Goal: Task Accomplishment & Management: Manage account settings

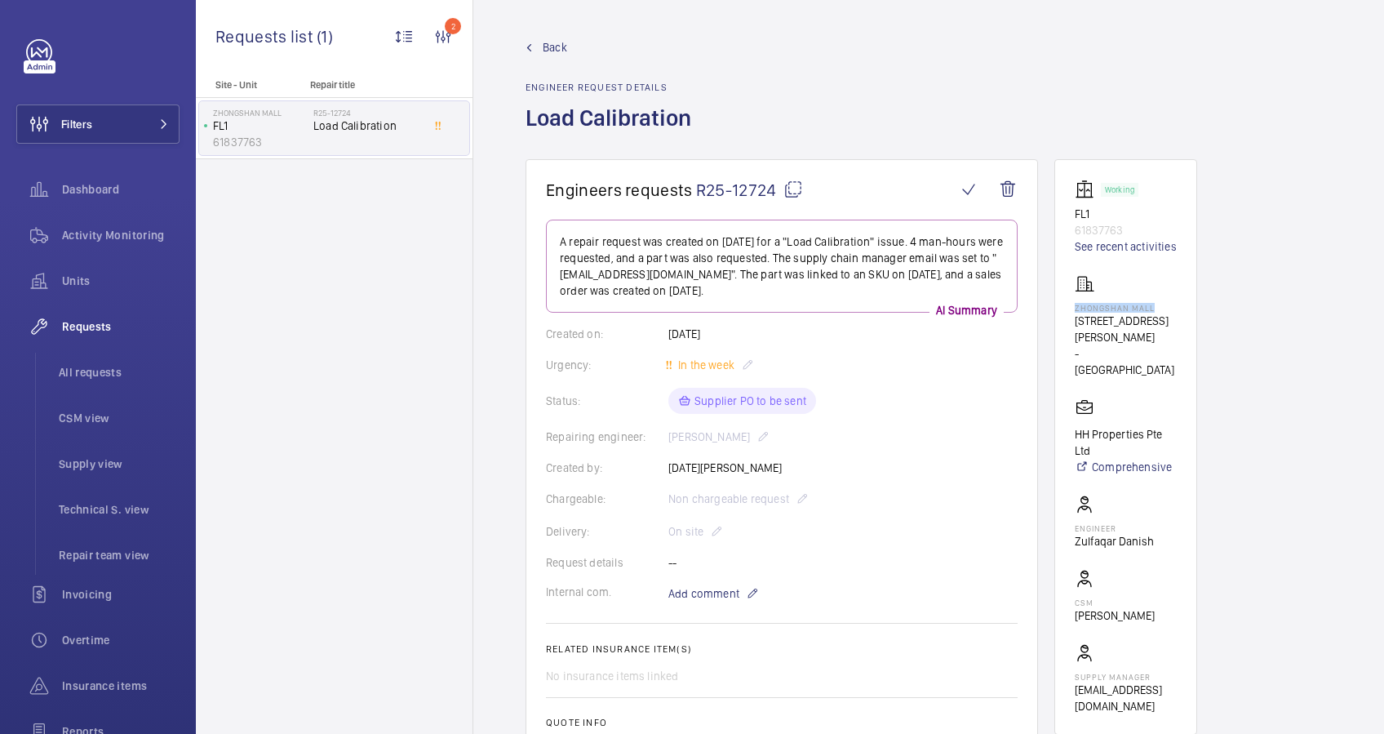
drag, startPoint x: 1150, startPoint y: 309, endPoint x: 1075, endPoint y: 303, distance: 75.4
click at [1075, 303] on p "Zhongshan Mall" at bounding box center [1126, 308] width 102 height 10
drag, startPoint x: 1075, startPoint y: 303, endPoint x: 1098, endPoint y: 307, distance: 23.2
copy p "Zhongshan Mall"
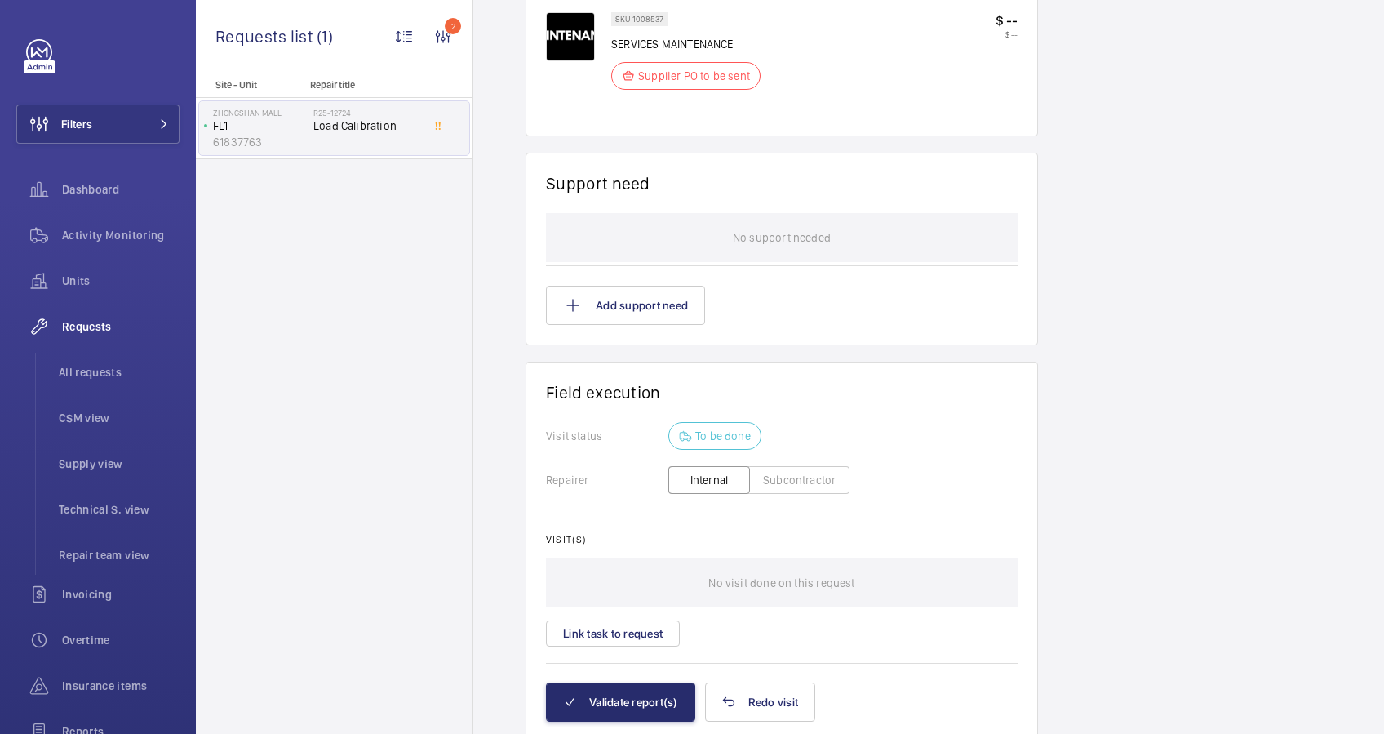
scroll to position [1148, 0]
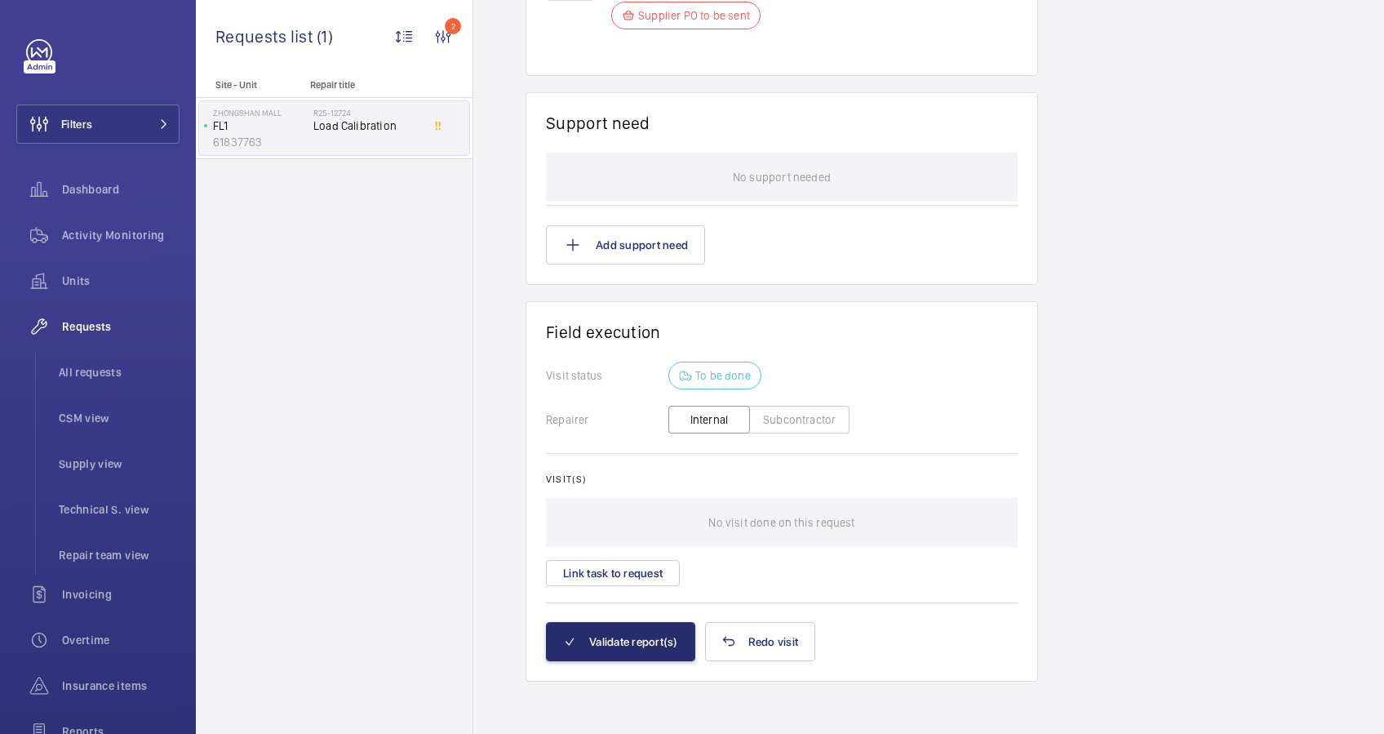
click at [784, 416] on button "Subcontractor" at bounding box center [799, 420] width 100 height 28
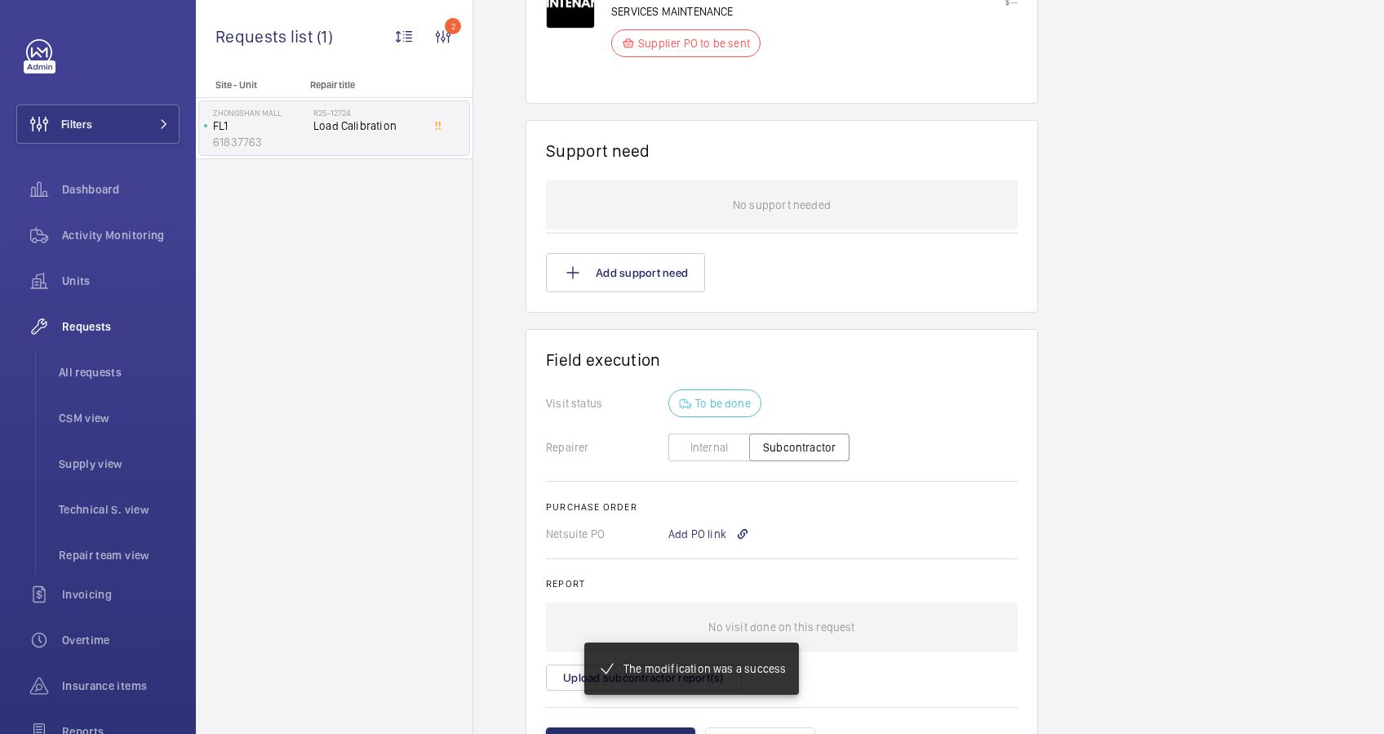
scroll to position [1136, 0]
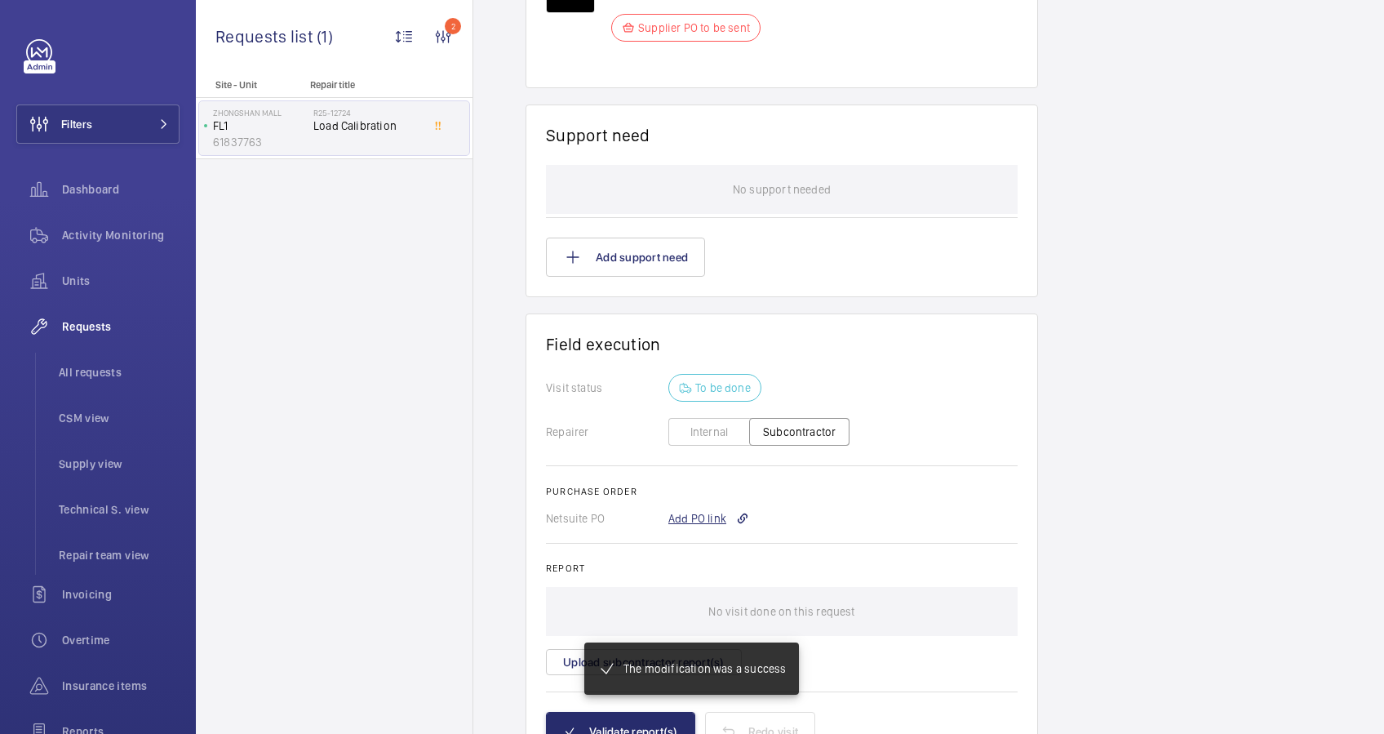
click at [704, 516] on div "Add PO link" at bounding box center [708, 518] width 81 height 16
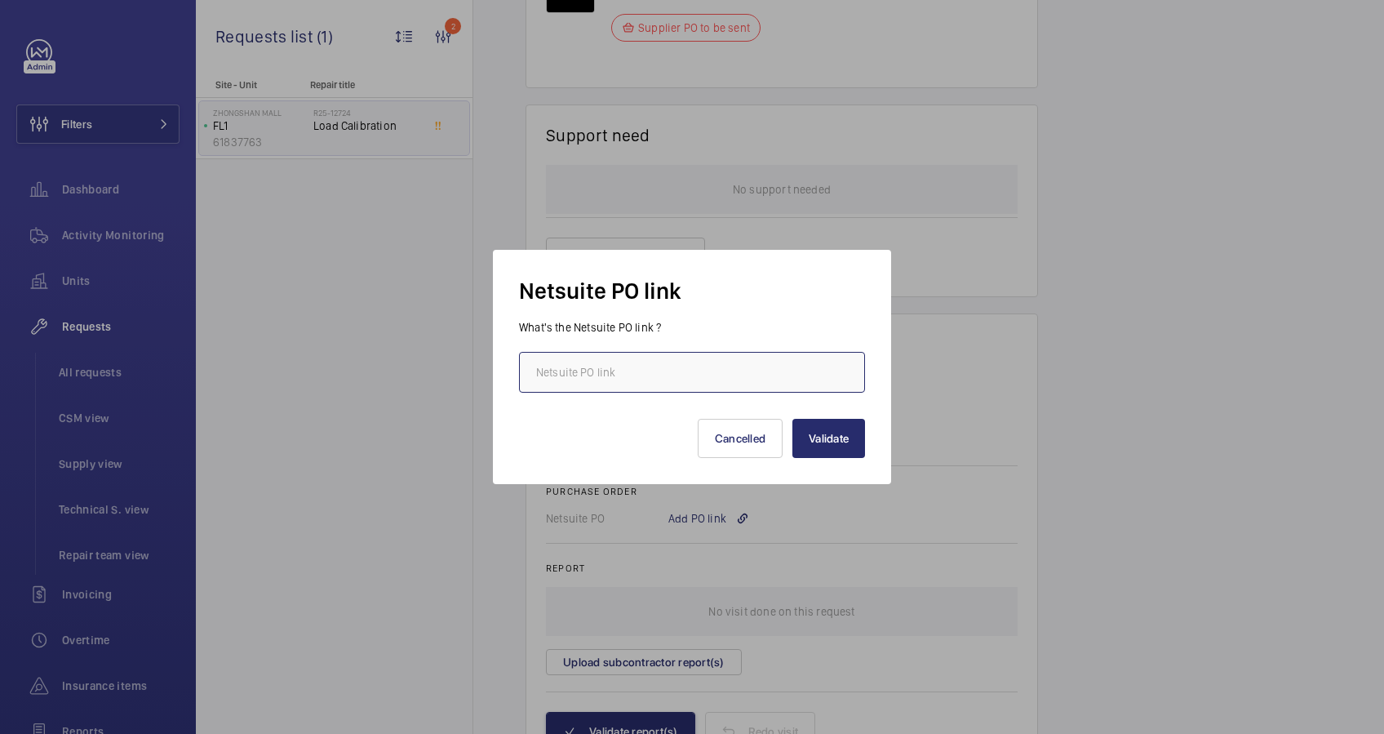
click at [659, 381] on input "text" at bounding box center [692, 372] width 346 height 41
paste input "[URL][DOMAIN_NAME][DOMAIN_NAME]"
type input "[URL][DOMAIN_NAME][DOMAIN_NAME]"
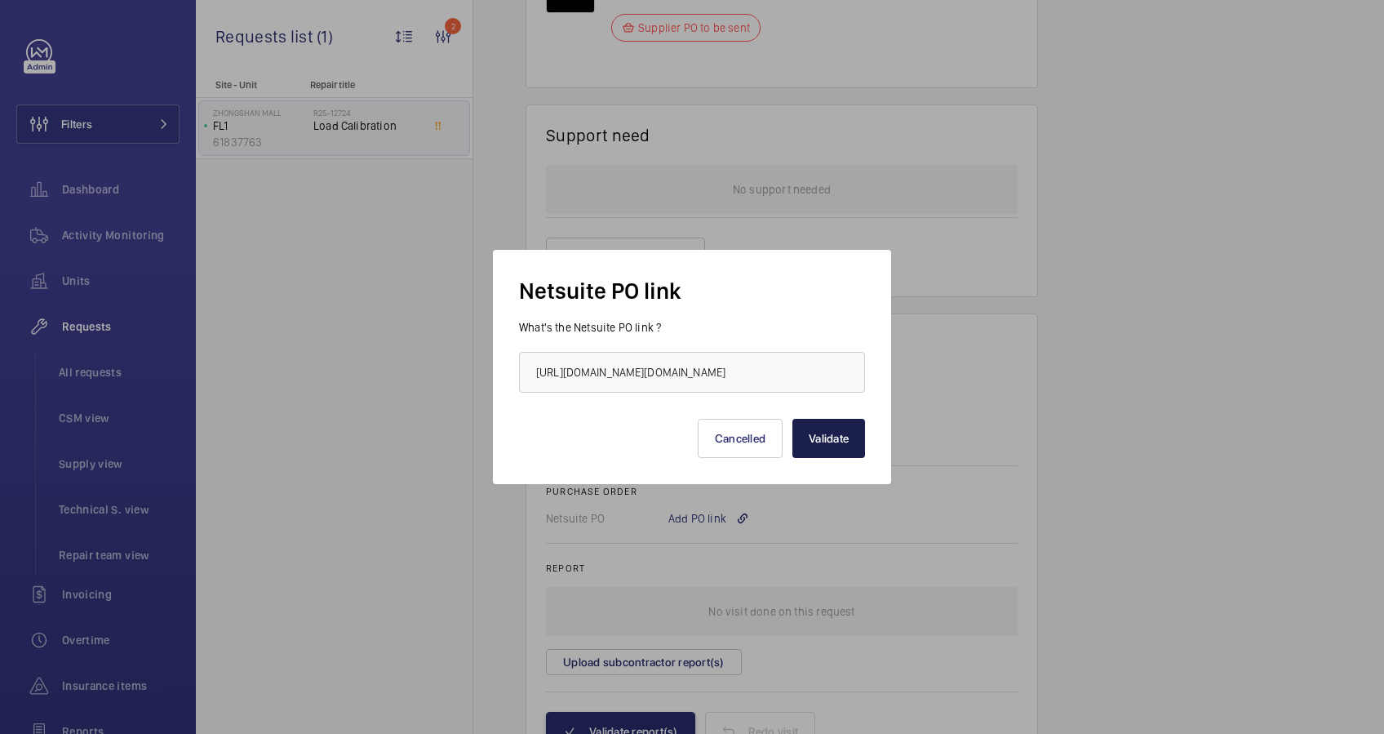
click at [854, 444] on button "Validate" at bounding box center [828, 438] width 73 height 39
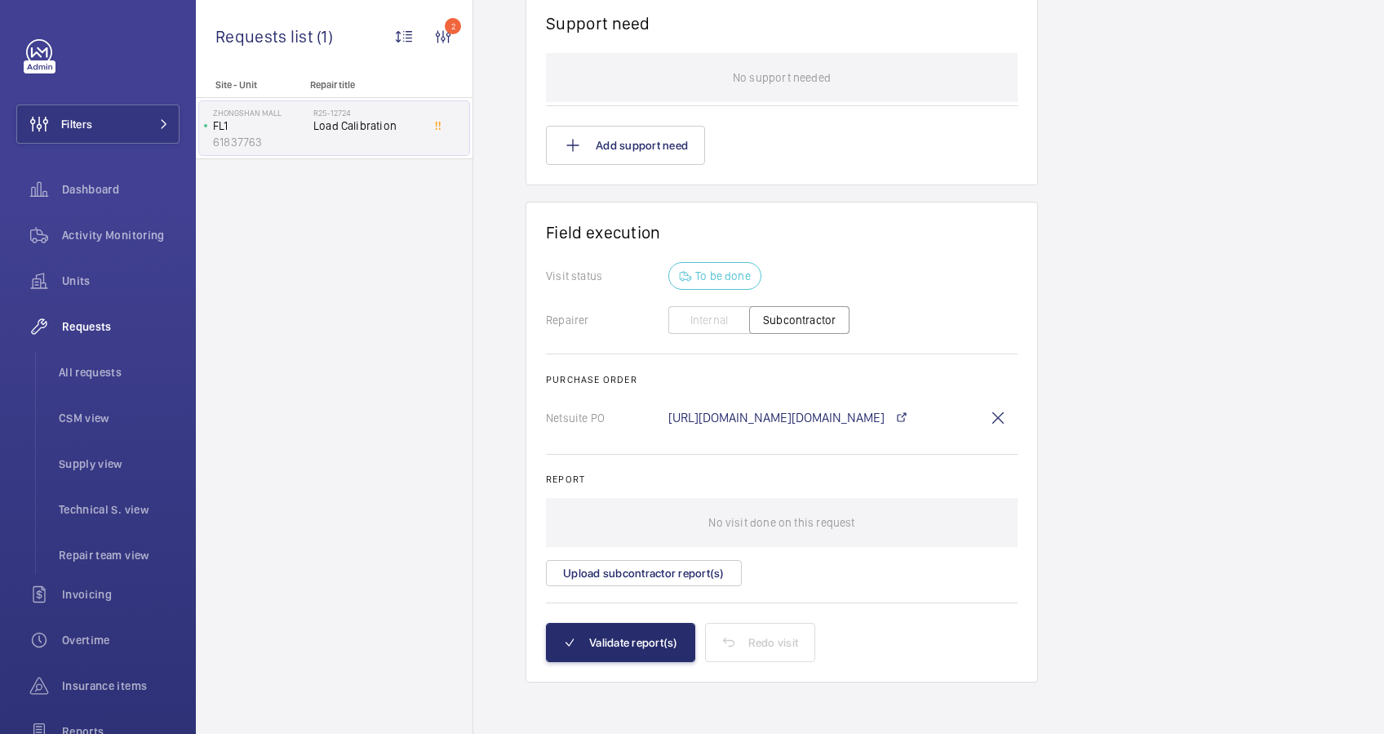
scroll to position [704, 0]
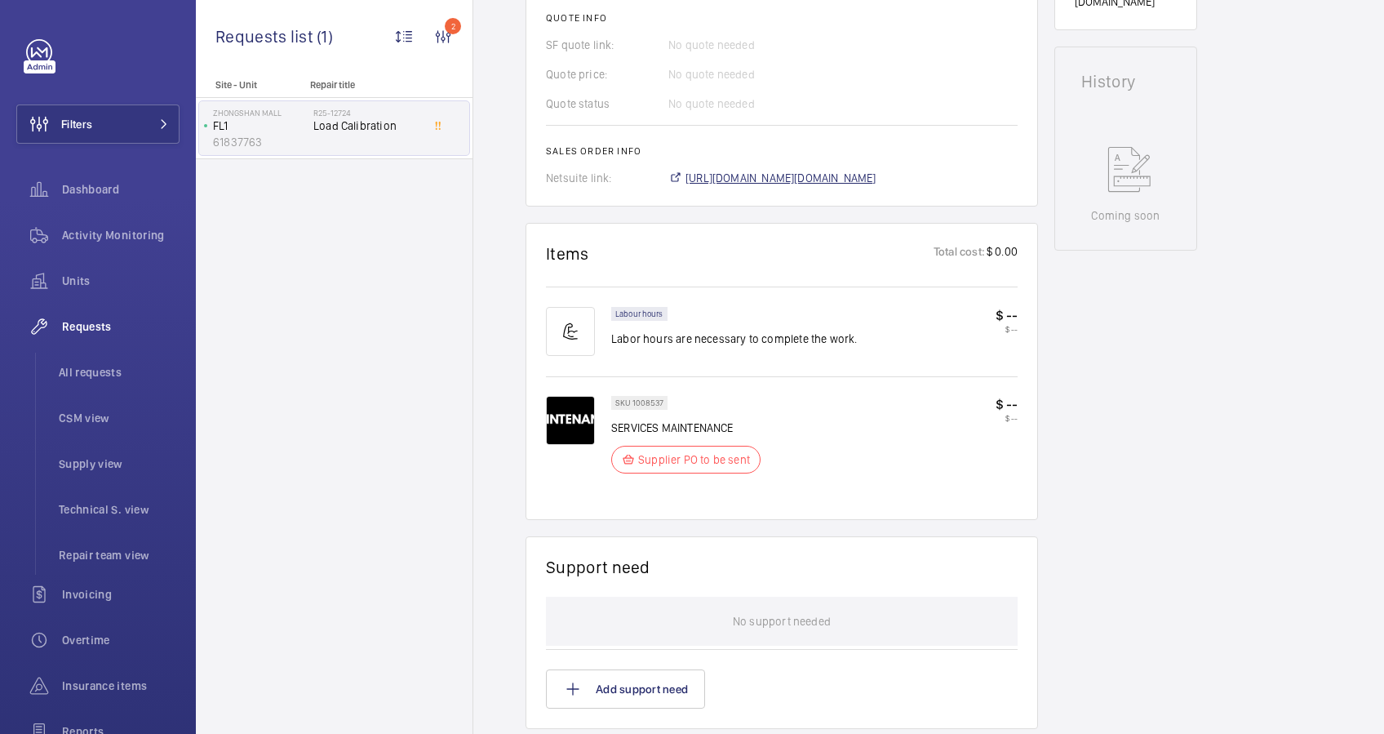
click at [839, 173] on span "[URL][DOMAIN_NAME][DOMAIN_NAME]" at bounding box center [780, 178] width 191 height 16
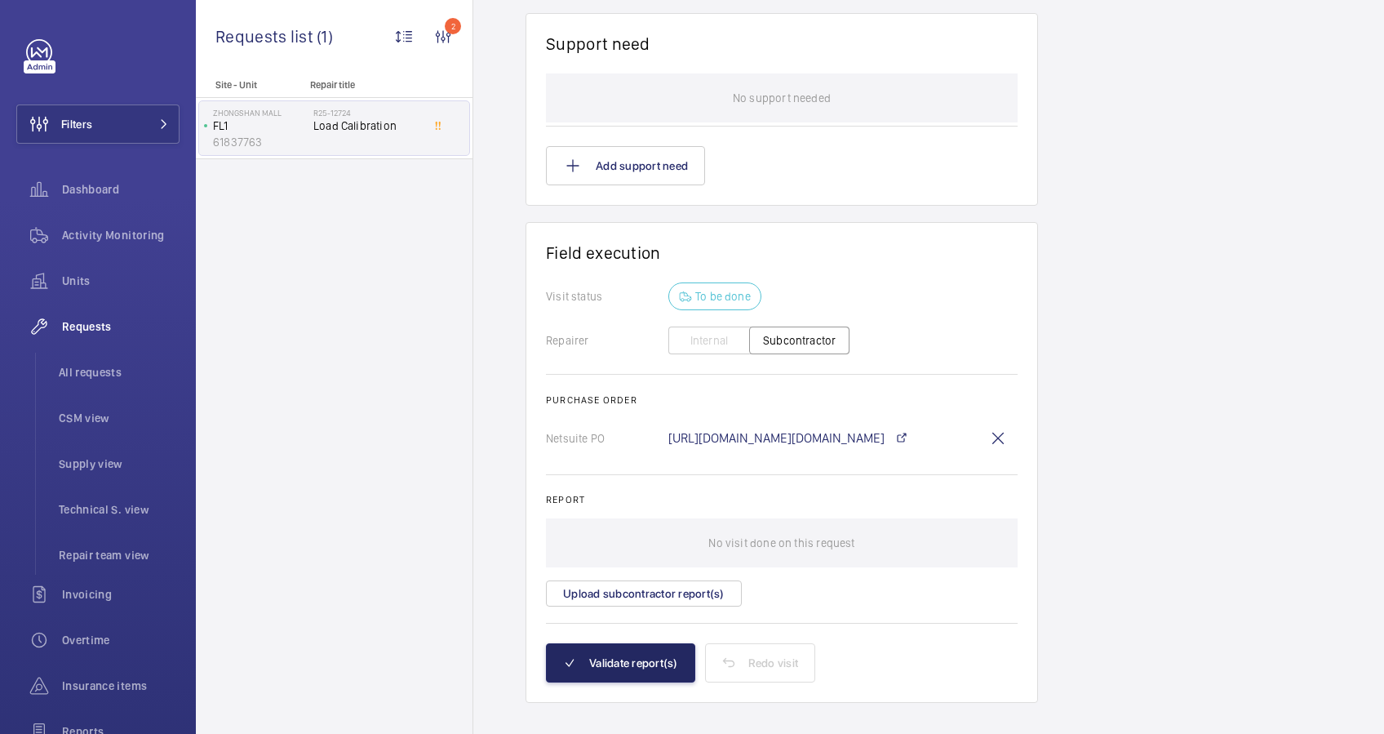
scroll to position [1248, 0]
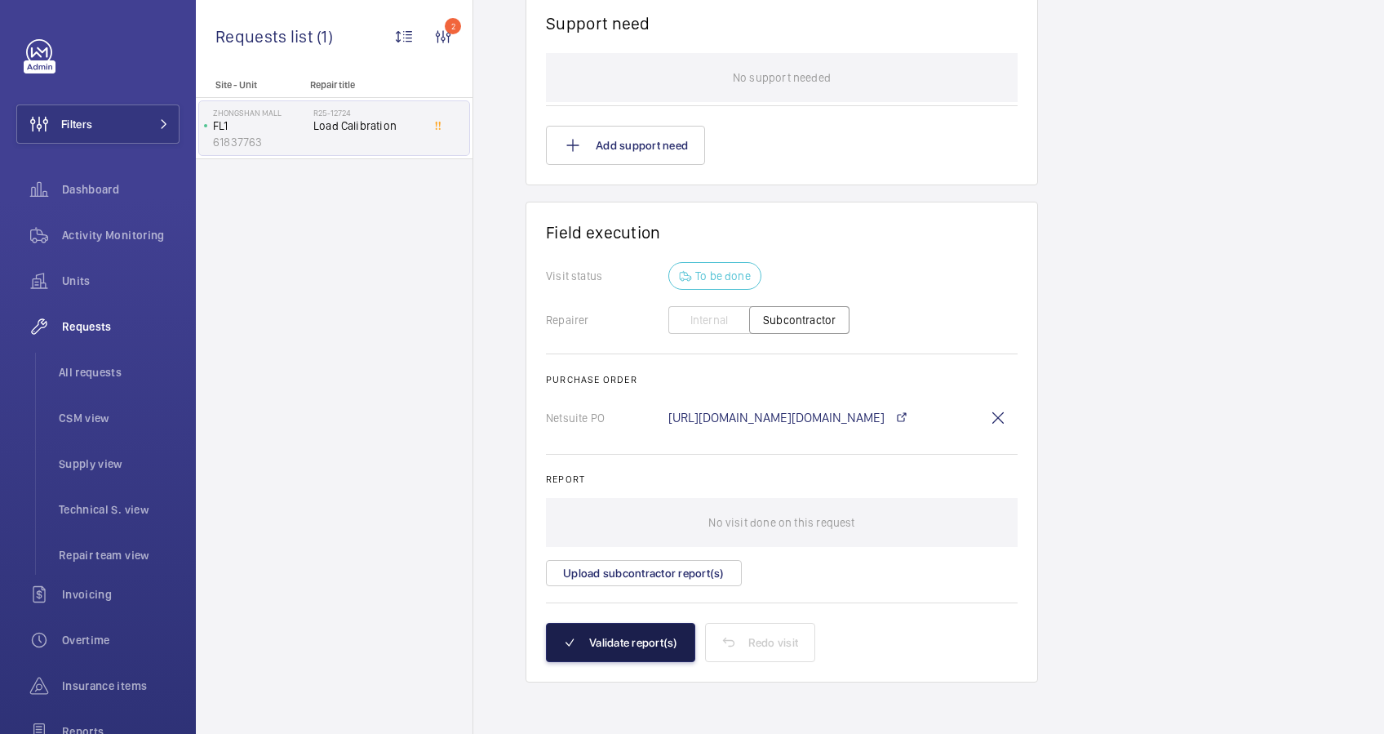
click at [627, 632] on button "Validate report(s)" at bounding box center [620, 642] width 149 height 39
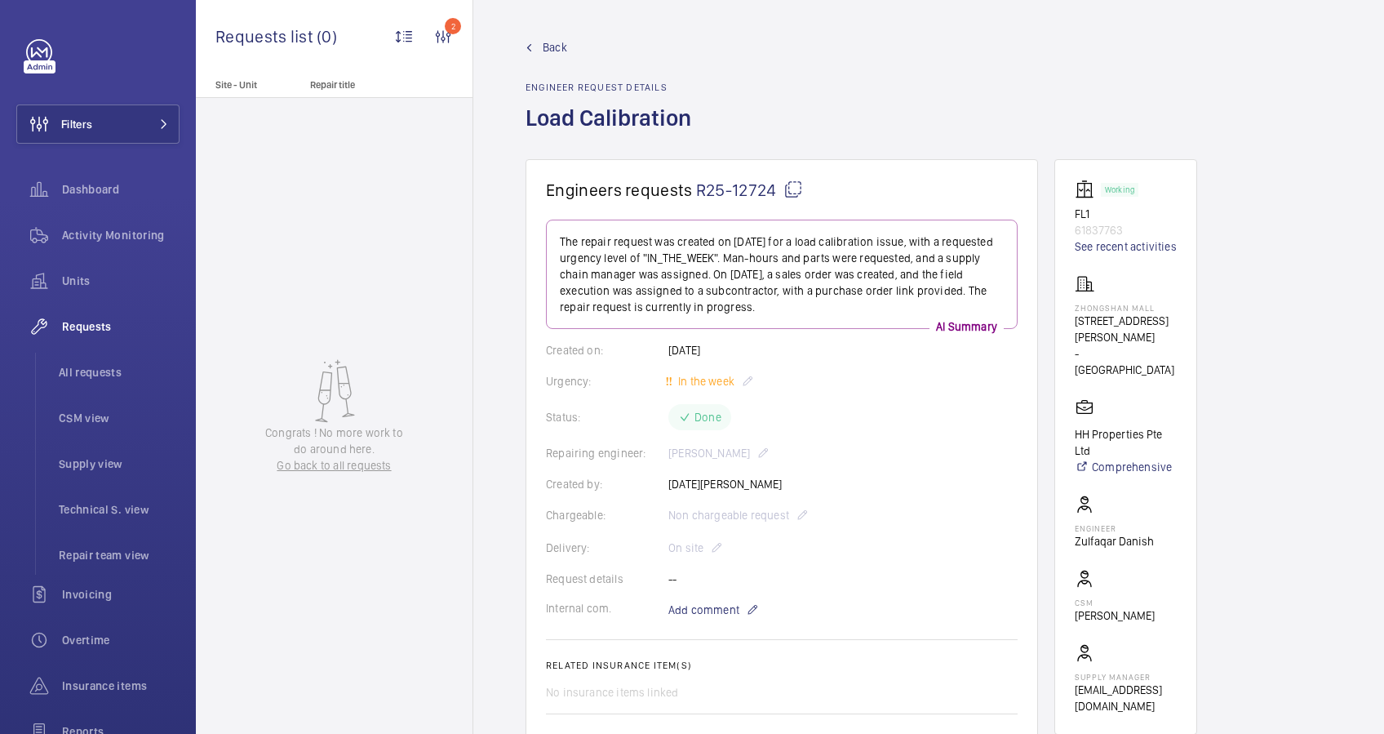
click at [537, 48] on link "Back" at bounding box center [613, 47] width 175 height 16
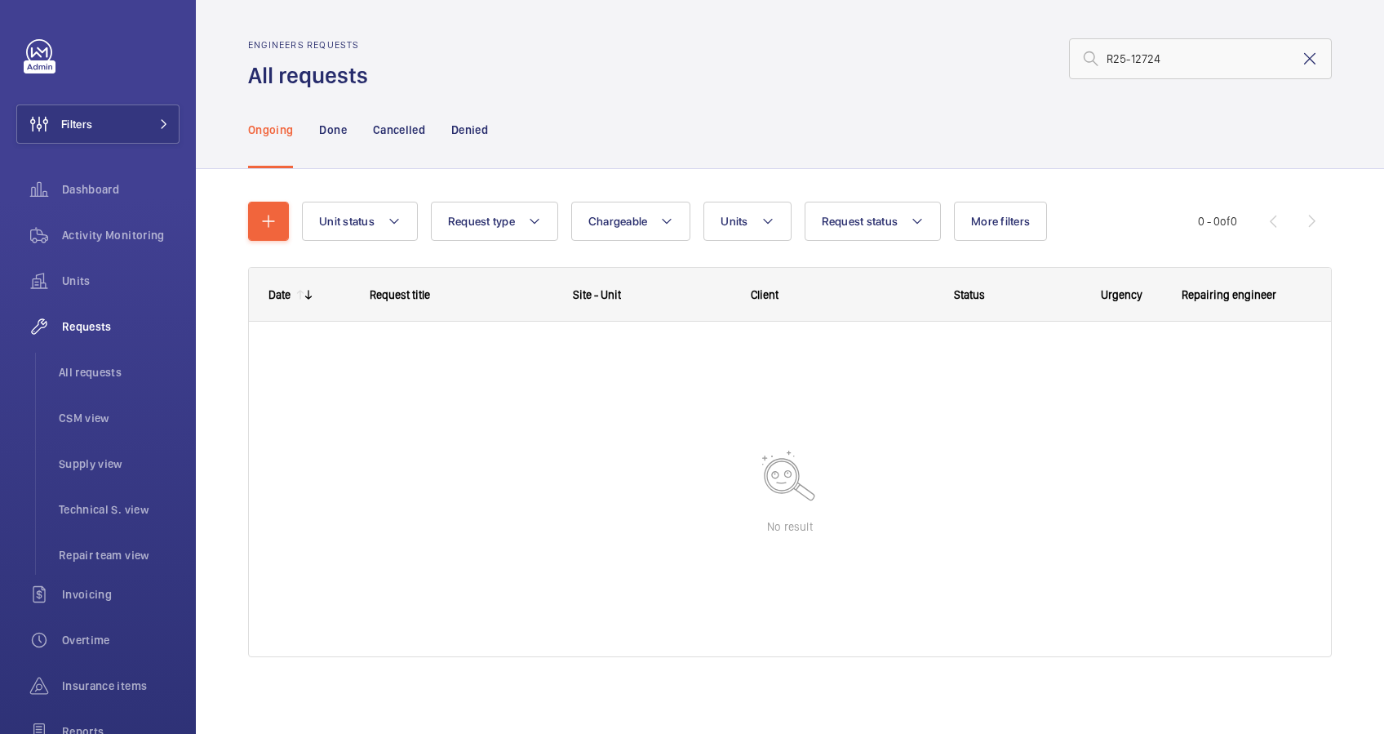
click at [1300, 59] on mat-icon at bounding box center [1310, 59] width 20 height 20
click at [1129, 59] on input "text" at bounding box center [1200, 58] width 263 height 41
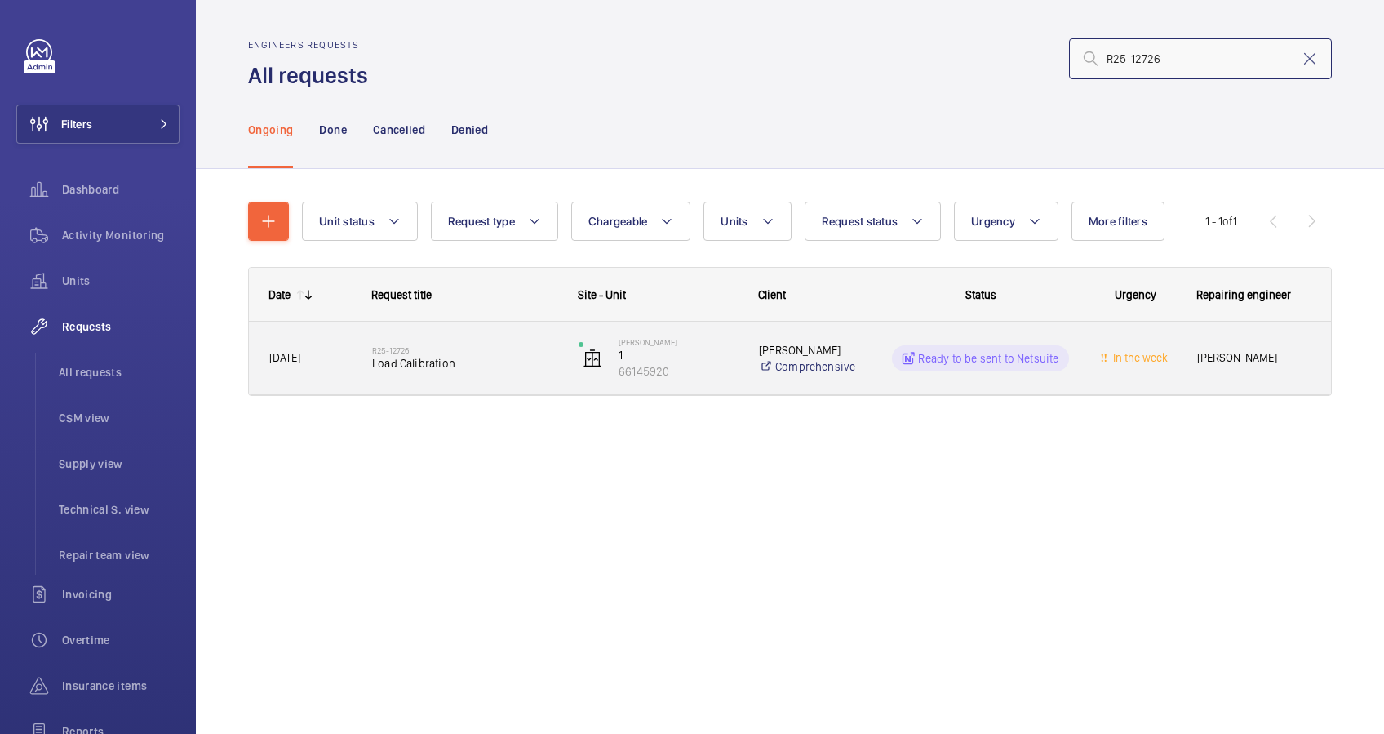
type input "R25-12726"
click at [512, 372] on div "R25-12726 Load Calibration" at bounding box center [464, 358] width 185 height 47
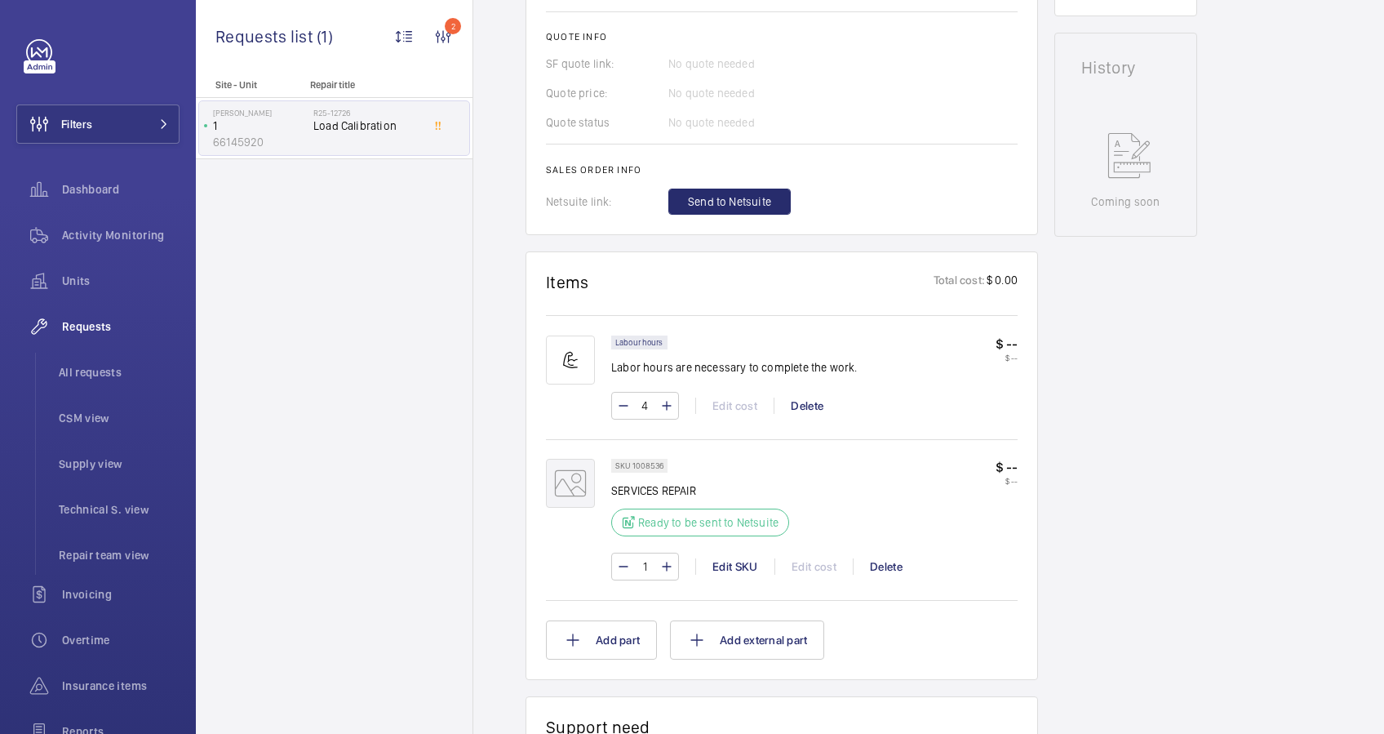
scroll to position [761, 0]
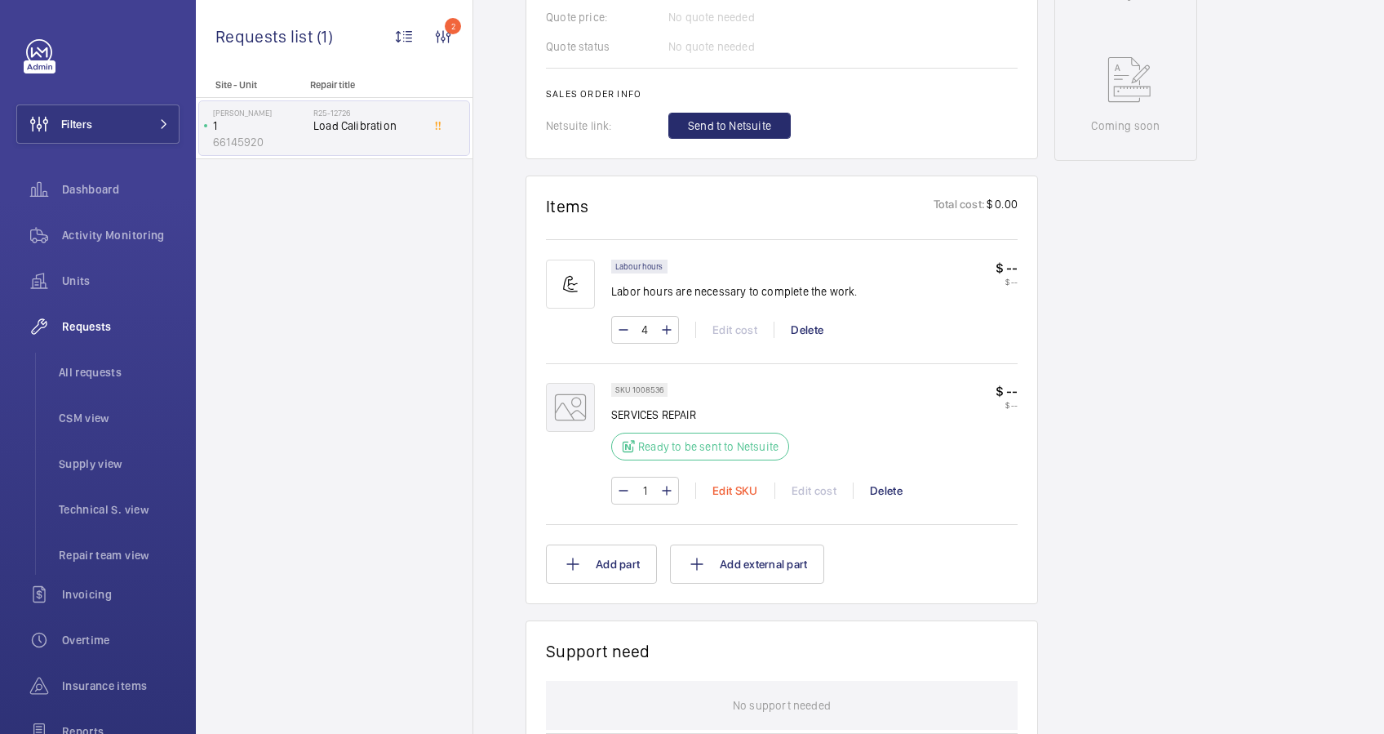
click at [725, 489] on div "Edit SKU" at bounding box center [734, 490] width 79 height 16
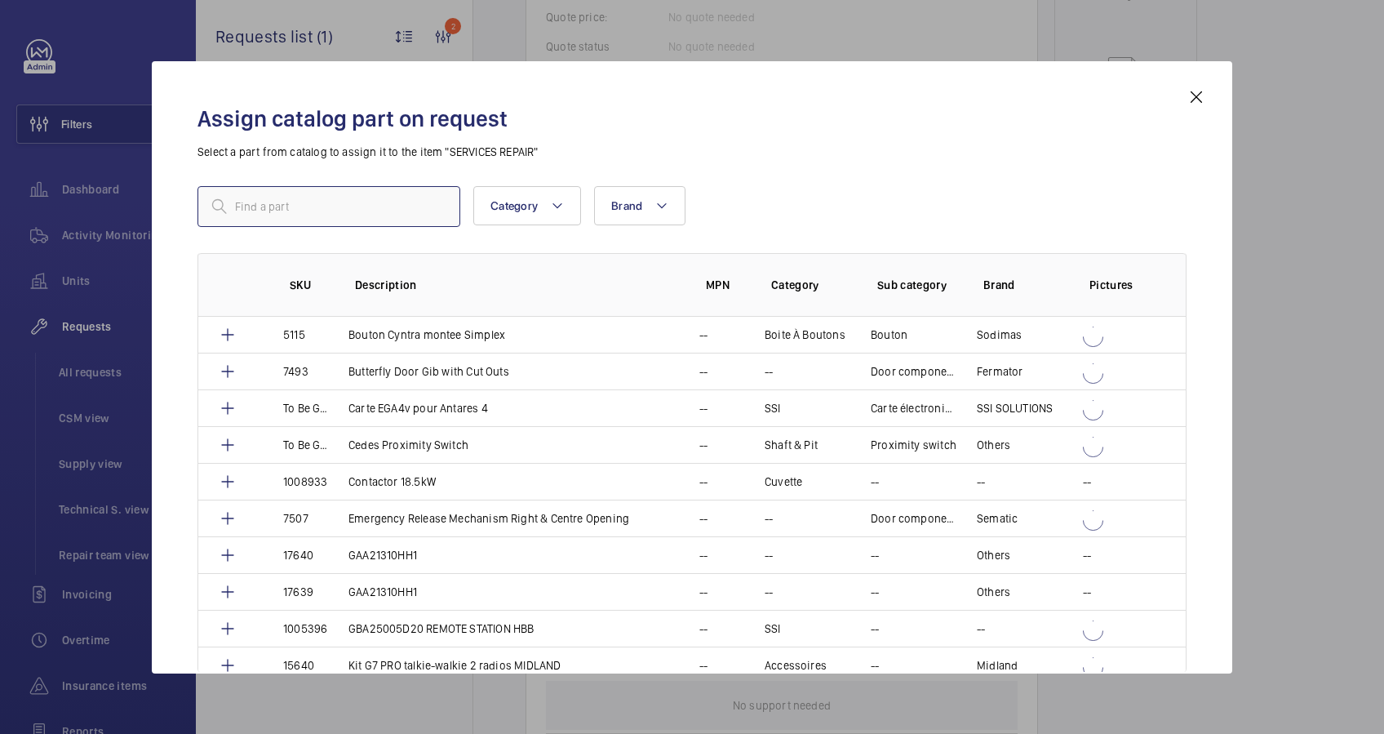
click at [313, 213] on input "text" at bounding box center [328, 206] width 263 height 41
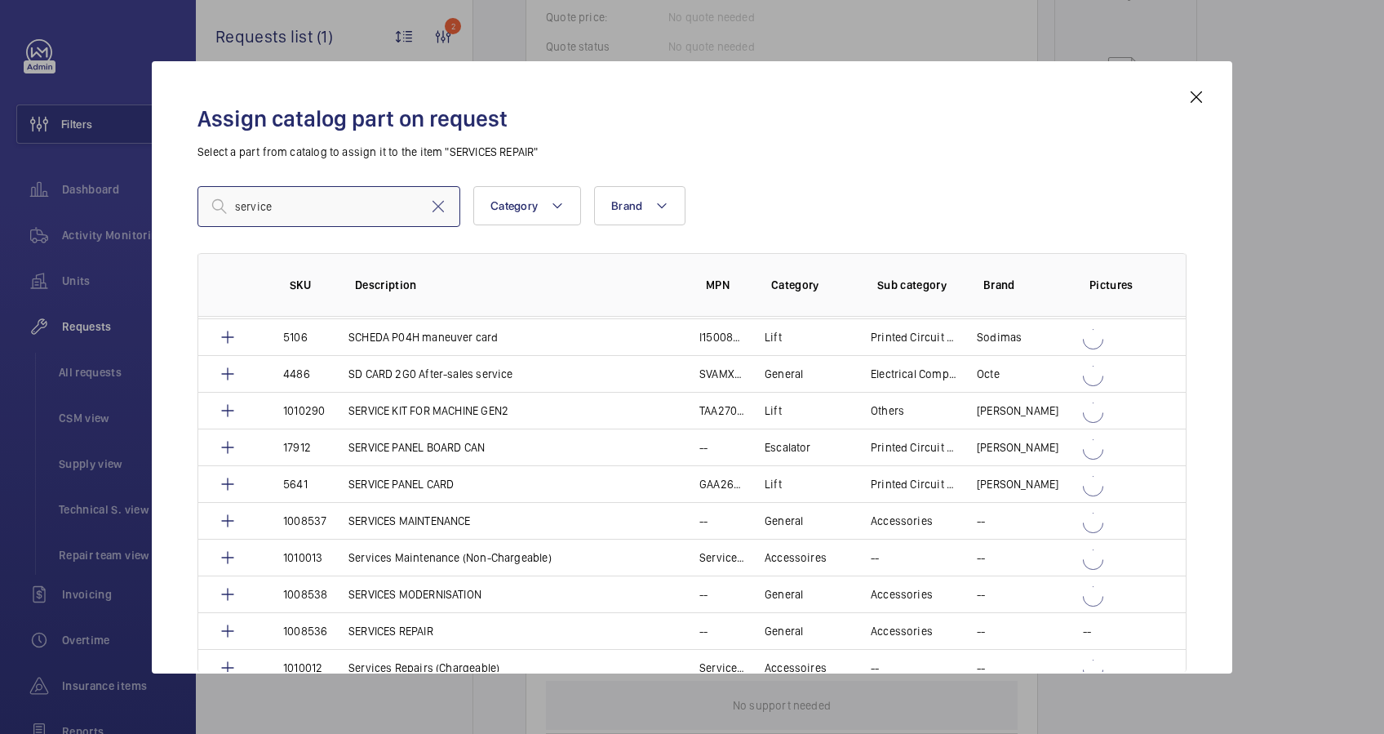
scroll to position [1306, 0]
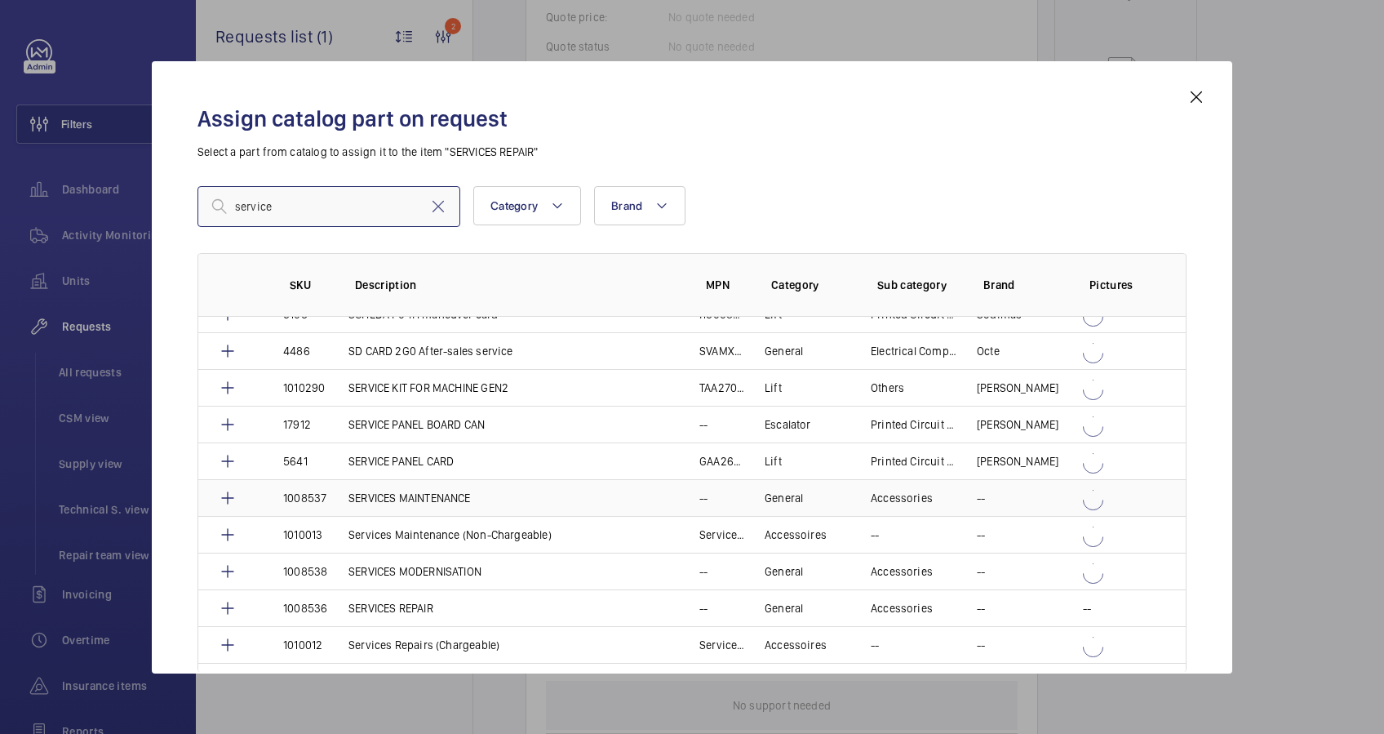
type input "service"
click at [420, 491] on p "SERVICES MAINTENANCE" at bounding box center [409, 498] width 122 height 16
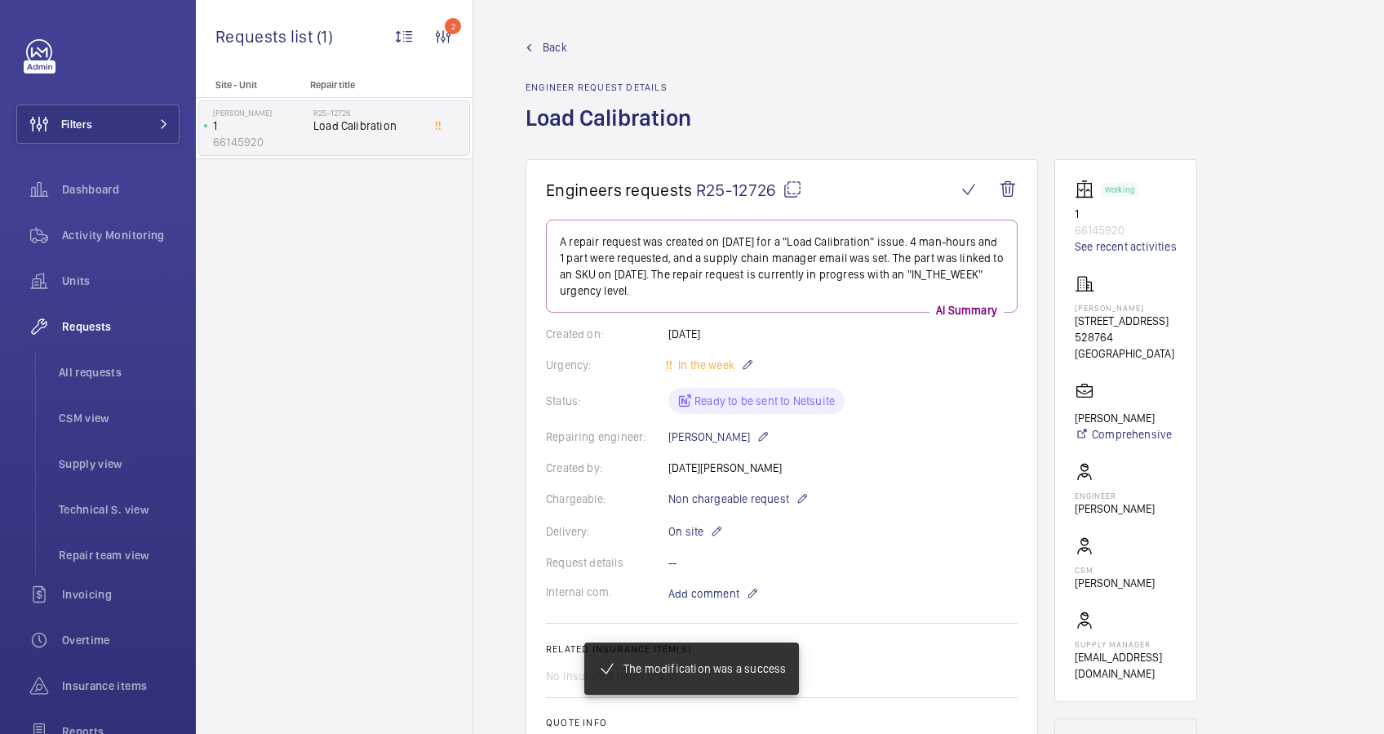
scroll to position [701, 0]
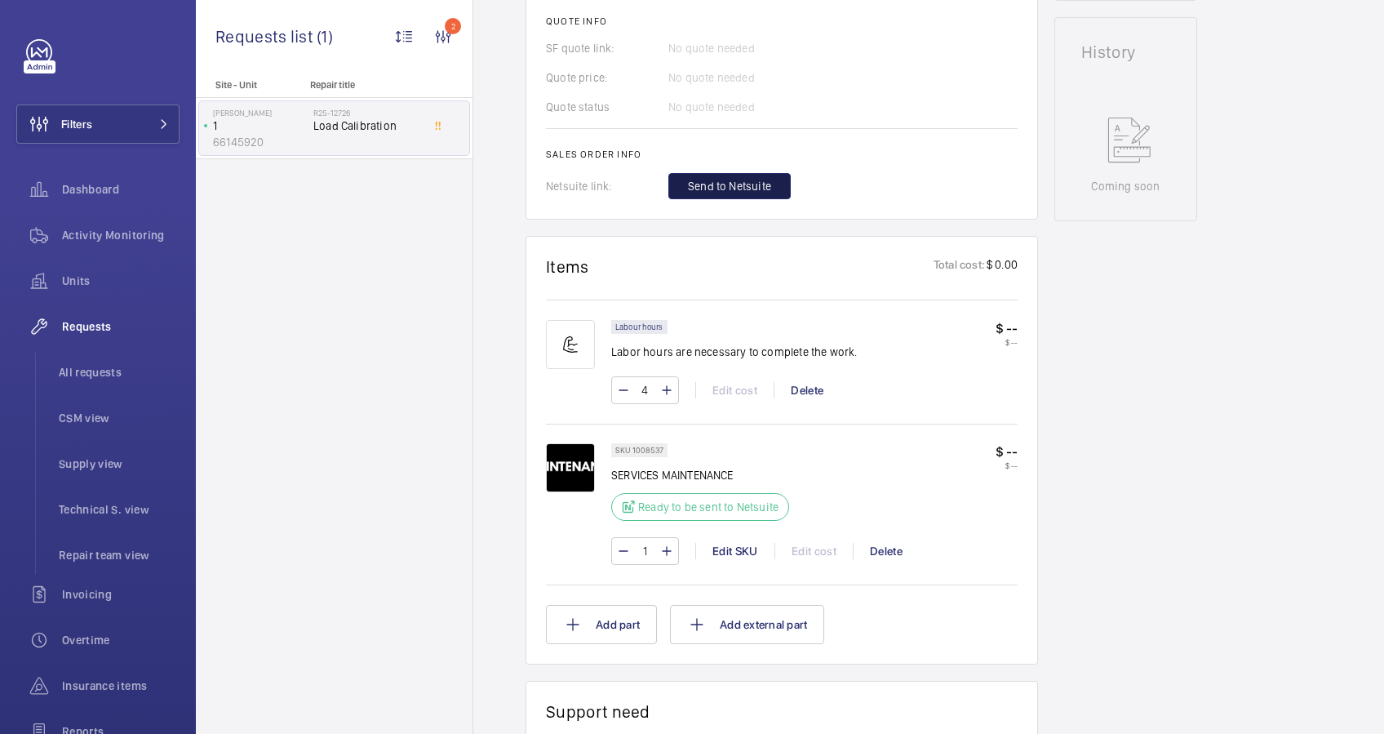
click at [730, 184] on span "Send to Netsuite" at bounding box center [729, 186] width 83 height 16
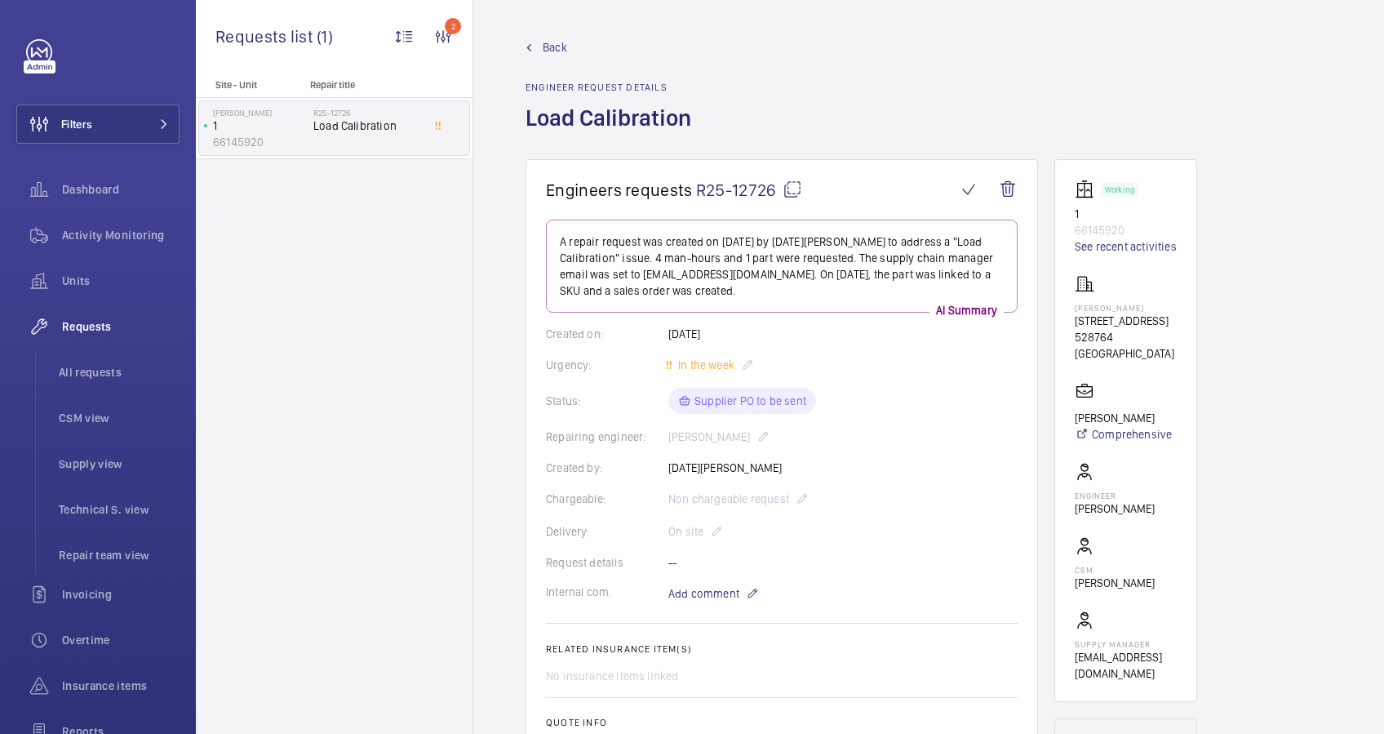
scroll to position [435, 0]
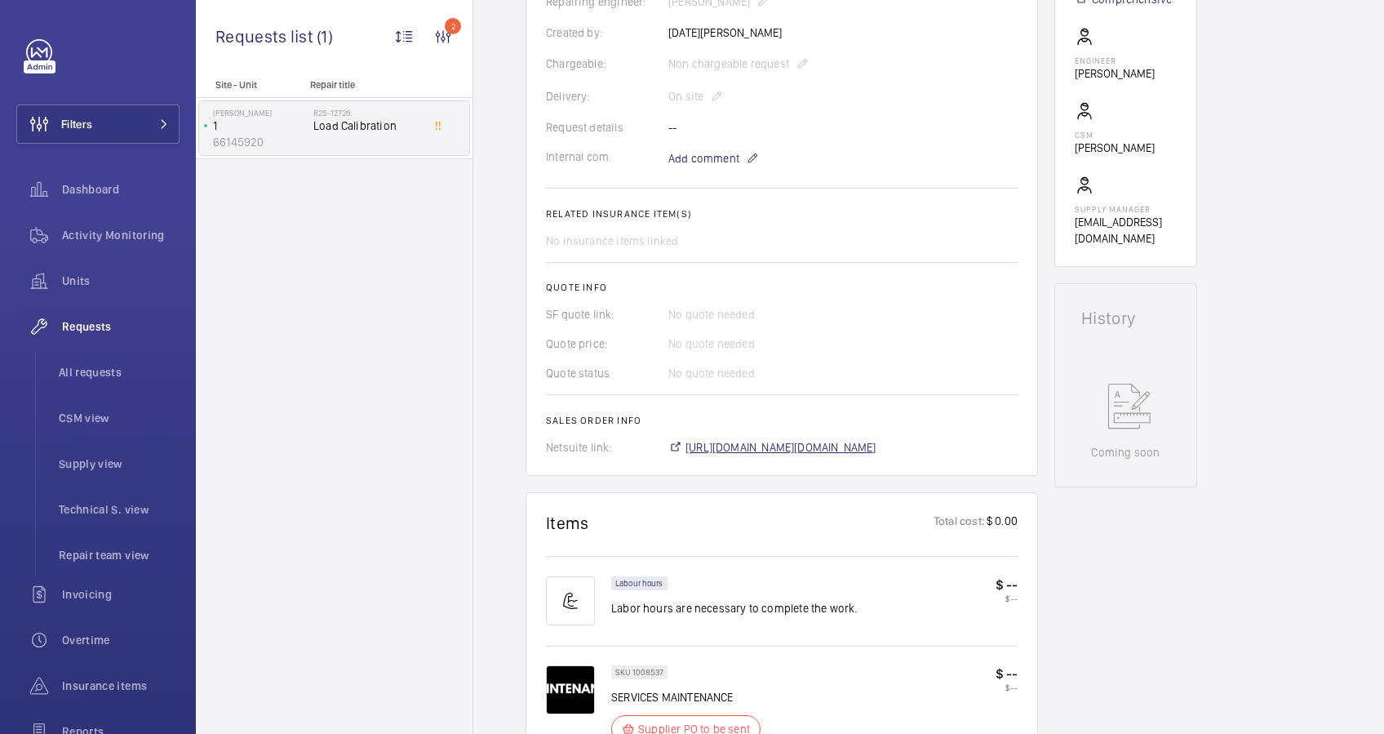
click at [847, 442] on span "[URL][DOMAIN_NAME][DOMAIN_NAME]" at bounding box center [780, 447] width 191 height 16
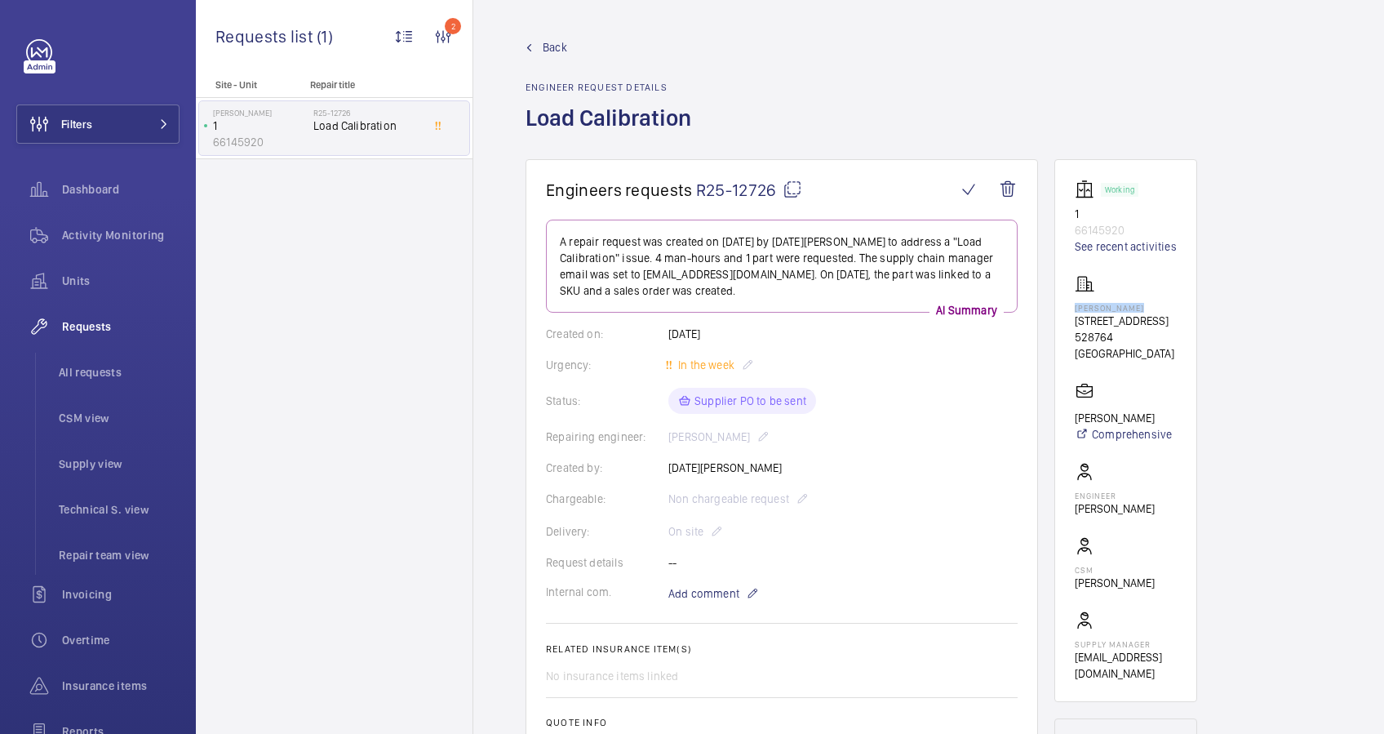
drag, startPoint x: 1142, startPoint y: 302, endPoint x: 1073, endPoint y: 300, distance: 69.4
click at [1073, 300] on wm-front-card "Working 1 66145920 See recent activities [PERSON_NAME] [STREET_ADDRESS] [PERSON…" at bounding box center [1125, 430] width 143 height 543
drag, startPoint x: 1073, startPoint y: 300, endPoint x: 1087, endPoint y: 300, distance: 13.9
drag, startPoint x: 1087, startPoint y: 300, endPoint x: 1261, endPoint y: 235, distance: 185.7
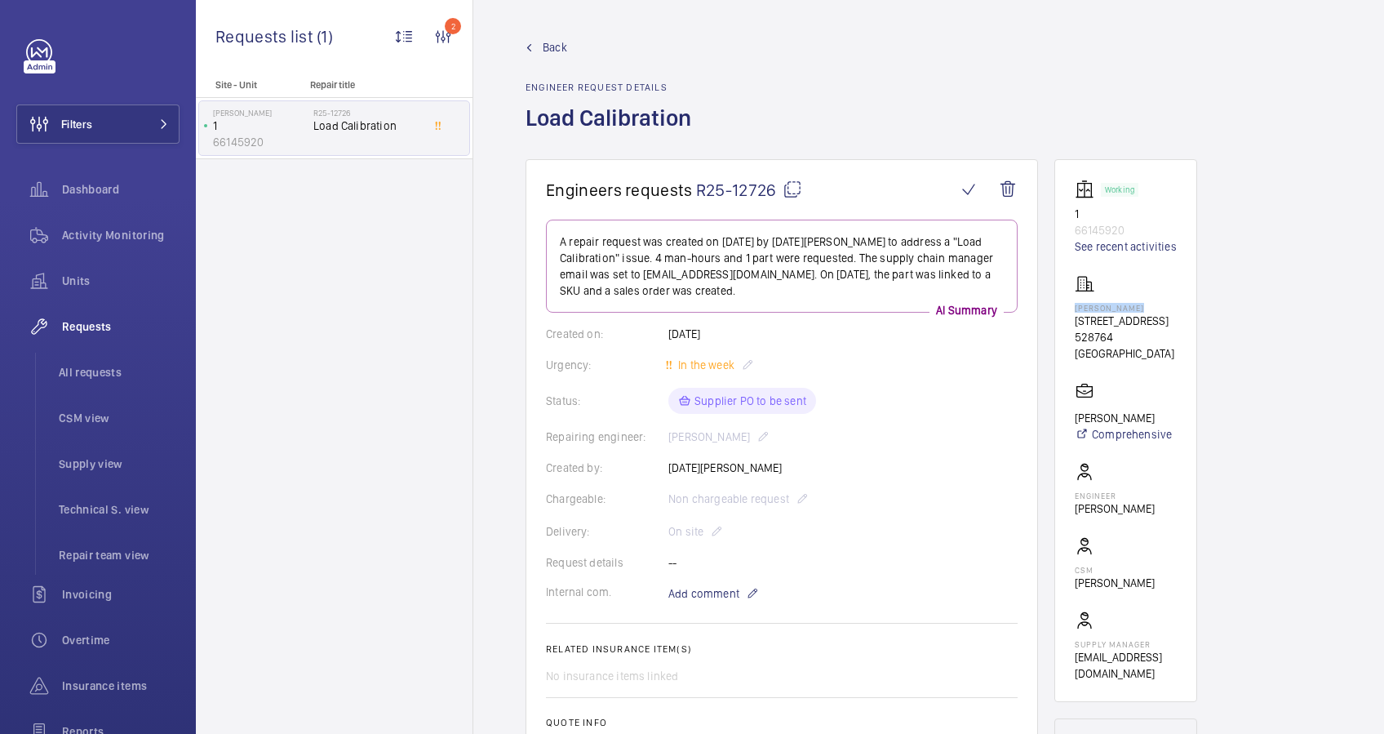
drag, startPoint x: 1138, startPoint y: 307, endPoint x: 1074, endPoint y: 307, distance: 64.5
click at [1075, 307] on p "[PERSON_NAME]" at bounding box center [1126, 308] width 102 height 10
drag, startPoint x: 1080, startPoint y: 305, endPoint x: 1150, endPoint y: 274, distance: 76.0
click at [1150, 274] on div "[PERSON_NAME] [STREET_ADDRESS]" at bounding box center [1126, 317] width 102 height 87
drag, startPoint x: 1072, startPoint y: 305, endPoint x: 1139, endPoint y: 307, distance: 66.9
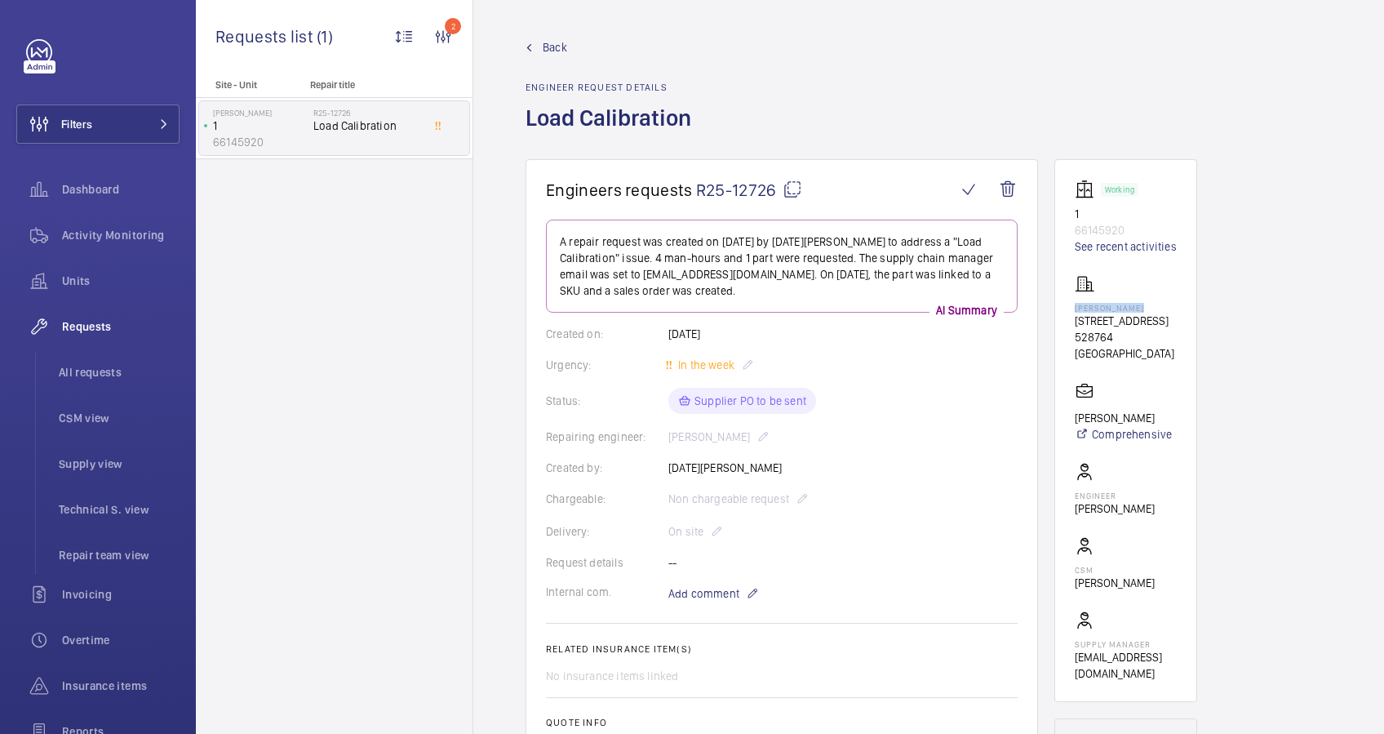
click at [1139, 307] on wm-front-card "Working 1 66145920 See recent activities [PERSON_NAME] [STREET_ADDRESS] [PERSON…" at bounding box center [1125, 430] width 143 height 543
drag, startPoint x: 1139, startPoint y: 307, endPoint x: 1123, endPoint y: 307, distance: 16.3
copy p "[PERSON_NAME]"
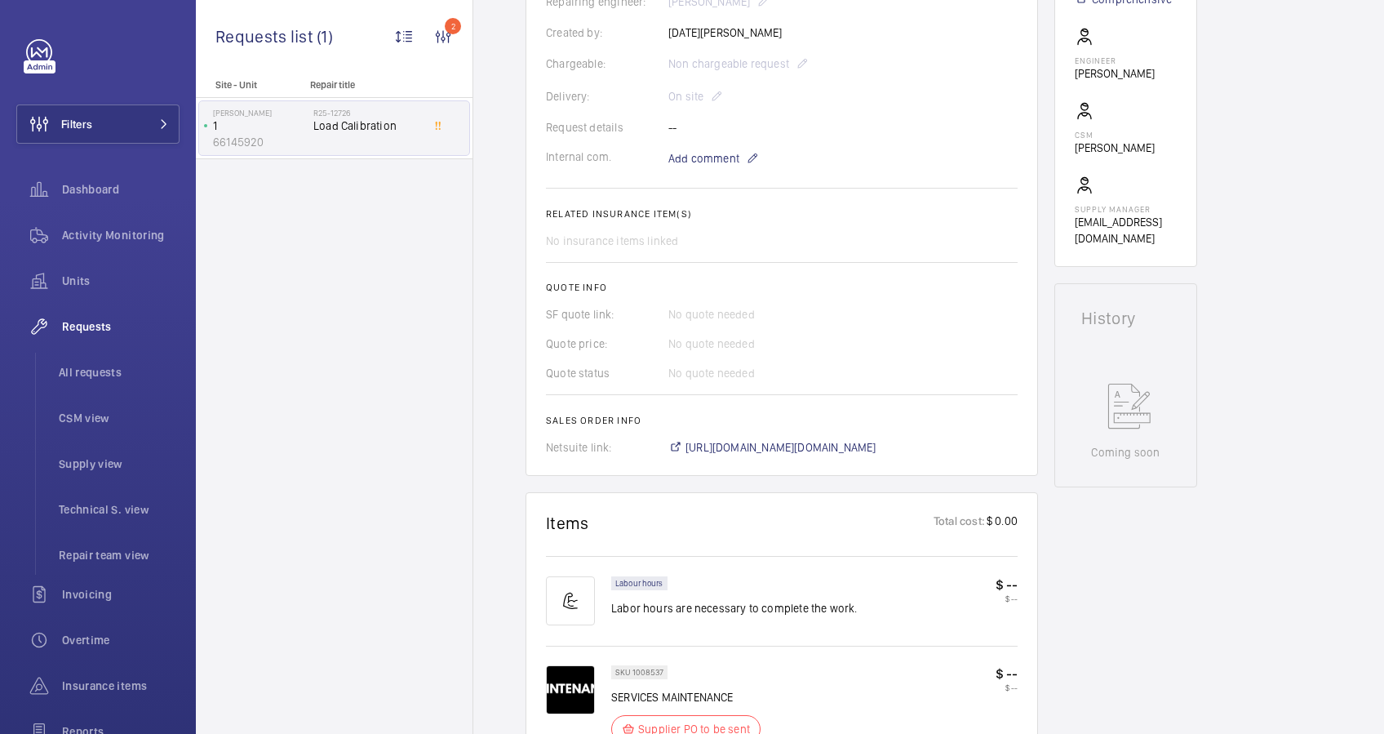
scroll to position [1088, 0]
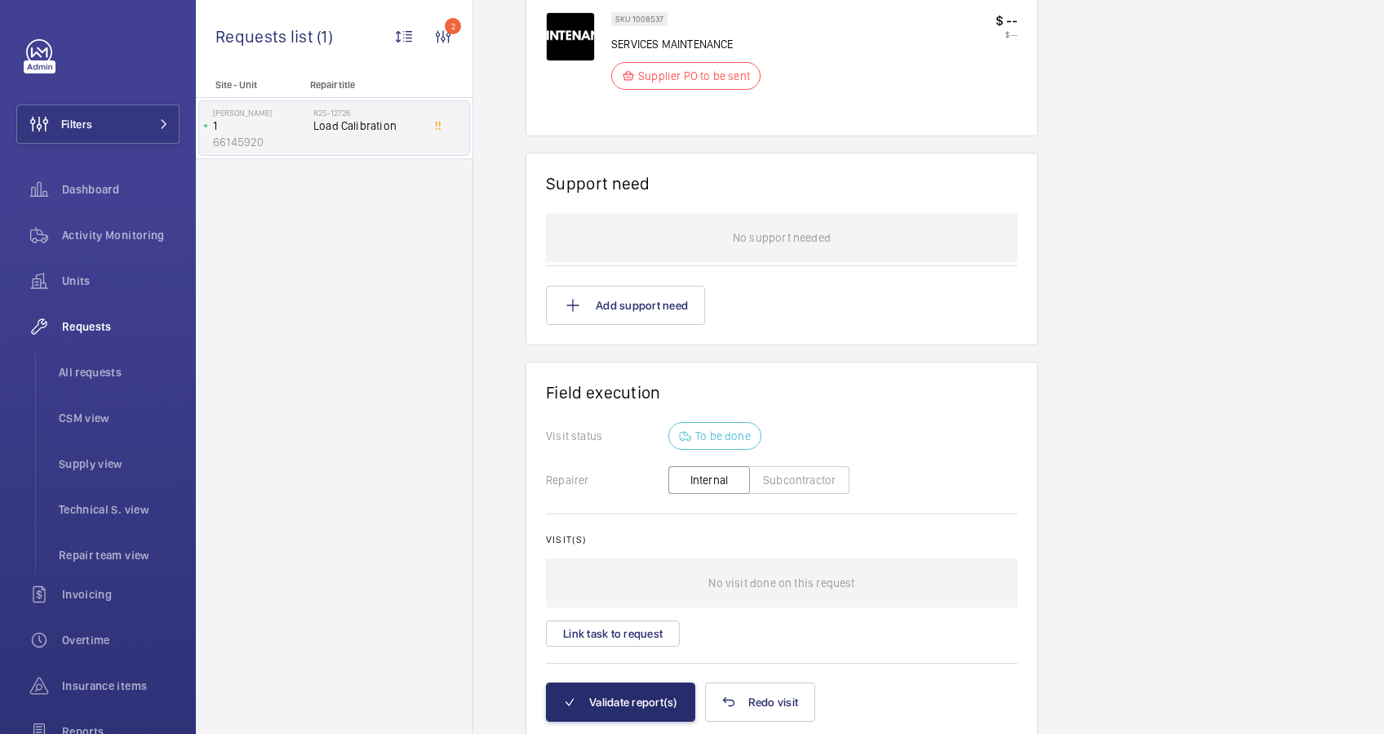
click at [792, 474] on button "Subcontractor" at bounding box center [799, 480] width 100 height 28
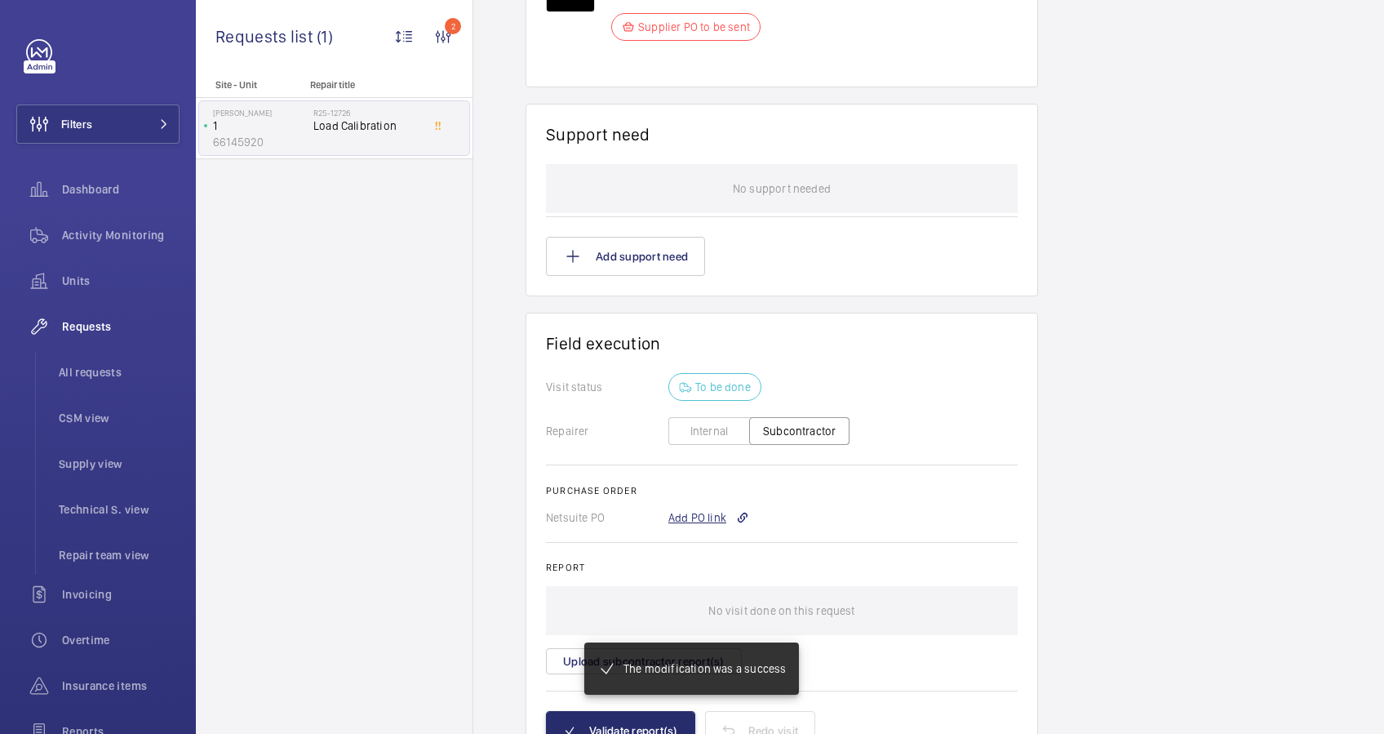
click at [708, 505] on div "Purchase order Netsuite PO Add PO link Report No visit done on this request Upl…" at bounding box center [782, 580] width 472 height 190
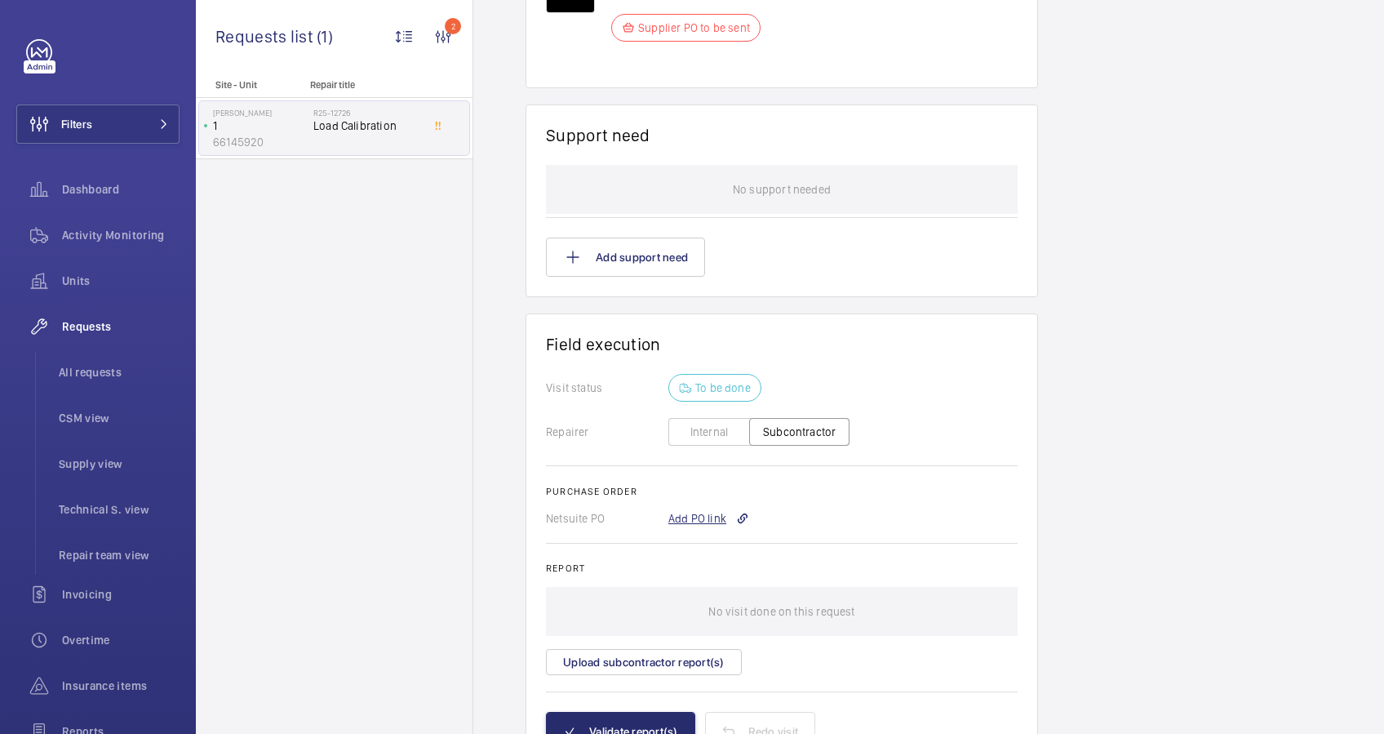
click at [707, 510] on div "Add PO link" at bounding box center [708, 518] width 81 height 16
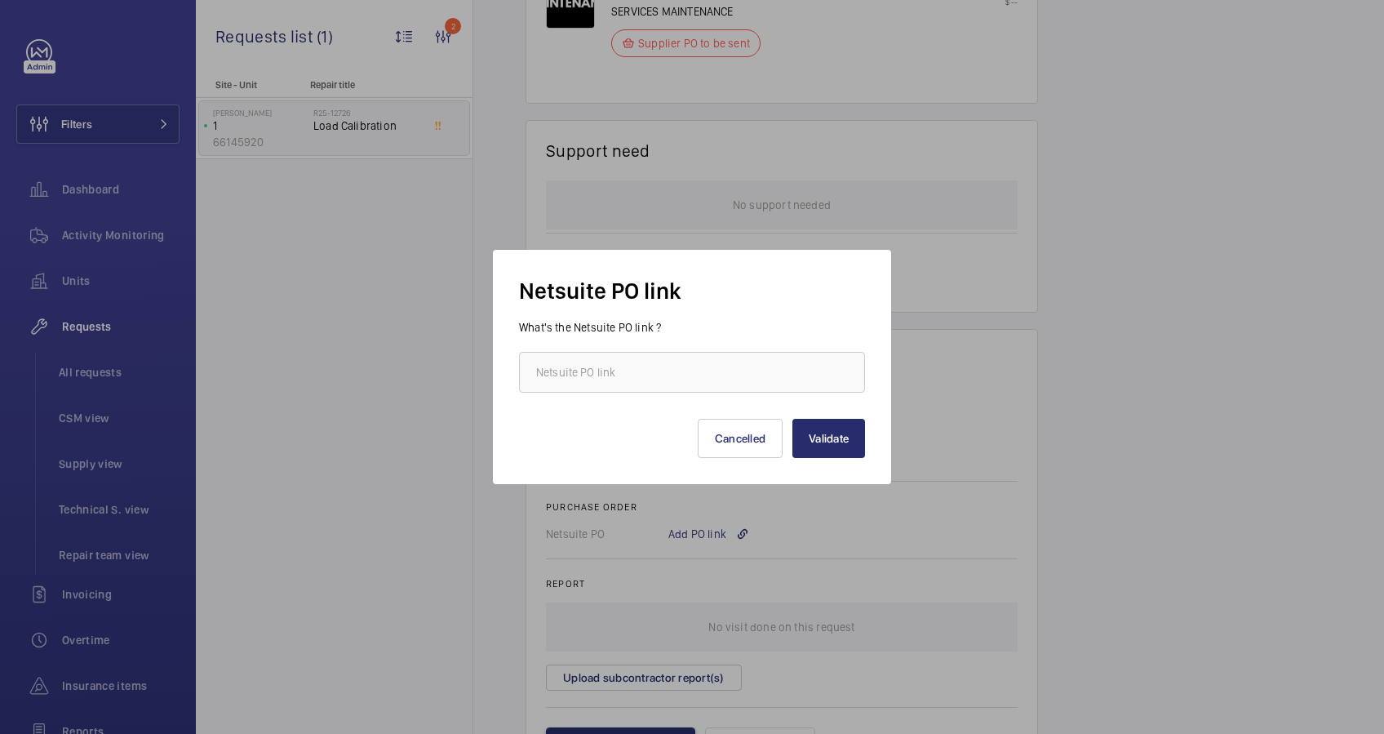
scroll to position [1136, 0]
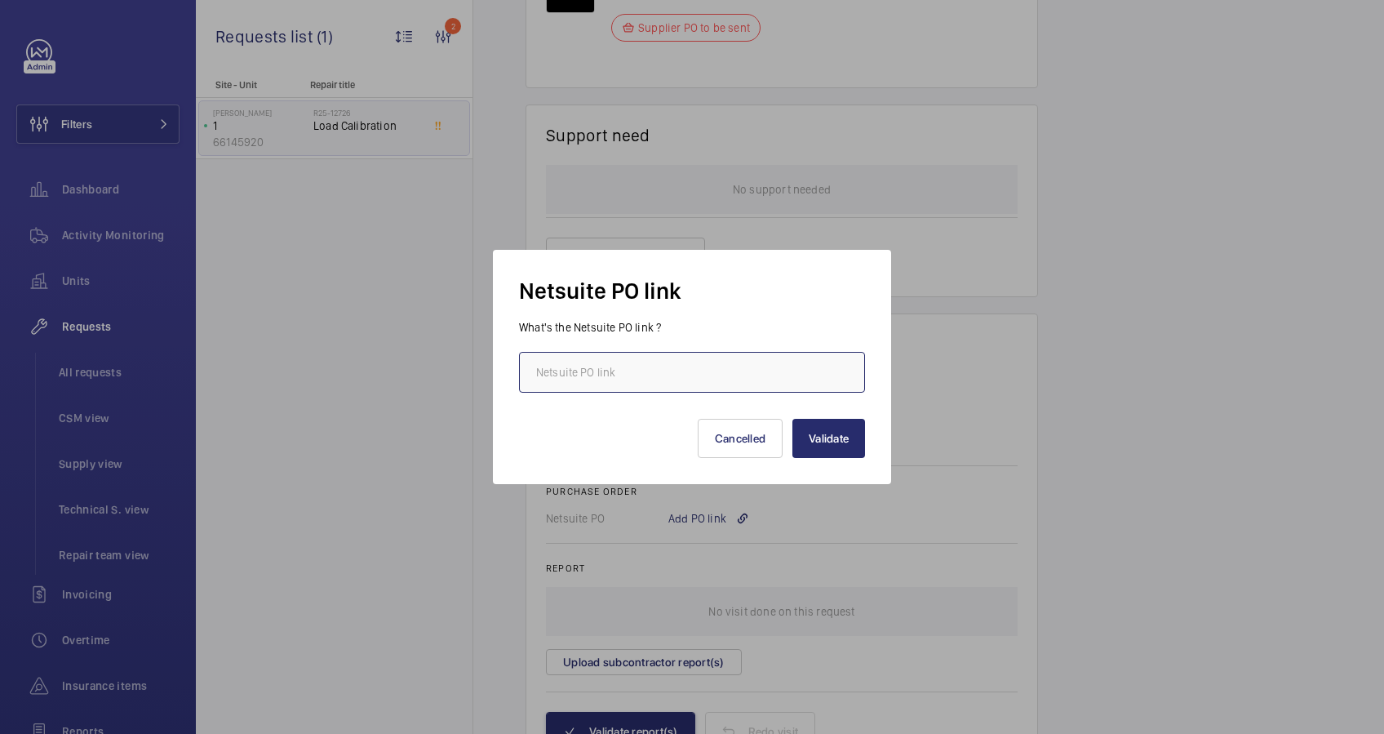
click at [668, 368] on input "text" at bounding box center [692, 372] width 346 height 41
paste input "[URL][DOMAIN_NAME][DOMAIN_NAME]"
type input "[URL][DOMAIN_NAME][DOMAIN_NAME]"
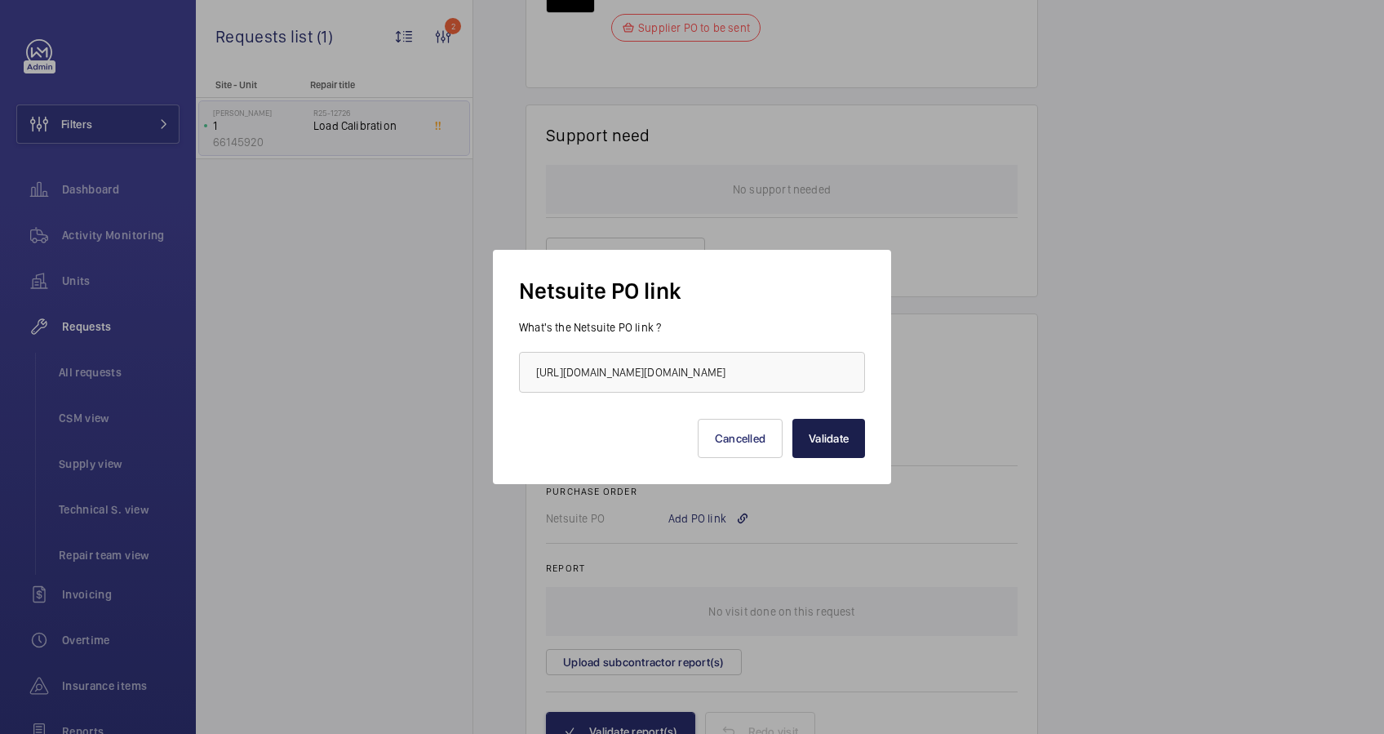
click at [833, 436] on button "Validate" at bounding box center [828, 438] width 73 height 39
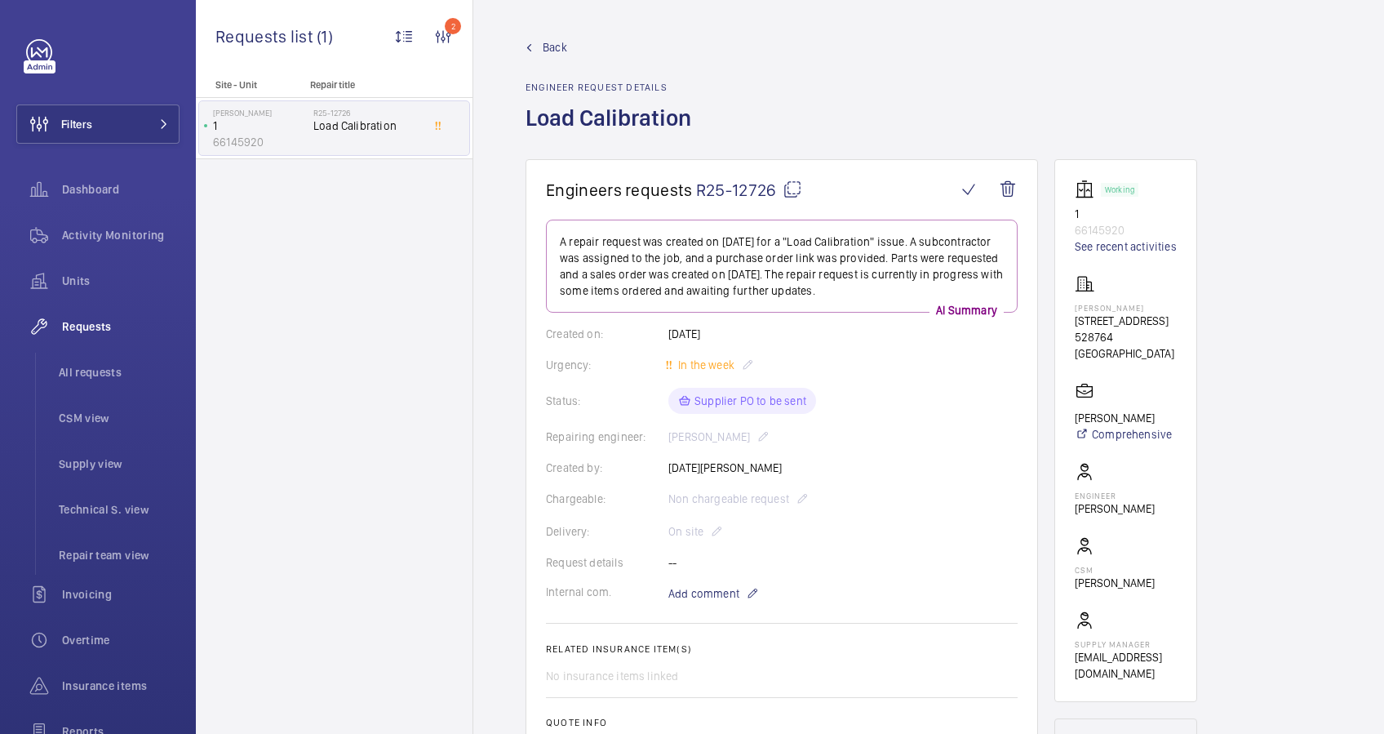
scroll to position [435, 0]
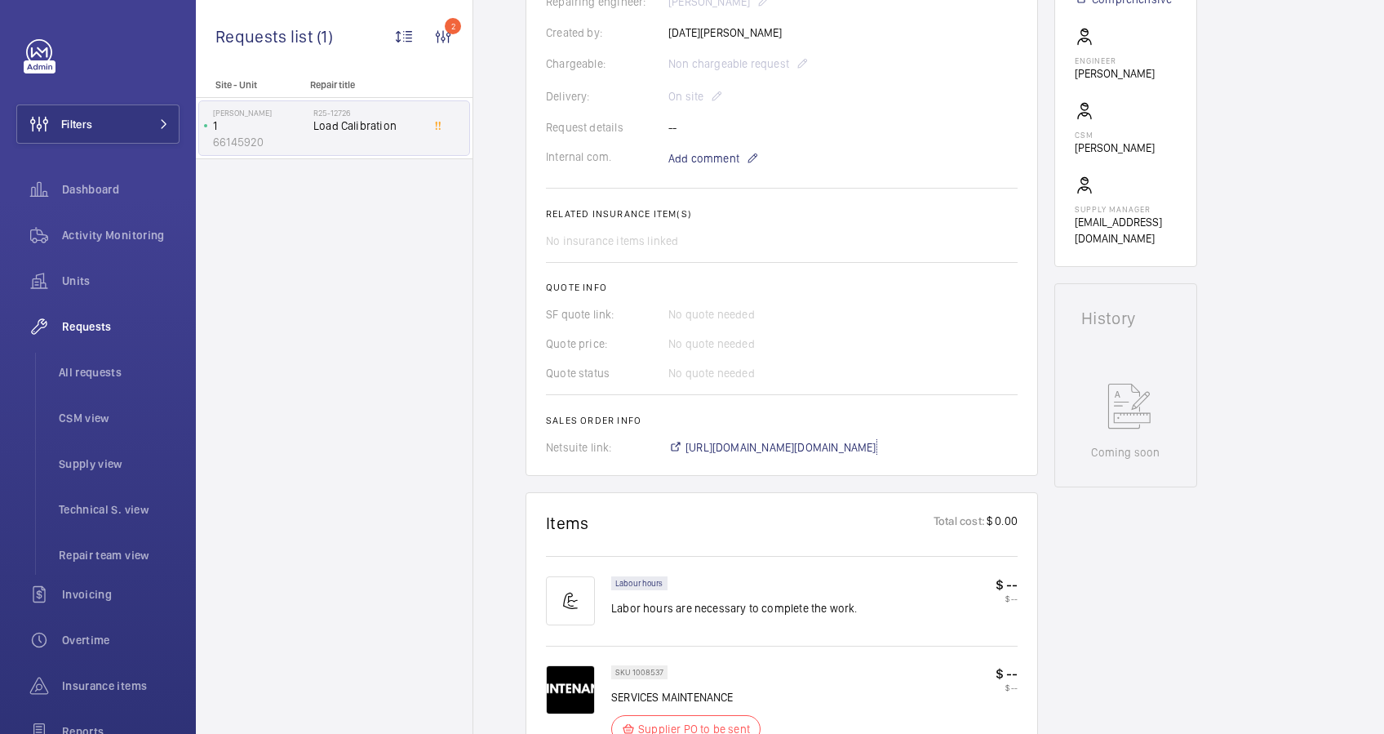
drag, startPoint x: 865, startPoint y: 444, endPoint x: 841, endPoint y: 591, distance: 148.8
click at [865, 444] on span "[URL][DOMAIN_NAME][DOMAIN_NAME]" at bounding box center [780, 447] width 191 height 16
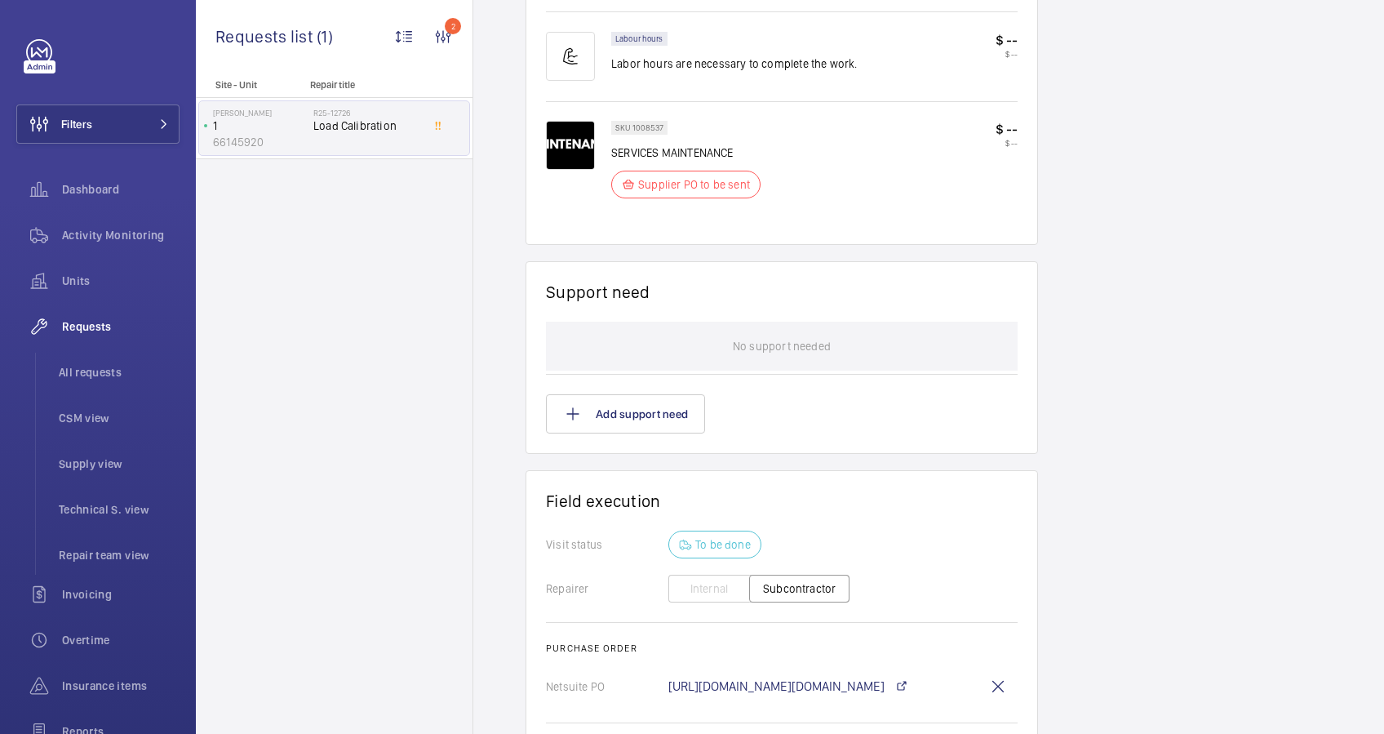
scroll to position [1248, 0]
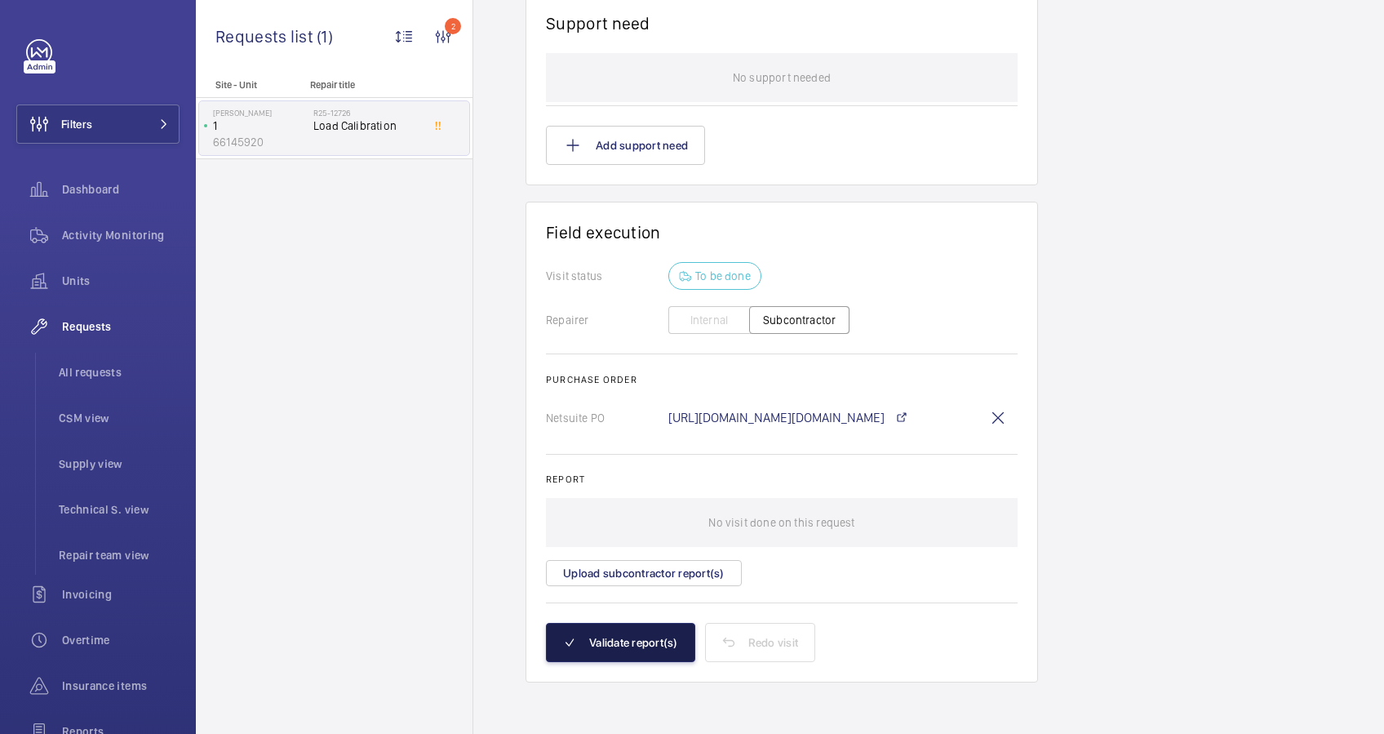
click at [646, 640] on button "Validate report(s)" at bounding box center [620, 642] width 149 height 39
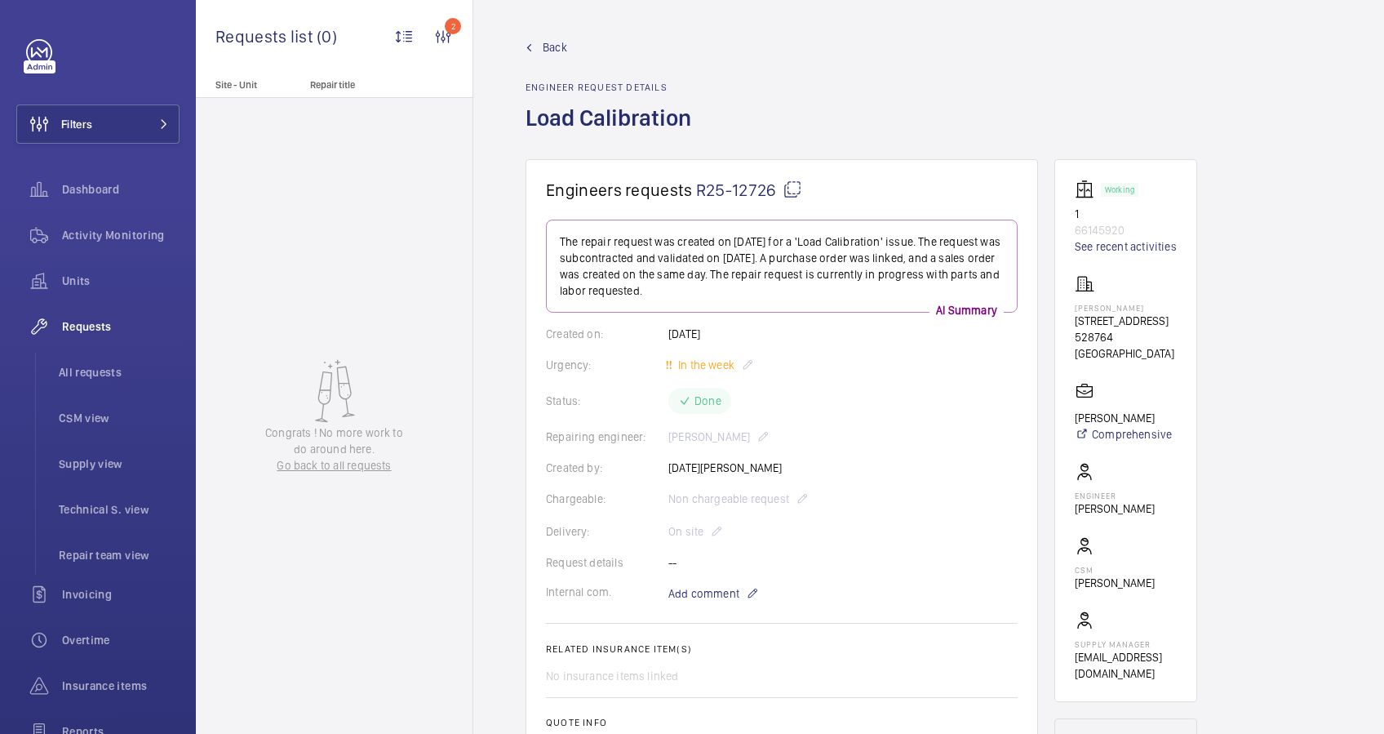
click at [561, 43] on span "Back" at bounding box center [555, 47] width 24 height 16
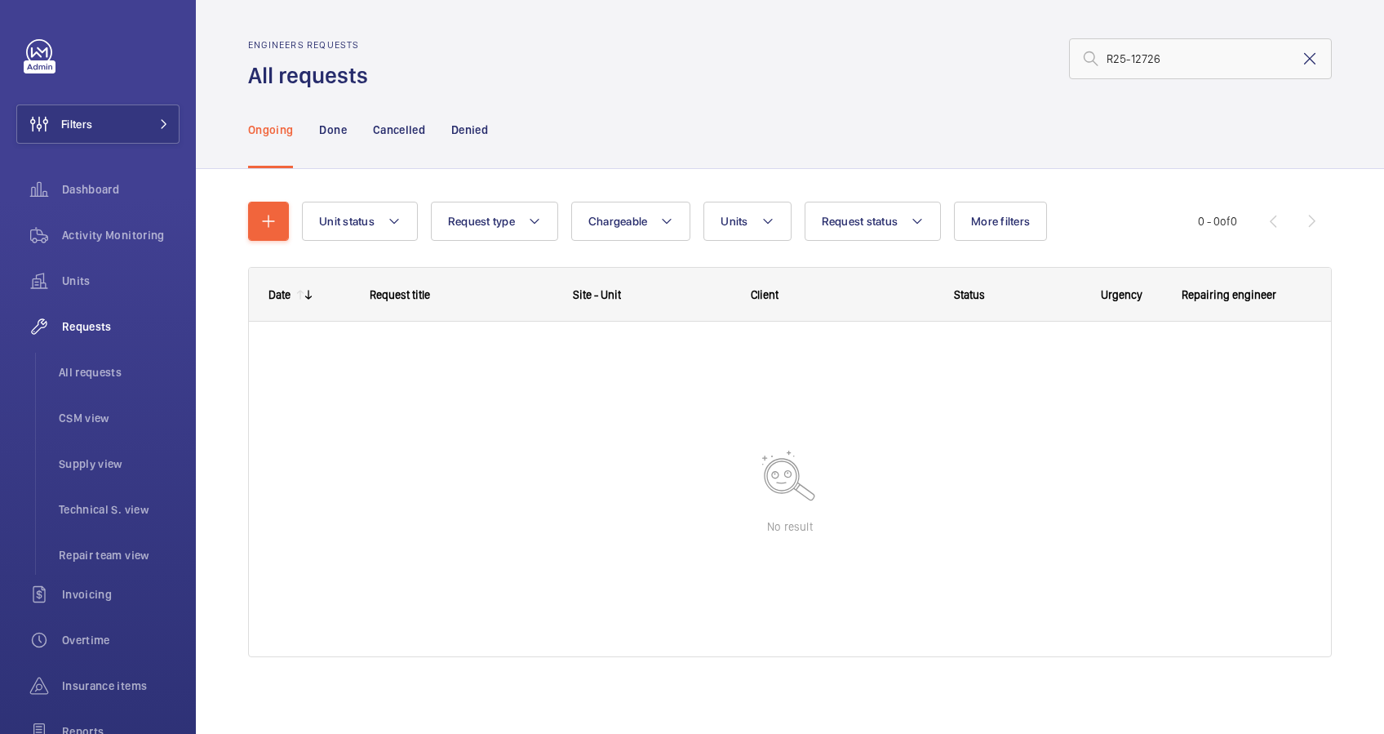
click at [1300, 57] on mat-icon at bounding box center [1310, 59] width 20 height 20
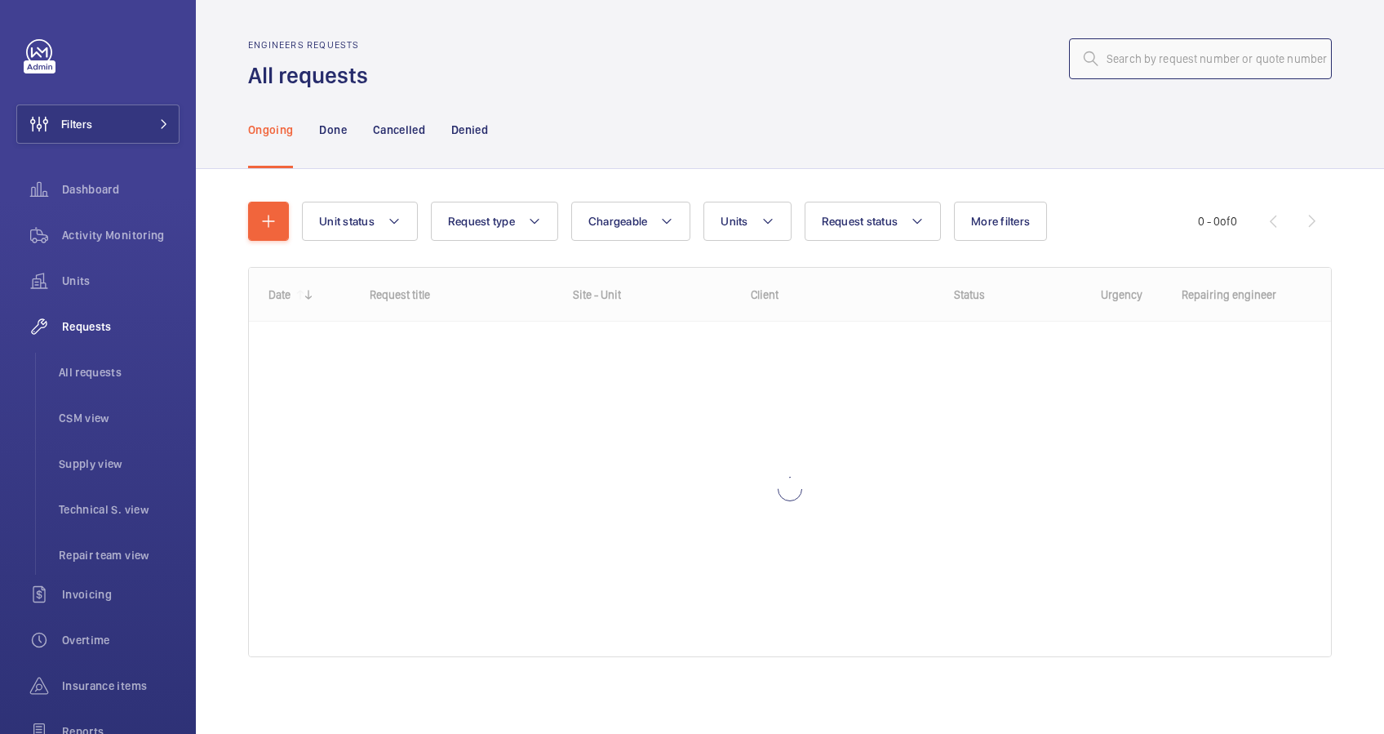
click at [1126, 60] on input "text" at bounding box center [1200, 58] width 263 height 41
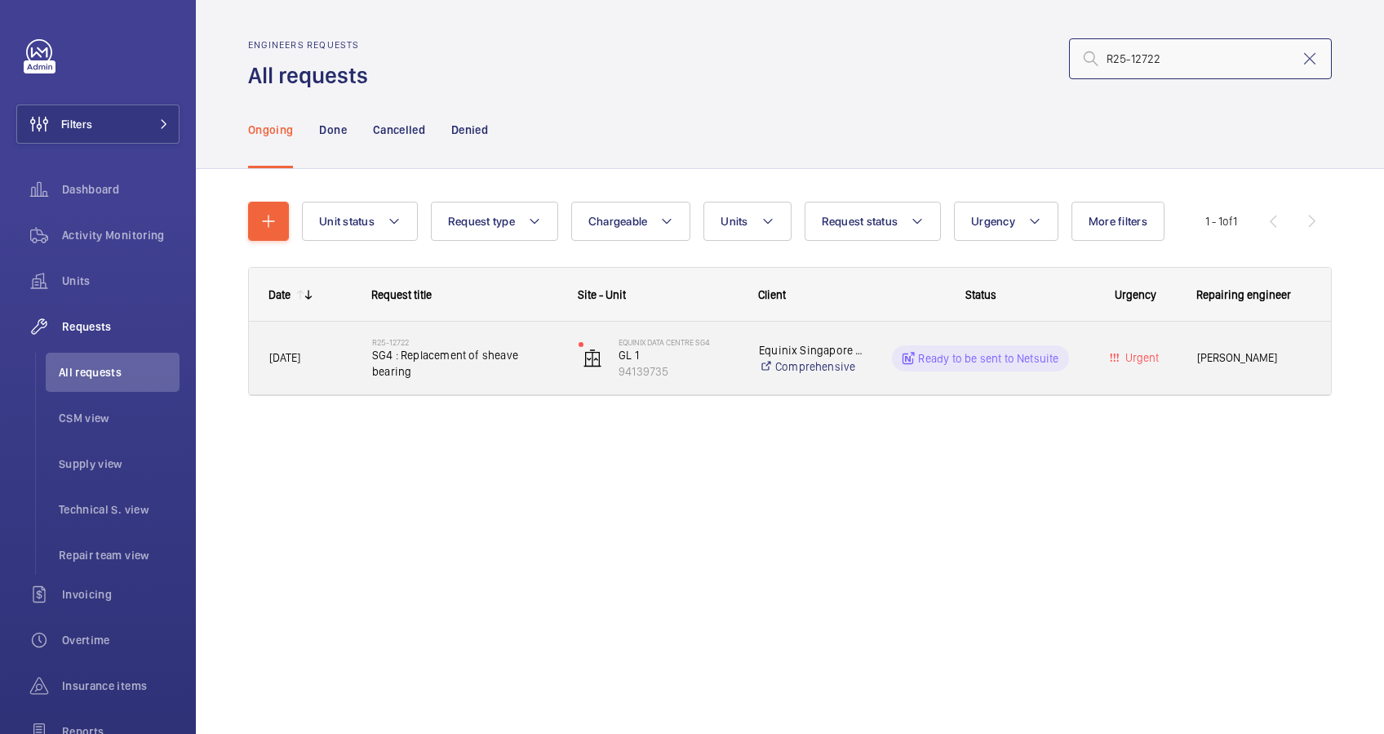
type input "R25-12722"
click at [470, 366] on span "SG4 : Replacement of sheave bearing" at bounding box center [464, 363] width 185 height 33
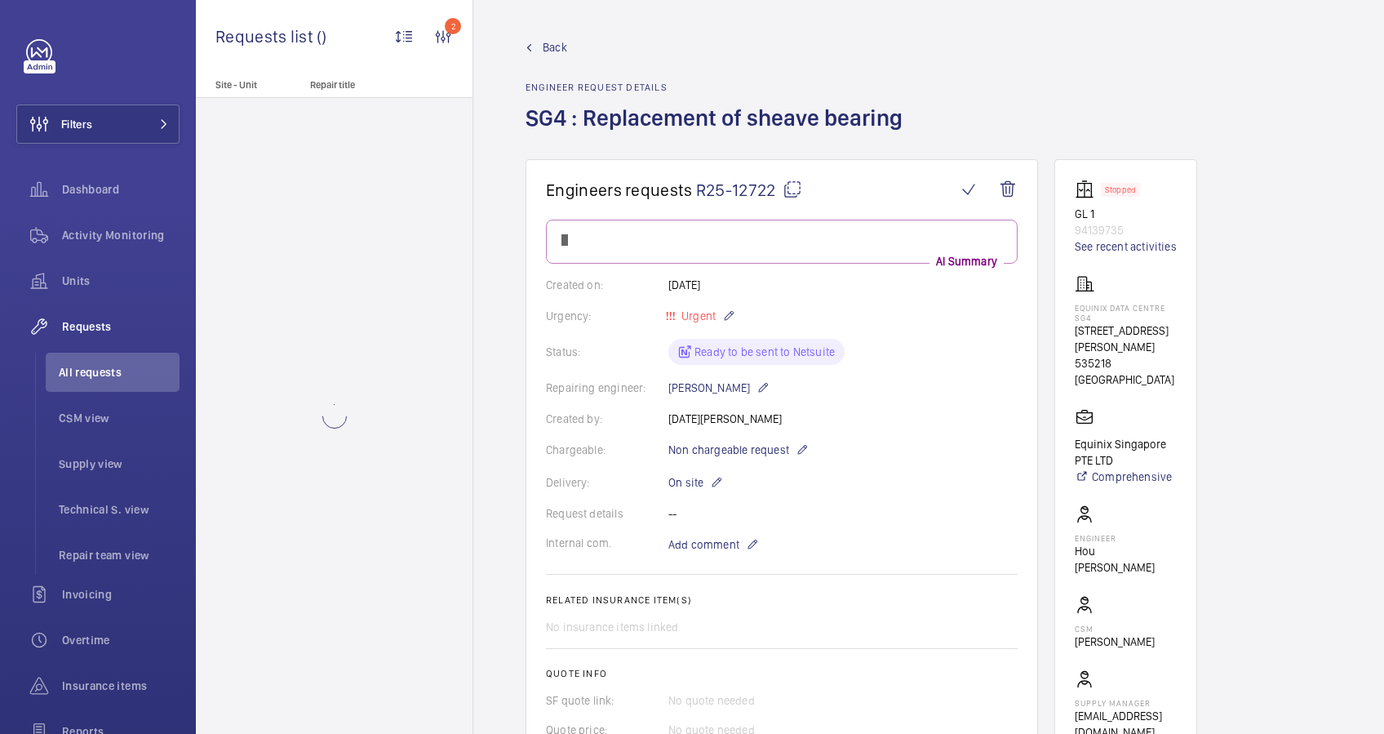
scroll to position [592, 0]
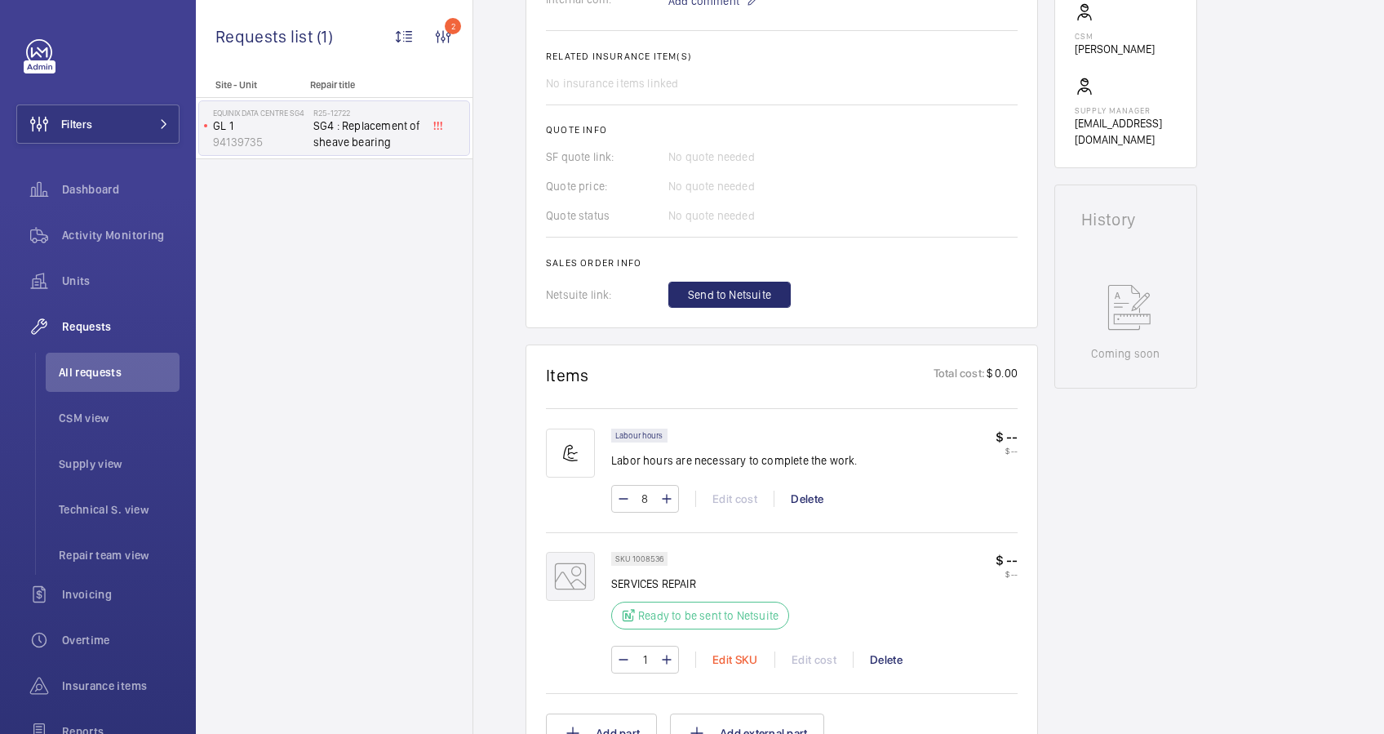
click at [729, 651] on div "Edit SKU" at bounding box center [734, 659] width 79 height 16
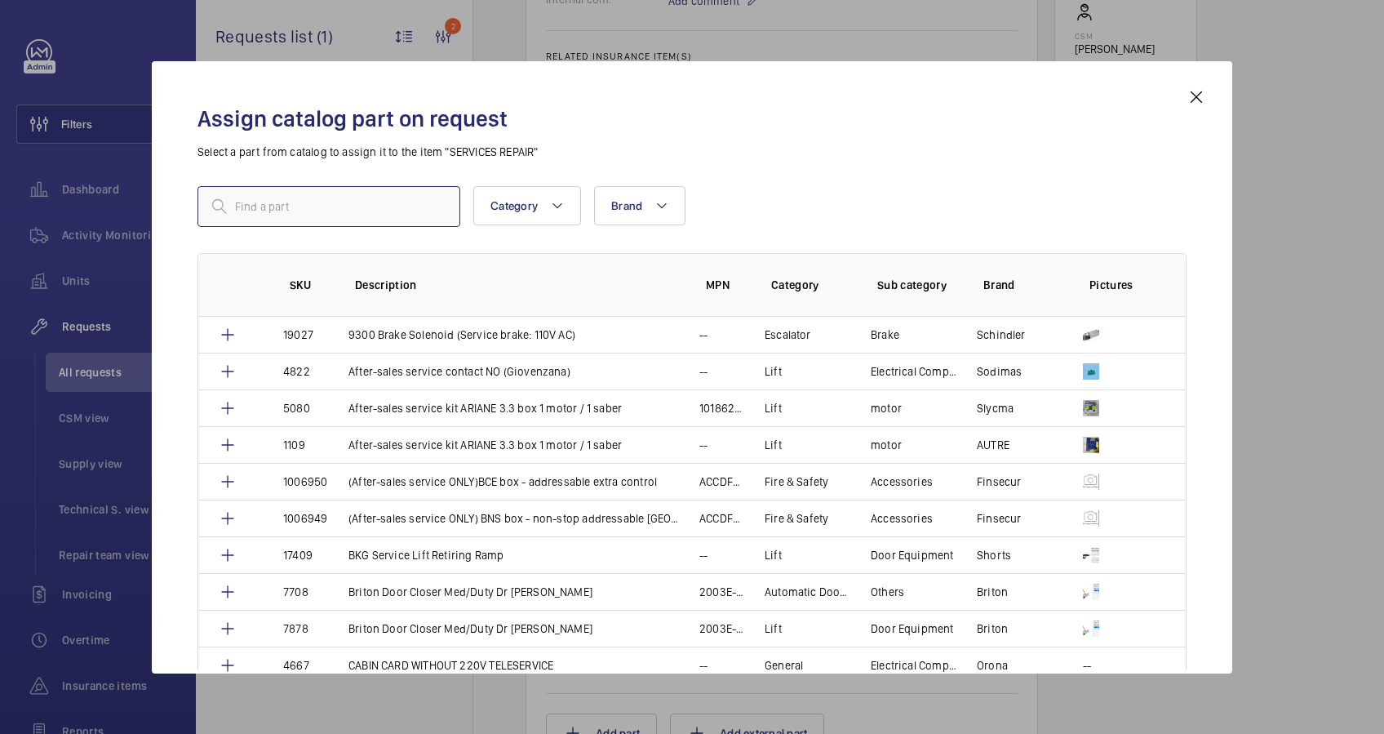
click at [333, 217] on input "text" at bounding box center [328, 206] width 263 height 41
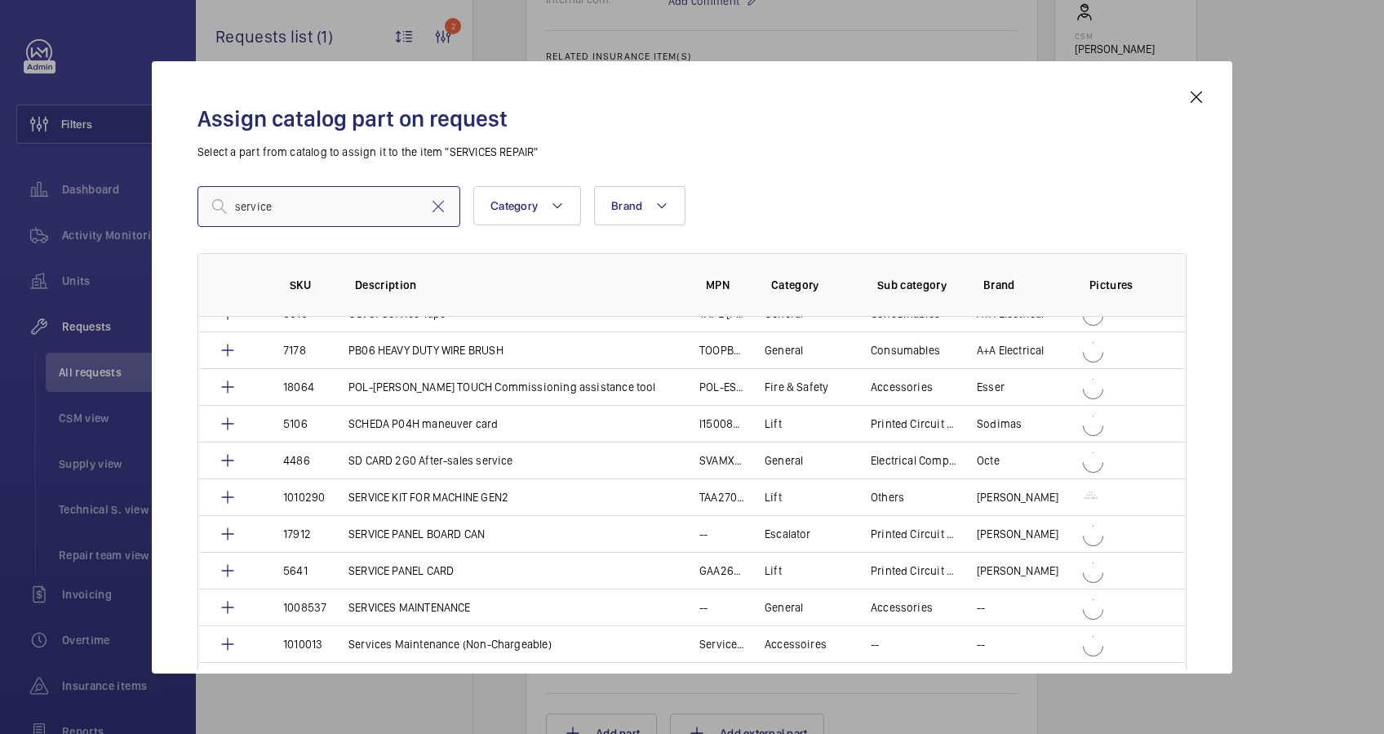
scroll to position [1306, 0]
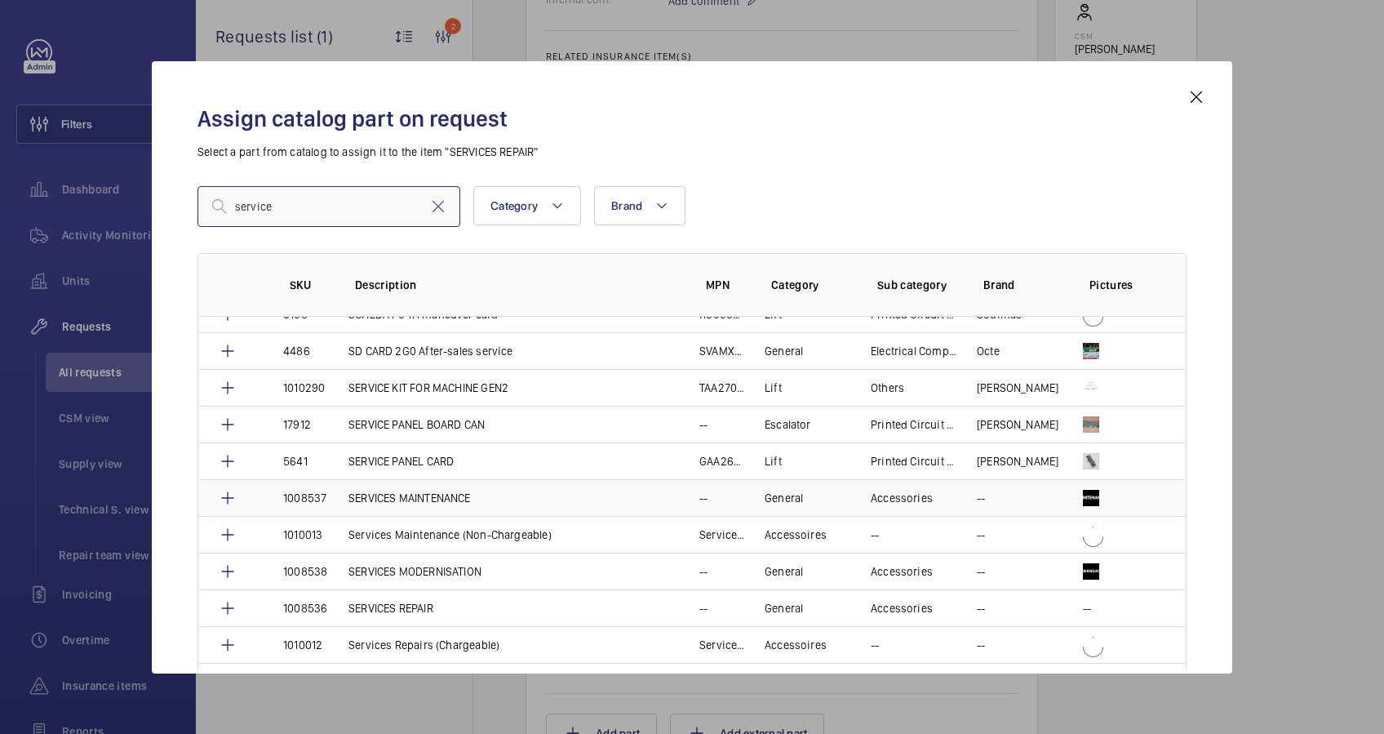
type input "service"
click at [431, 492] on p "SERVICES MAINTENANCE" at bounding box center [409, 498] width 122 height 16
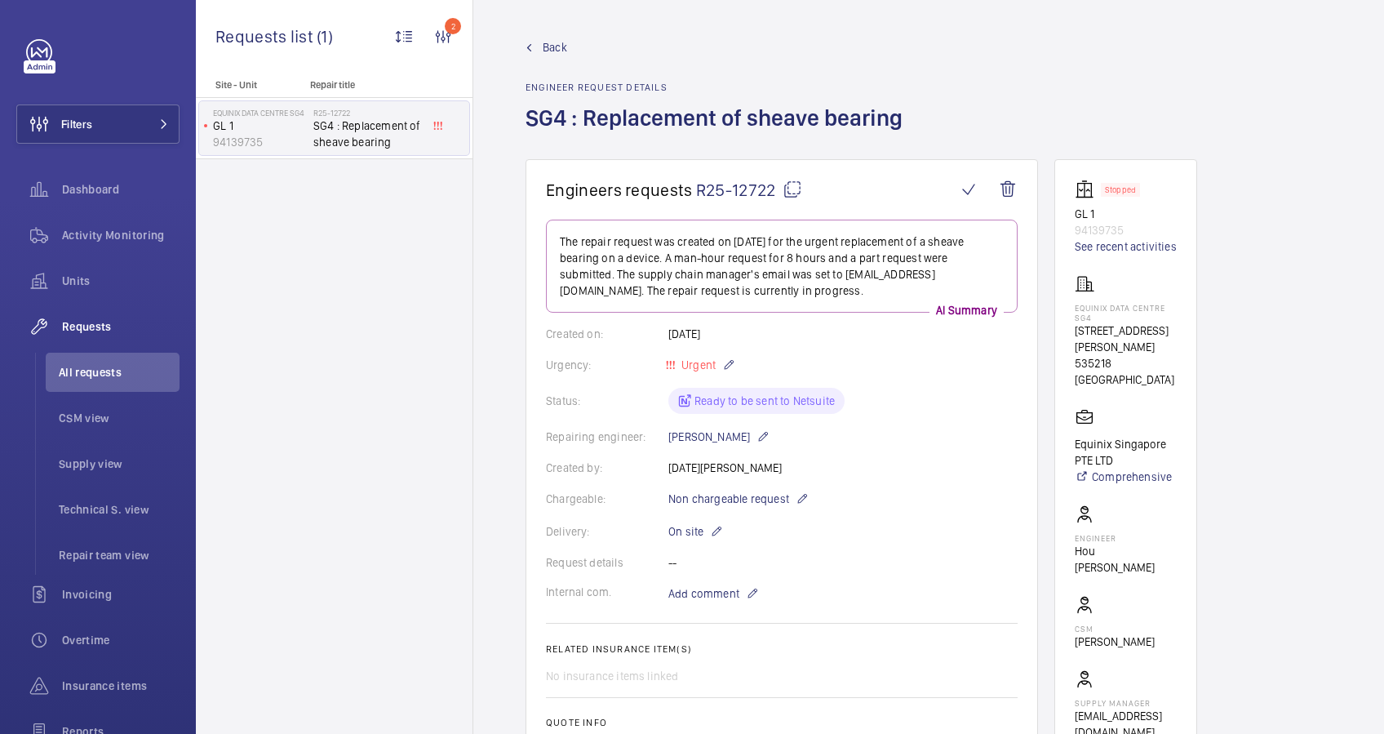
scroll to position [653, 0]
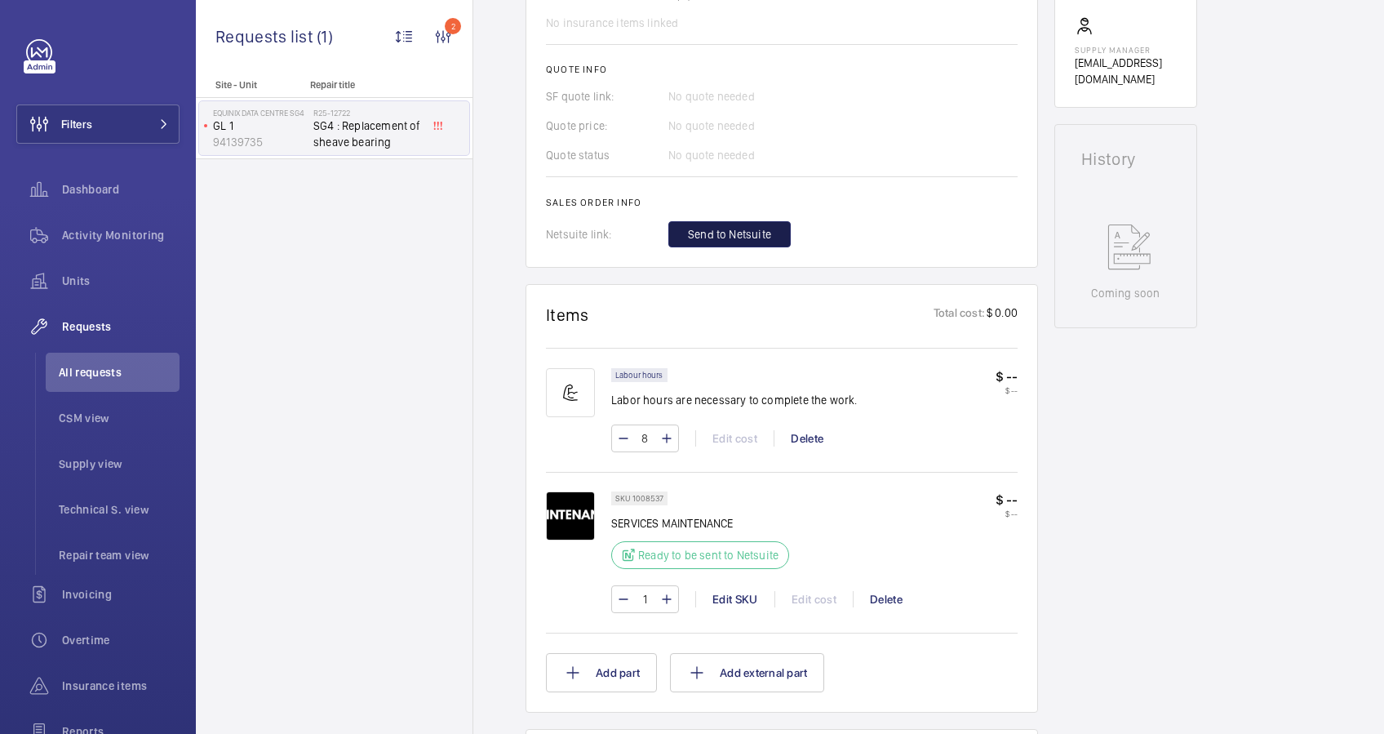
click at [752, 228] on span "Send to Netsuite" at bounding box center [729, 234] width 83 height 16
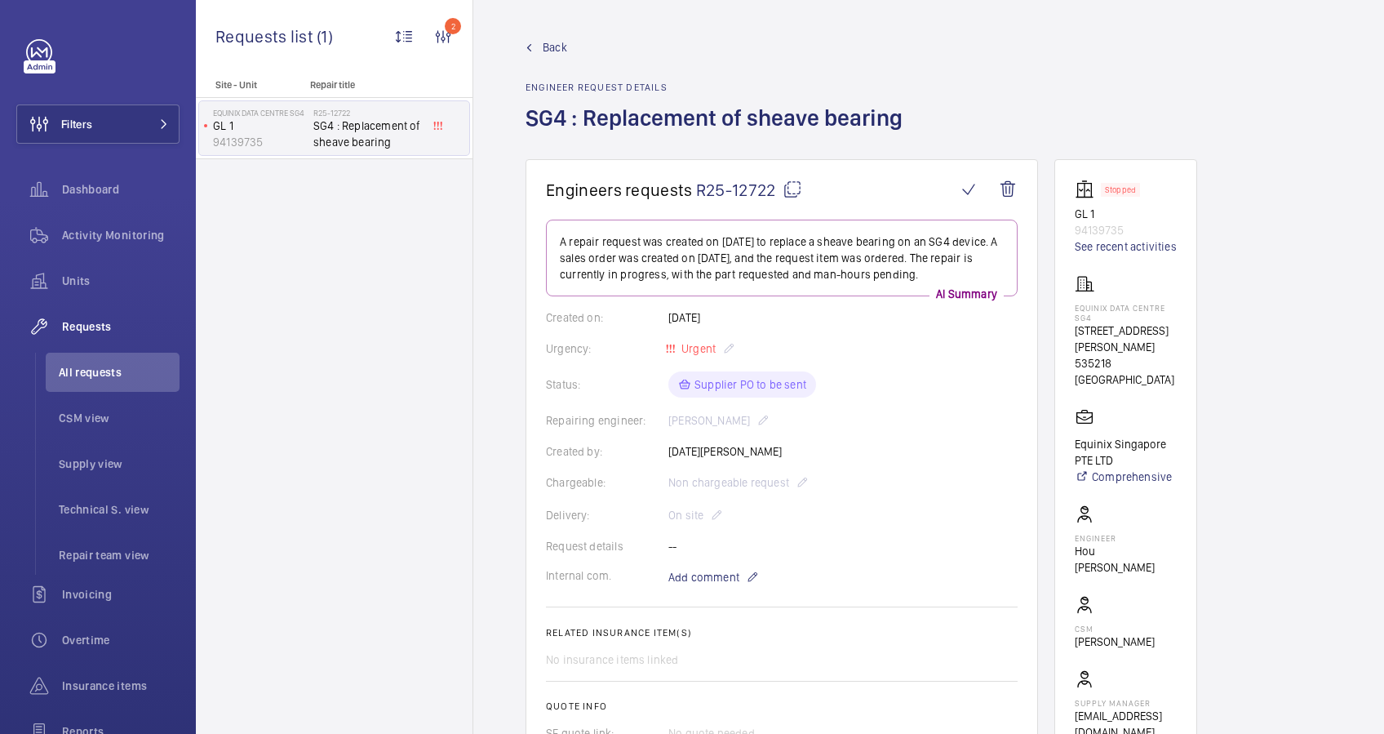
scroll to position [326, 0]
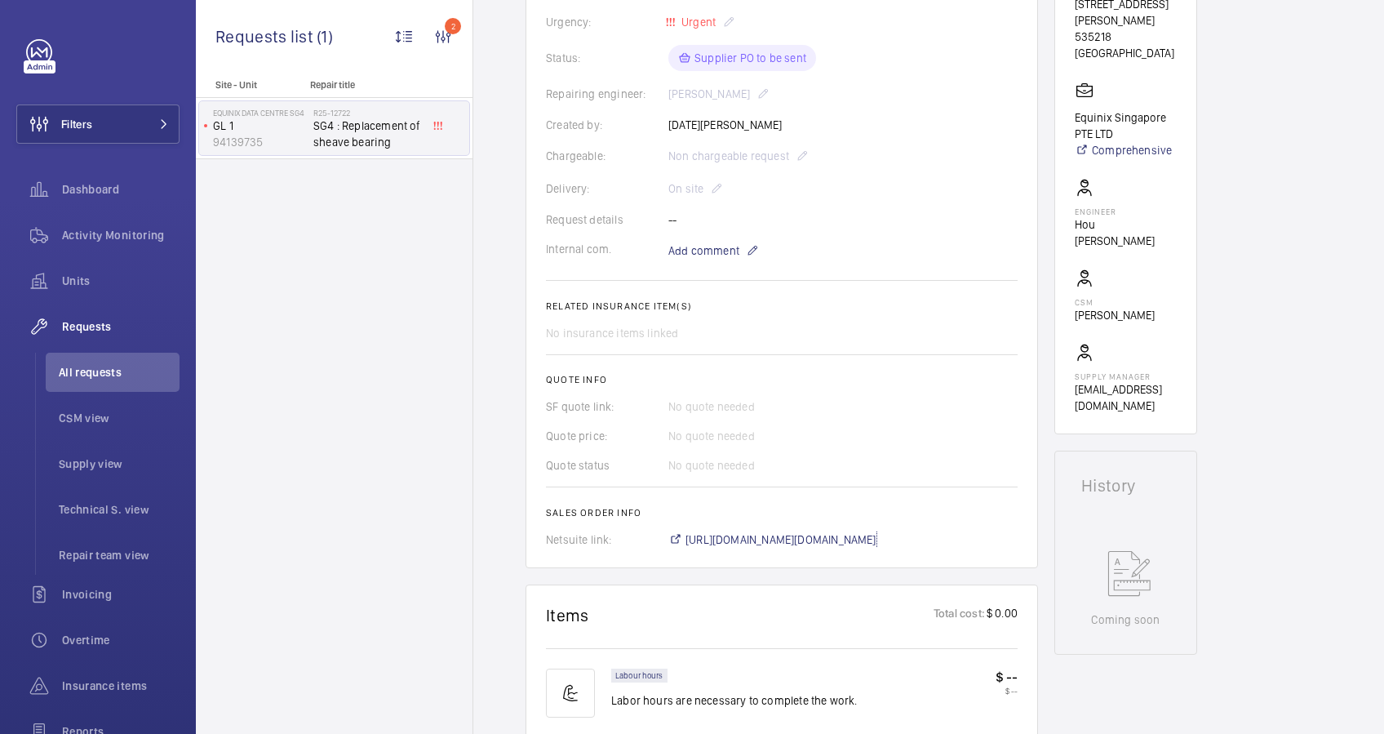
click at [810, 536] on span "[URL][DOMAIN_NAME][DOMAIN_NAME]" at bounding box center [780, 539] width 191 height 16
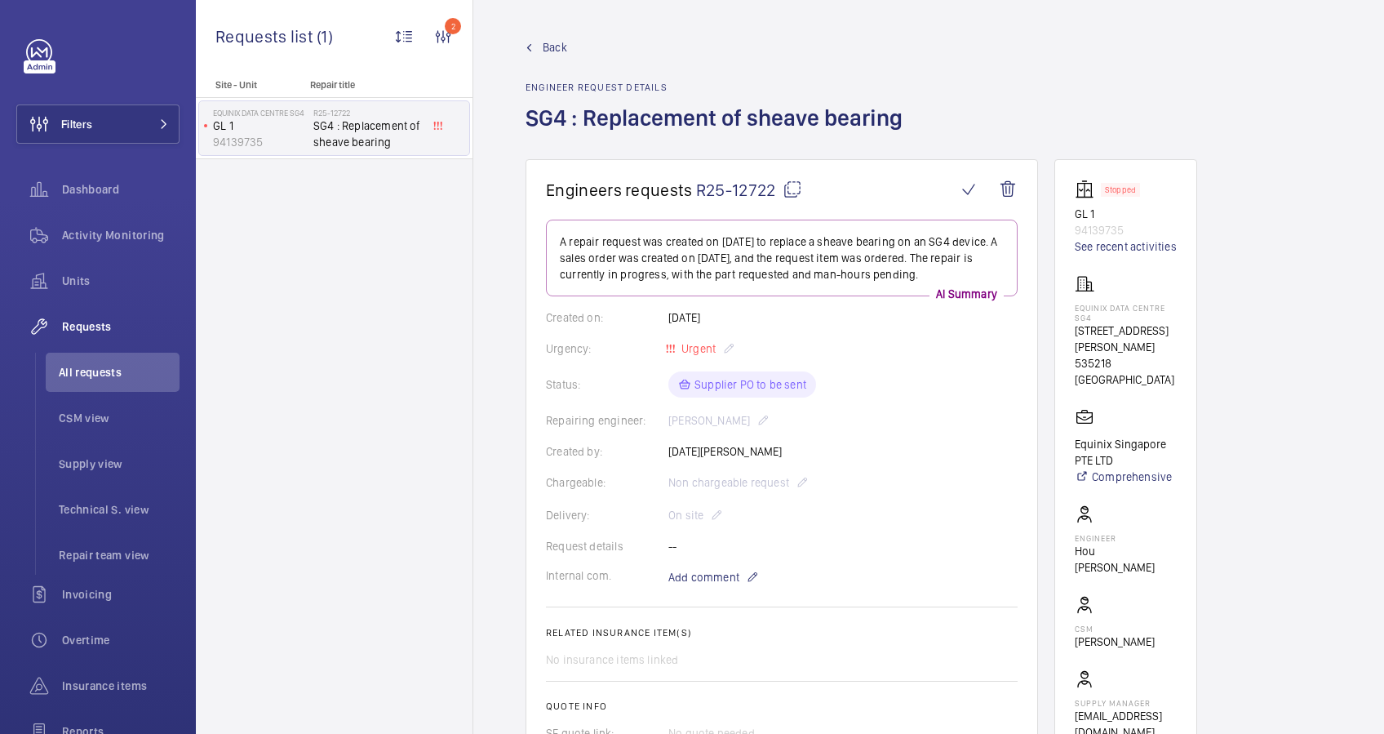
click at [1076, 308] on p "Equinix Data Centre SG4" at bounding box center [1126, 313] width 102 height 20
drag, startPoint x: 1076, startPoint y: 308, endPoint x: 1093, endPoint y: 318, distance: 19.0
click at [1093, 318] on p "Equinix Data Centre SG4" at bounding box center [1126, 313] width 102 height 20
drag, startPoint x: 1093, startPoint y: 318, endPoint x: 1068, endPoint y: 305, distance: 27.7
click at [1068, 305] on wm-front-card "Stopped GL 1 94139735 See recent activities Equinix Data Centre SG4 [GEOGRAPHIC…" at bounding box center [1125, 459] width 143 height 601
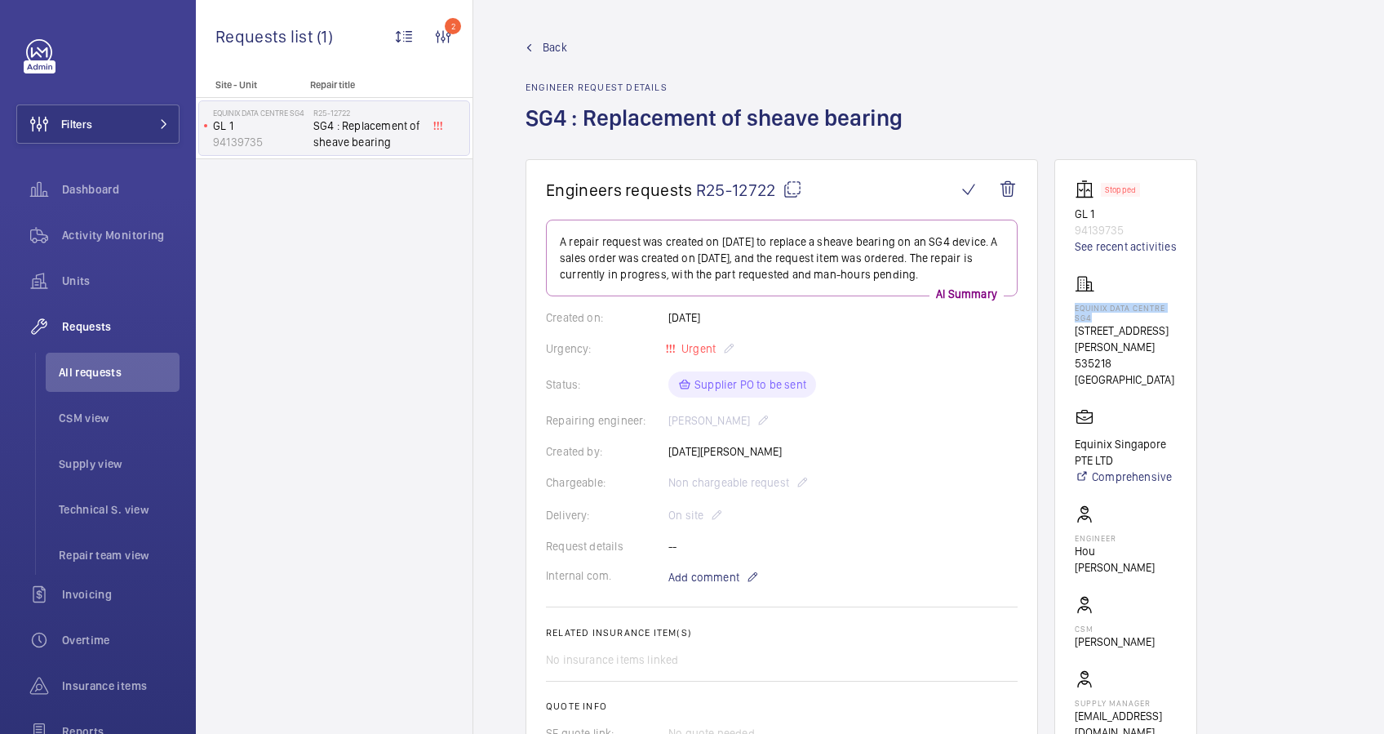
drag, startPoint x: 1068, startPoint y: 305, endPoint x: 1088, endPoint y: 309, distance: 20.0
copy p "Equinix Data Centre SG4"
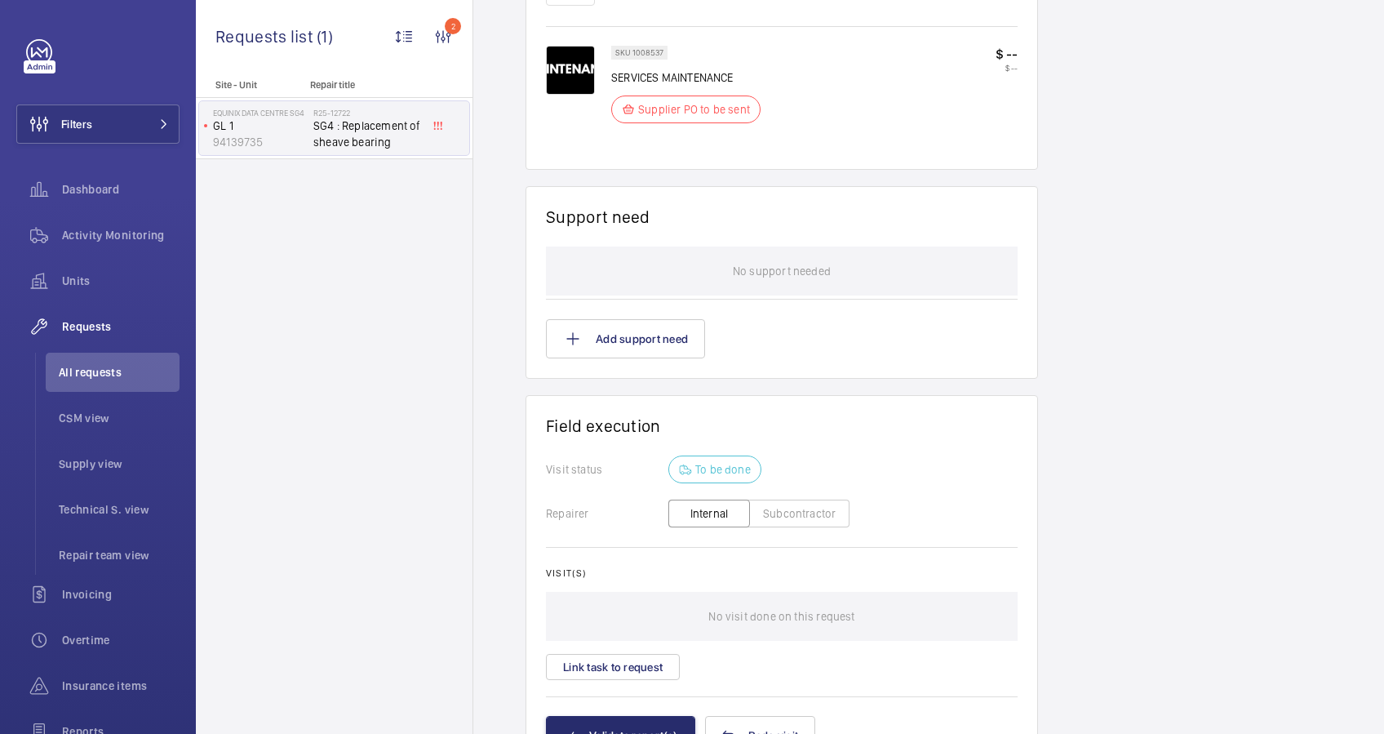
scroll to position [1088, 0]
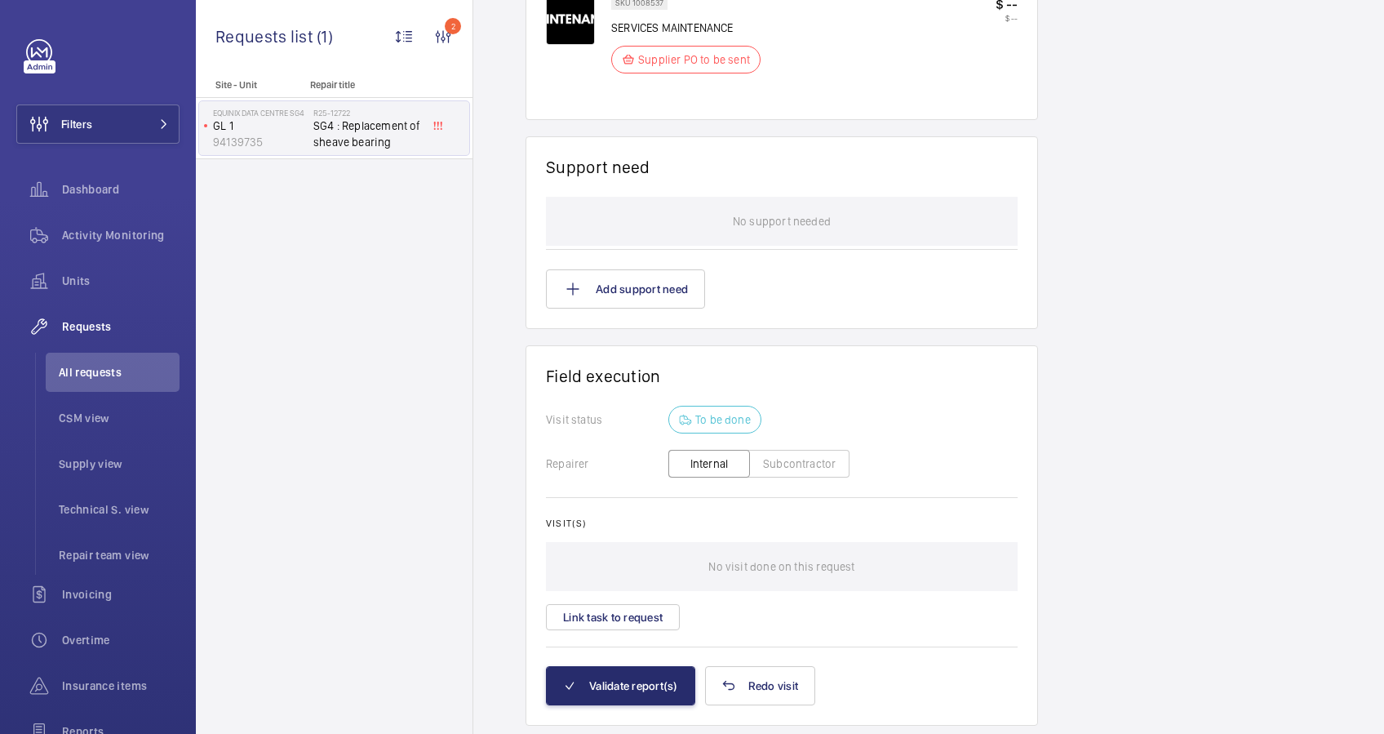
click at [803, 462] on button "Subcontractor" at bounding box center [799, 464] width 100 height 28
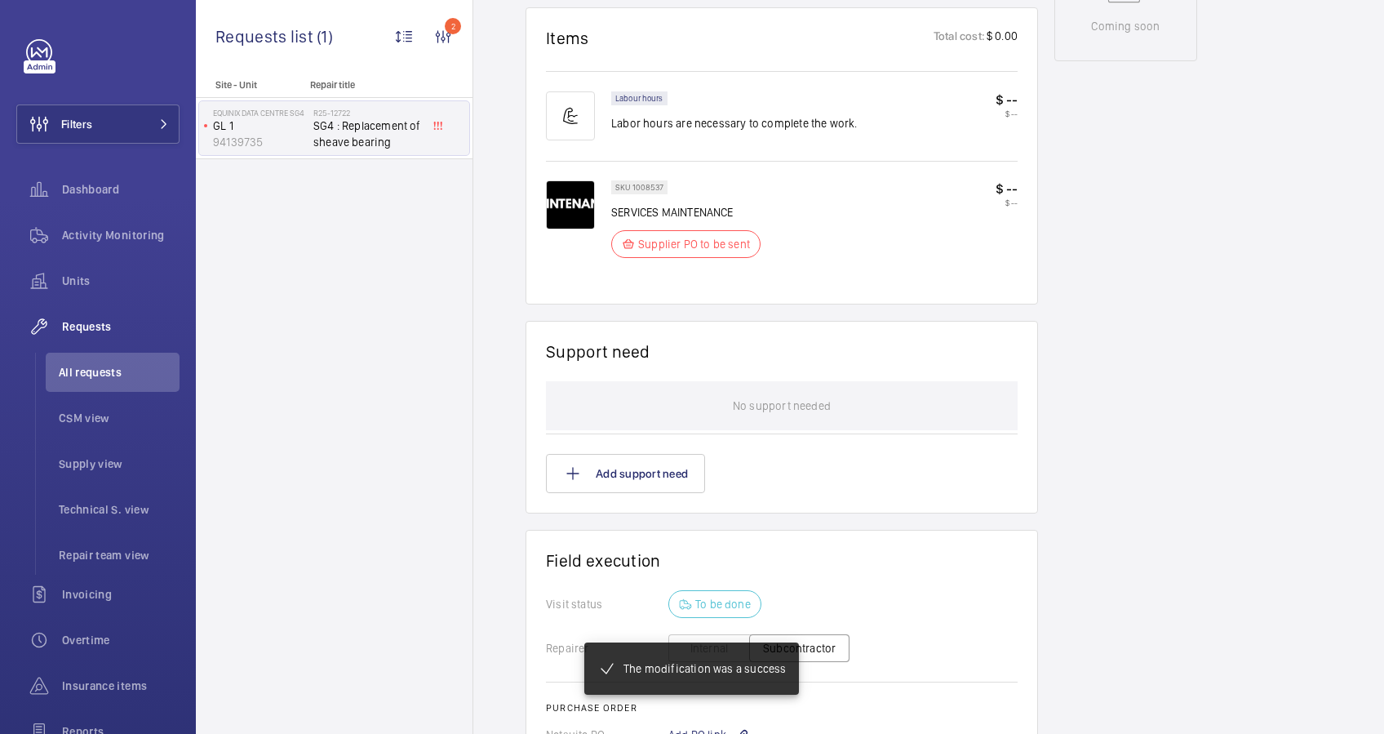
scroll to position [1225, 0]
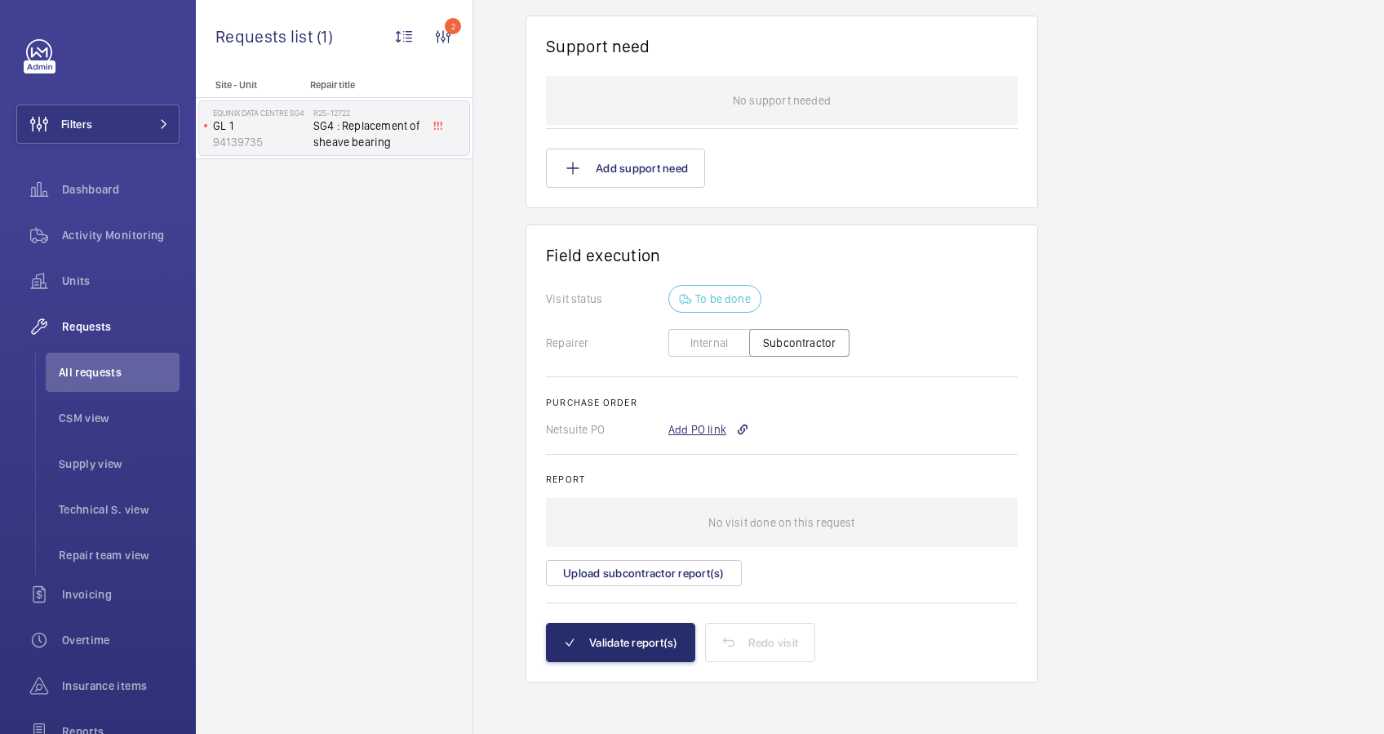
click at [685, 424] on div "Add PO link" at bounding box center [708, 429] width 81 height 16
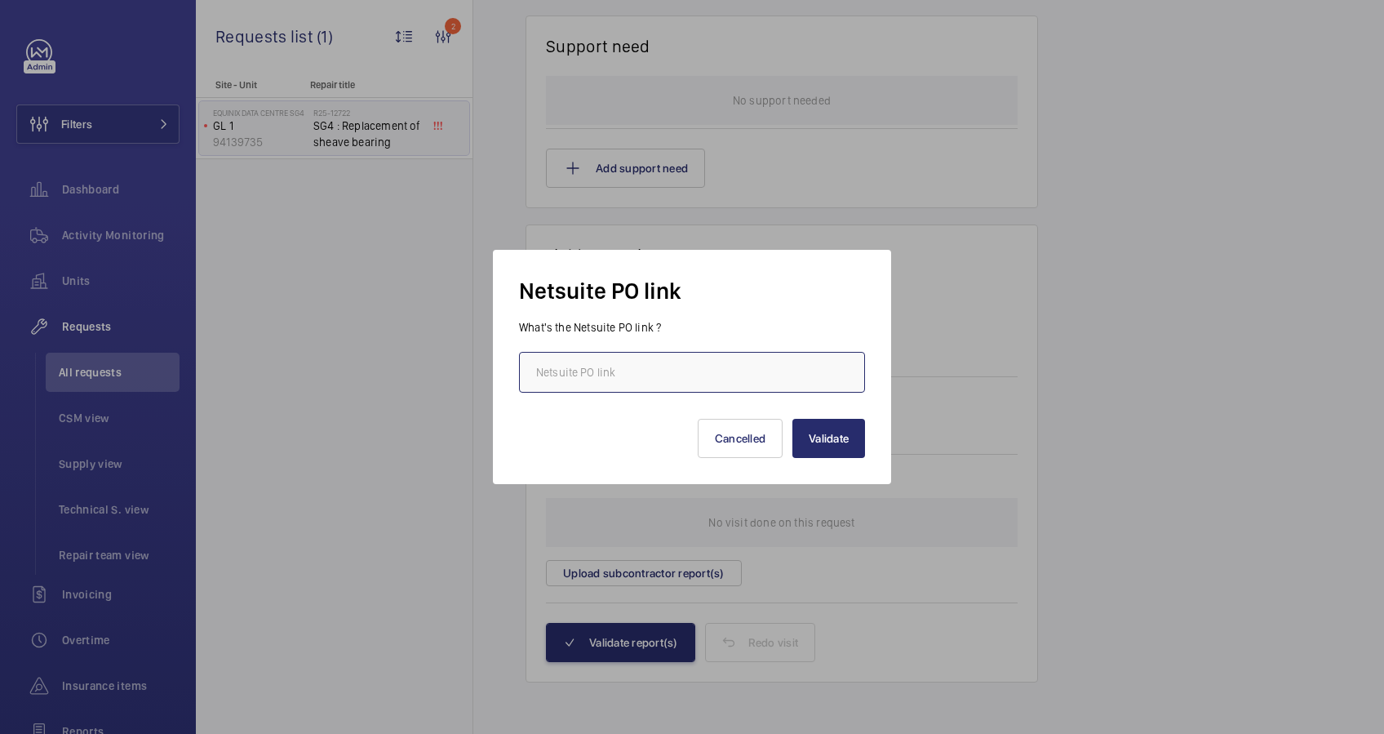
click at [661, 370] on input "text" at bounding box center [692, 372] width 346 height 41
paste input "[URL][DOMAIN_NAME][DOMAIN_NAME]"
type input "[URL][DOMAIN_NAME][DOMAIN_NAME]"
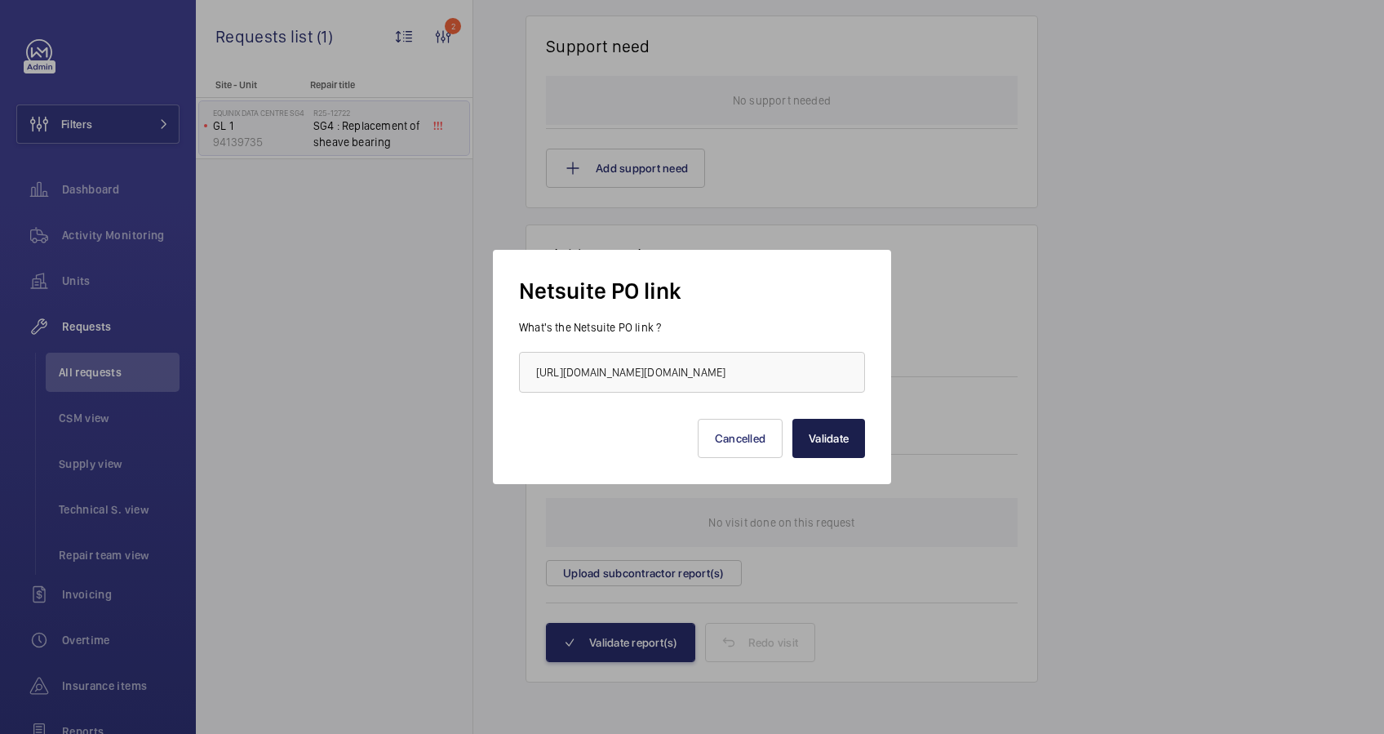
click at [835, 443] on button "Validate" at bounding box center [828, 438] width 73 height 39
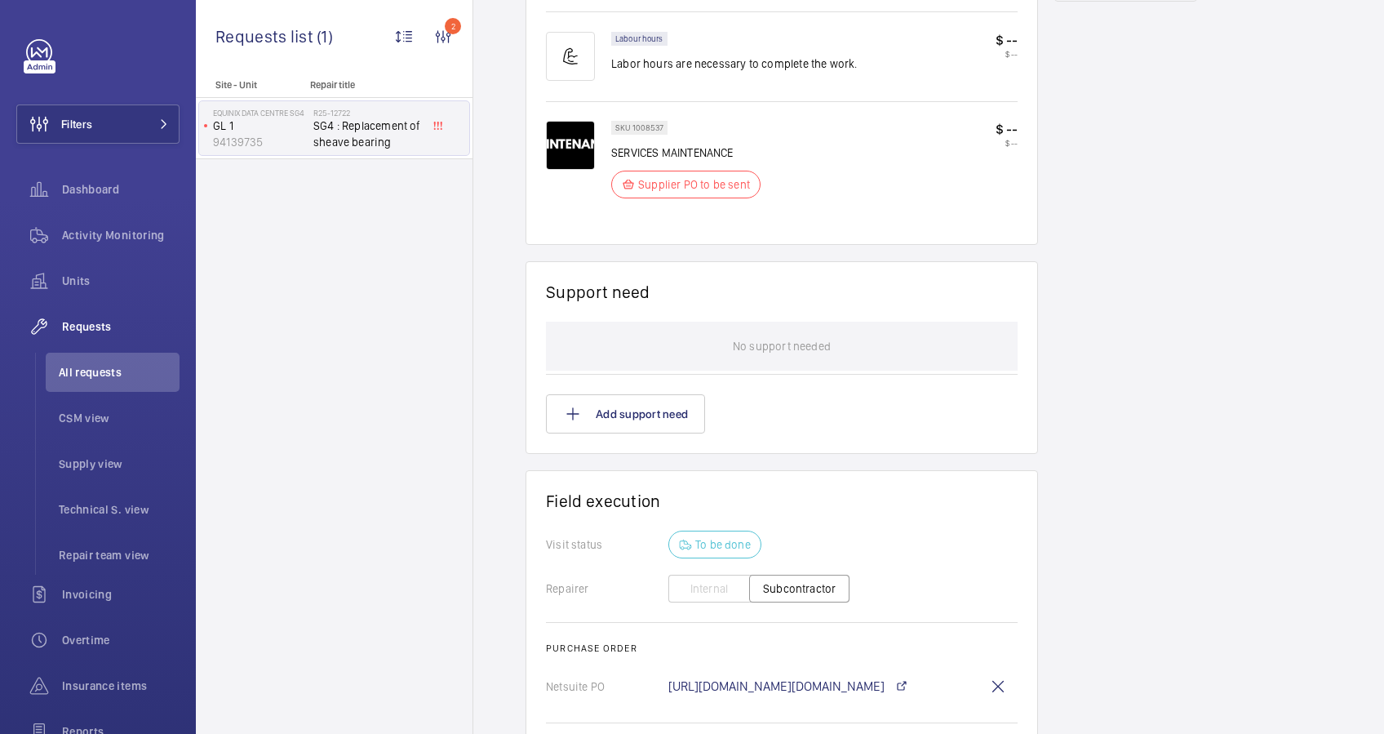
scroll to position [543, 0]
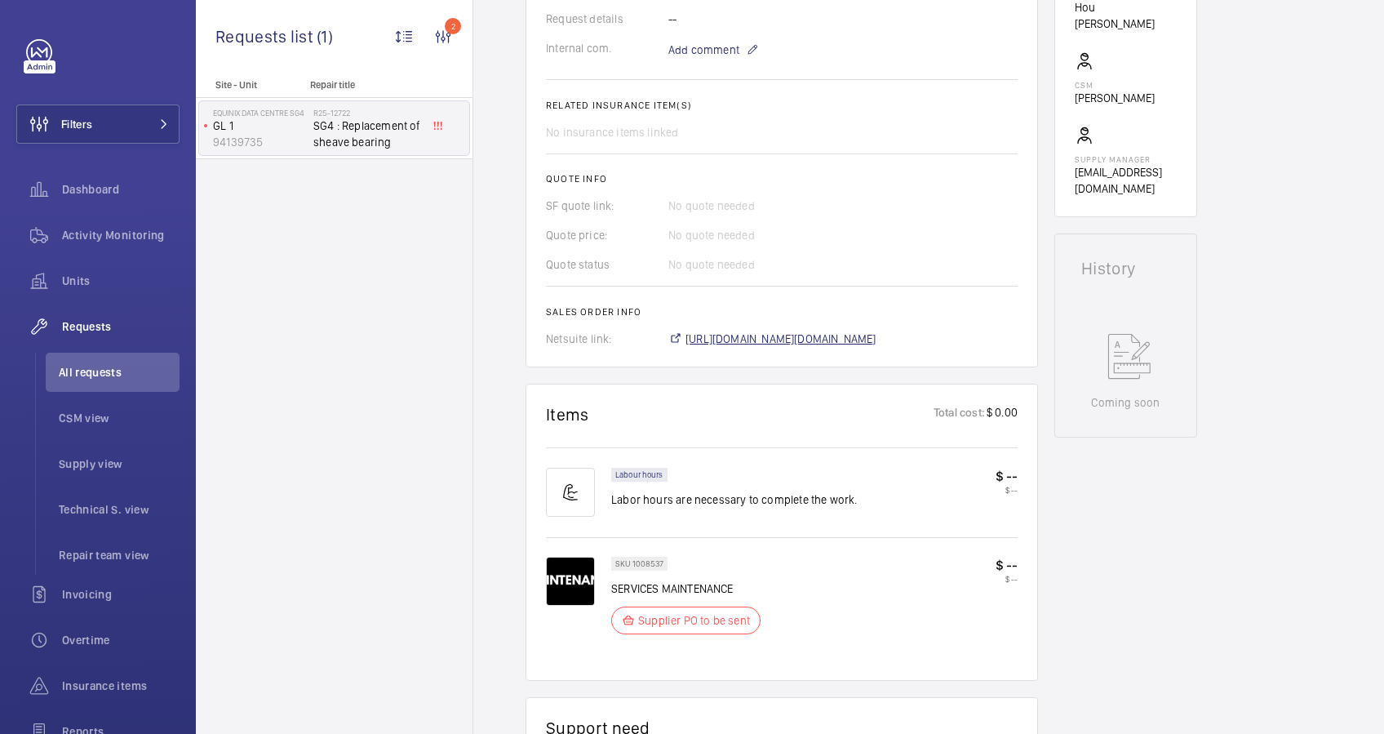
click at [836, 331] on span "[URL][DOMAIN_NAME][DOMAIN_NAME]" at bounding box center [780, 339] width 191 height 16
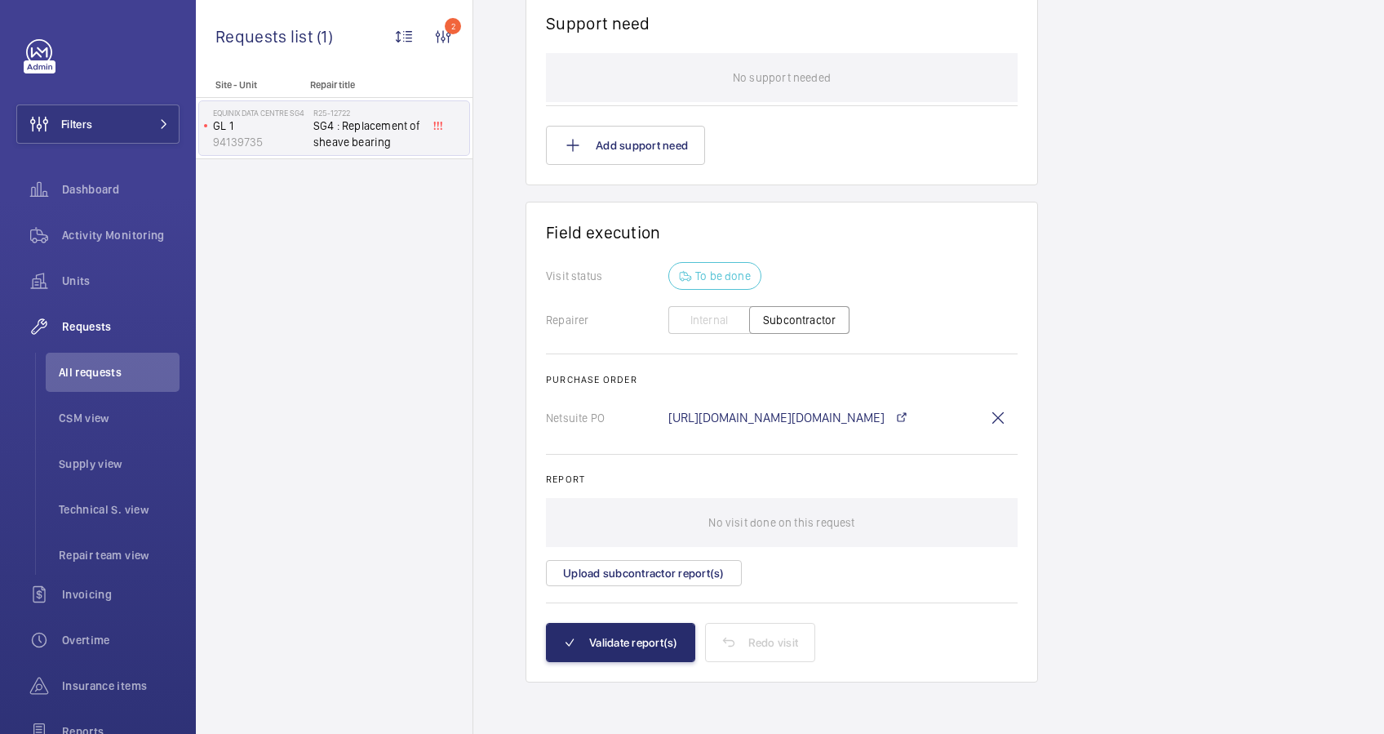
scroll to position [378, 0]
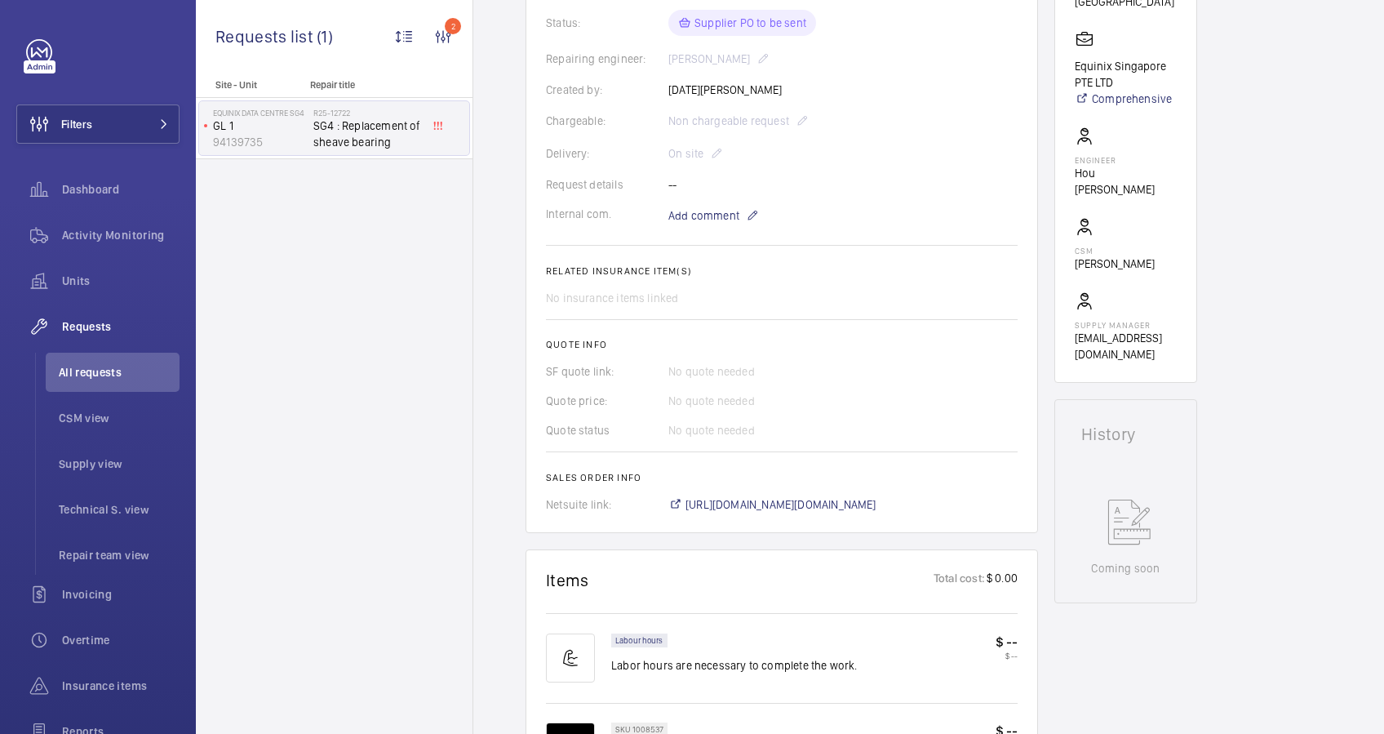
click at [1267, 453] on div "Engineers requests R25-12722 The repair request for replacing the sheave bearin…" at bounding box center [928, 692] width 911 height 1823
click at [862, 503] on span "[URL][DOMAIN_NAME][DOMAIN_NAME]" at bounding box center [780, 504] width 191 height 16
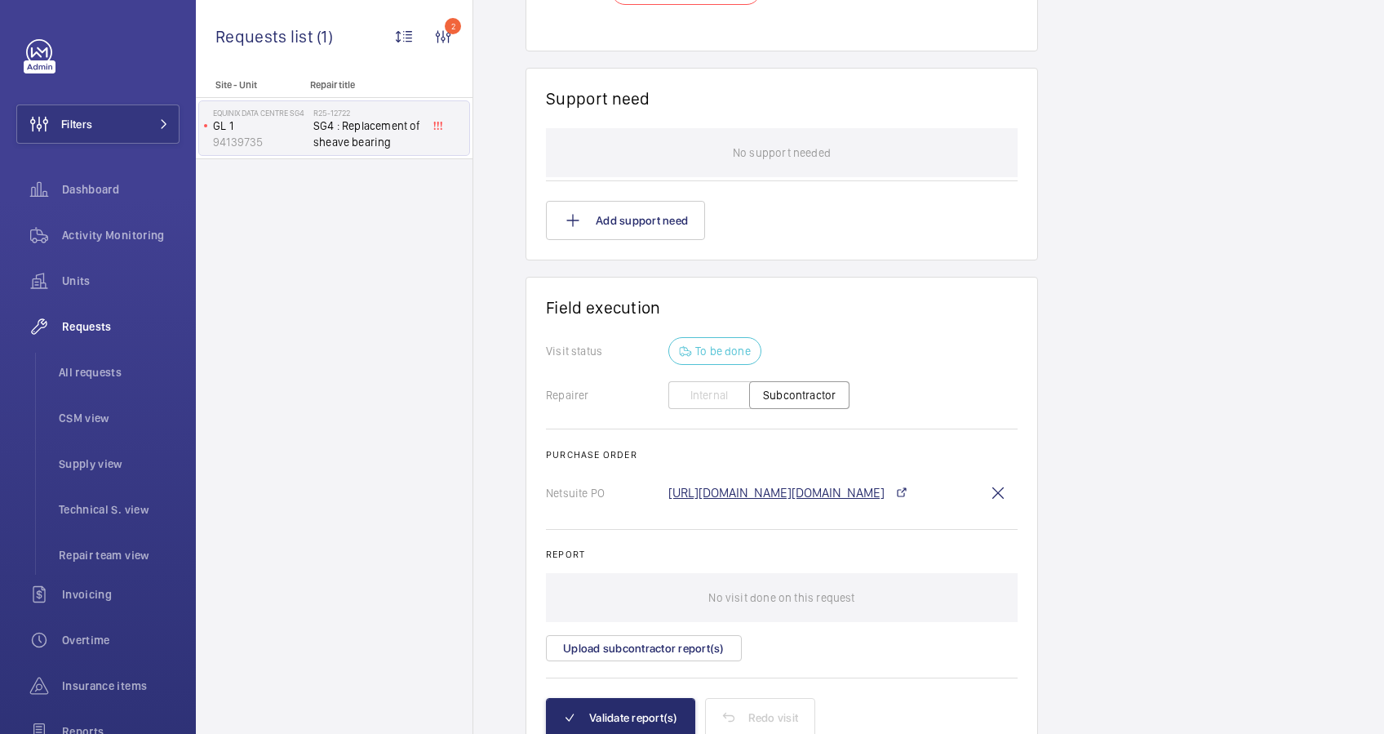
scroll to position [1248, 0]
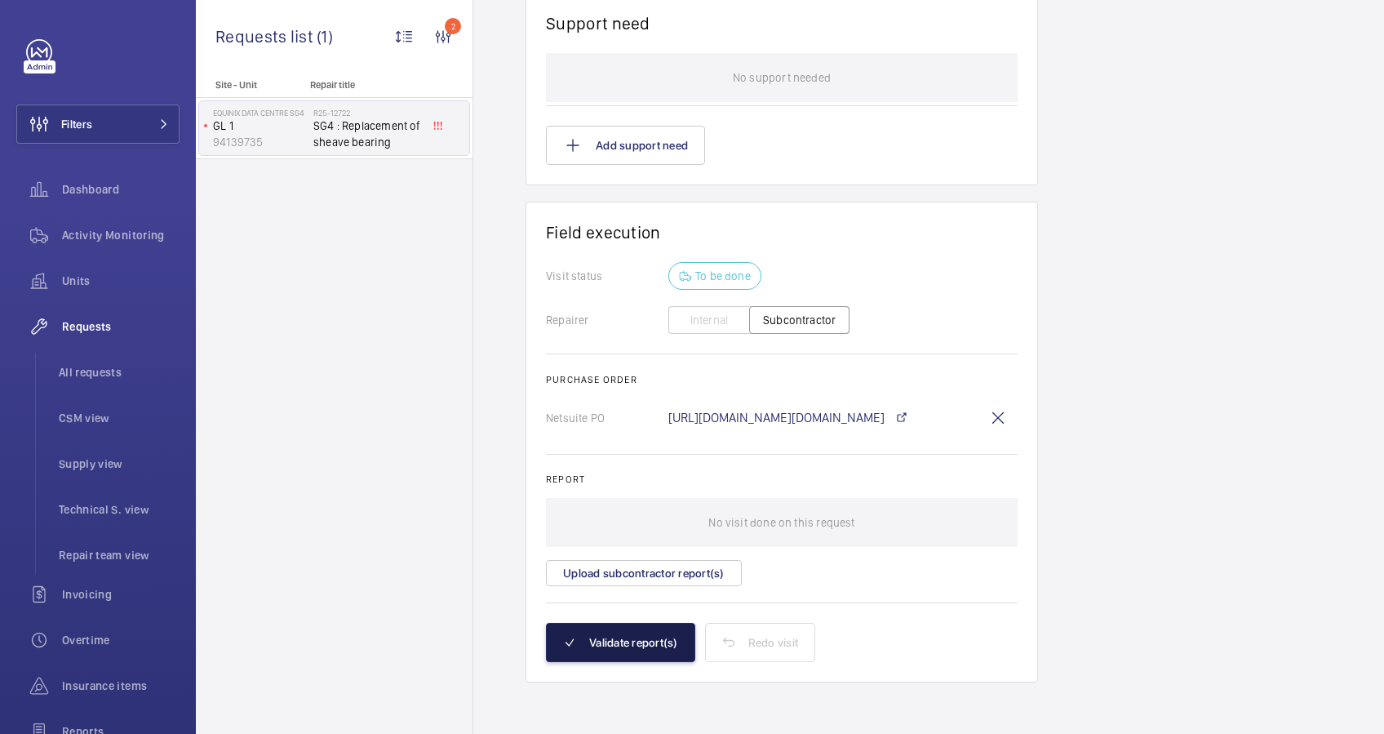
click at [637, 643] on button "Validate report(s)" at bounding box center [620, 642] width 149 height 39
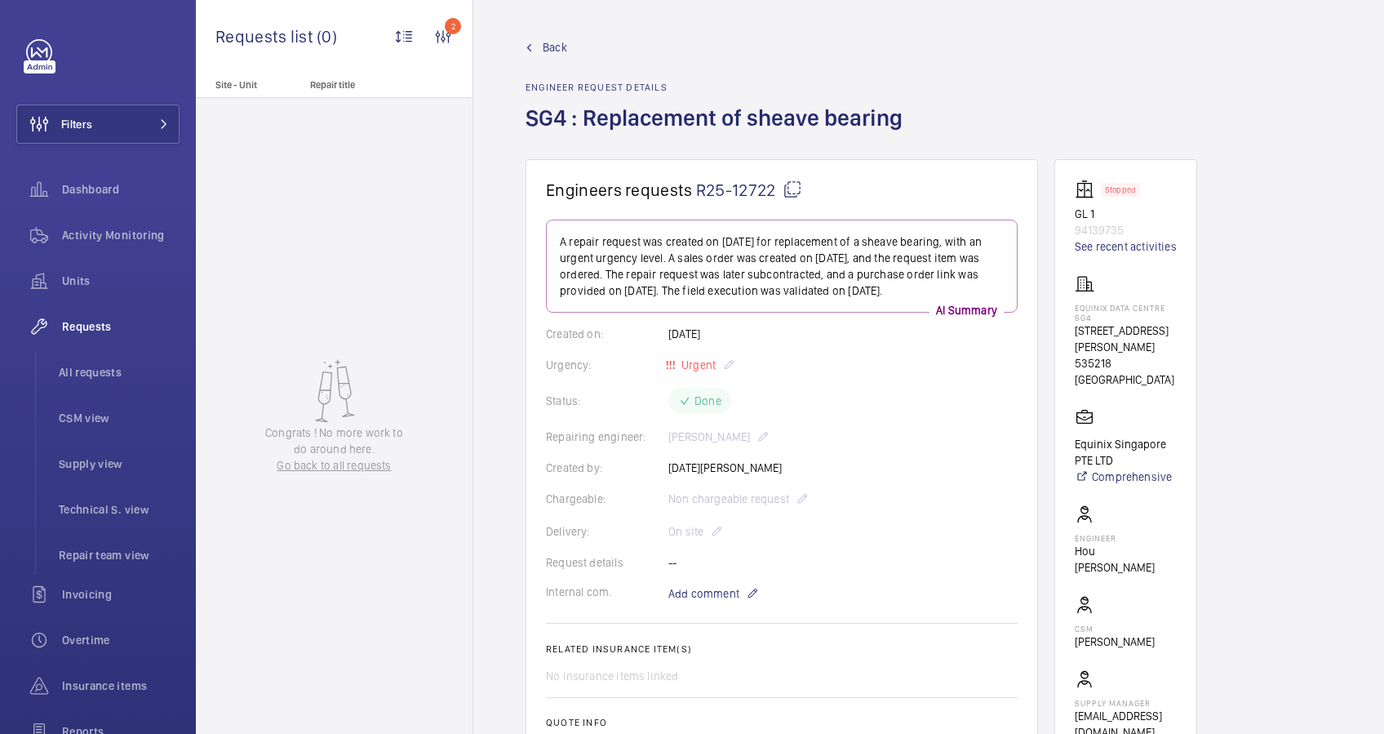
click at [545, 41] on span "Back" at bounding box center [555, 47] width 24 height 16
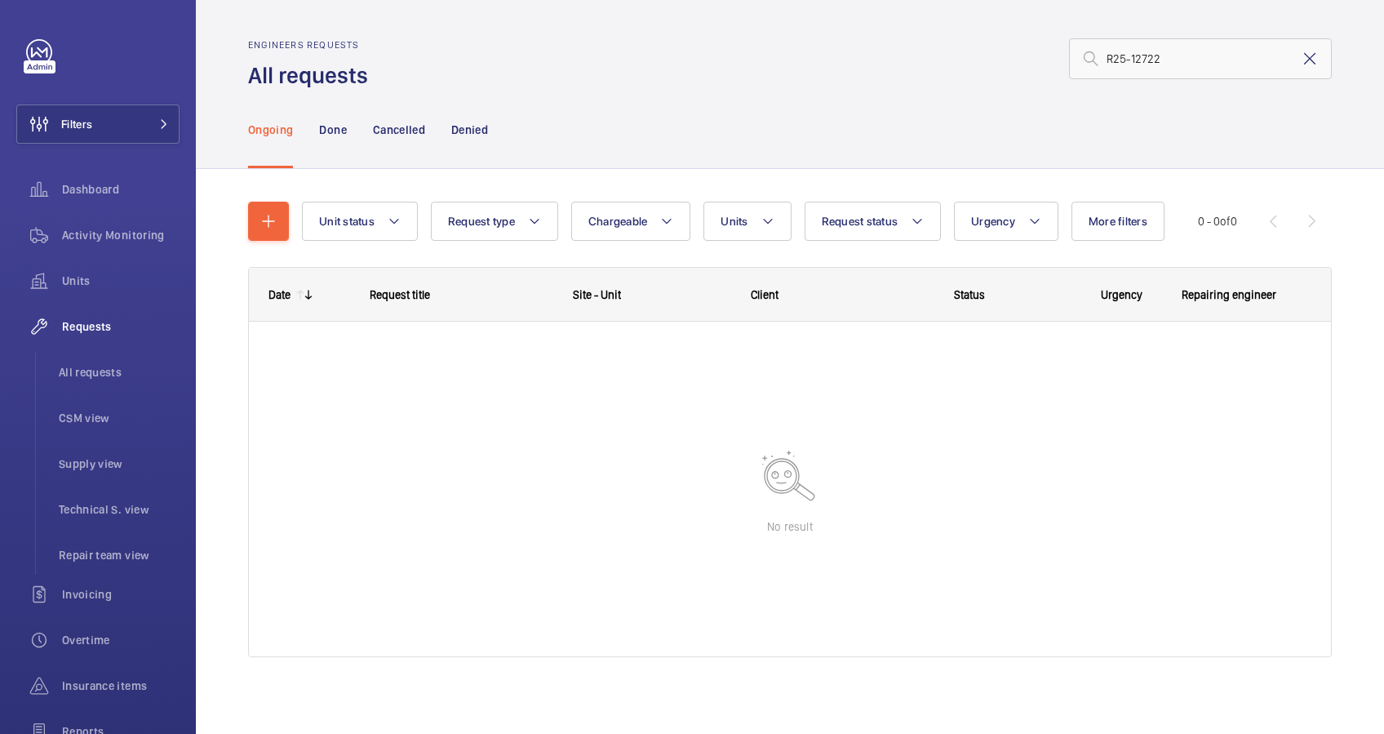
click at [1300, 52] on mat-icon at bounding box center [1310, 59] width 20 height 20
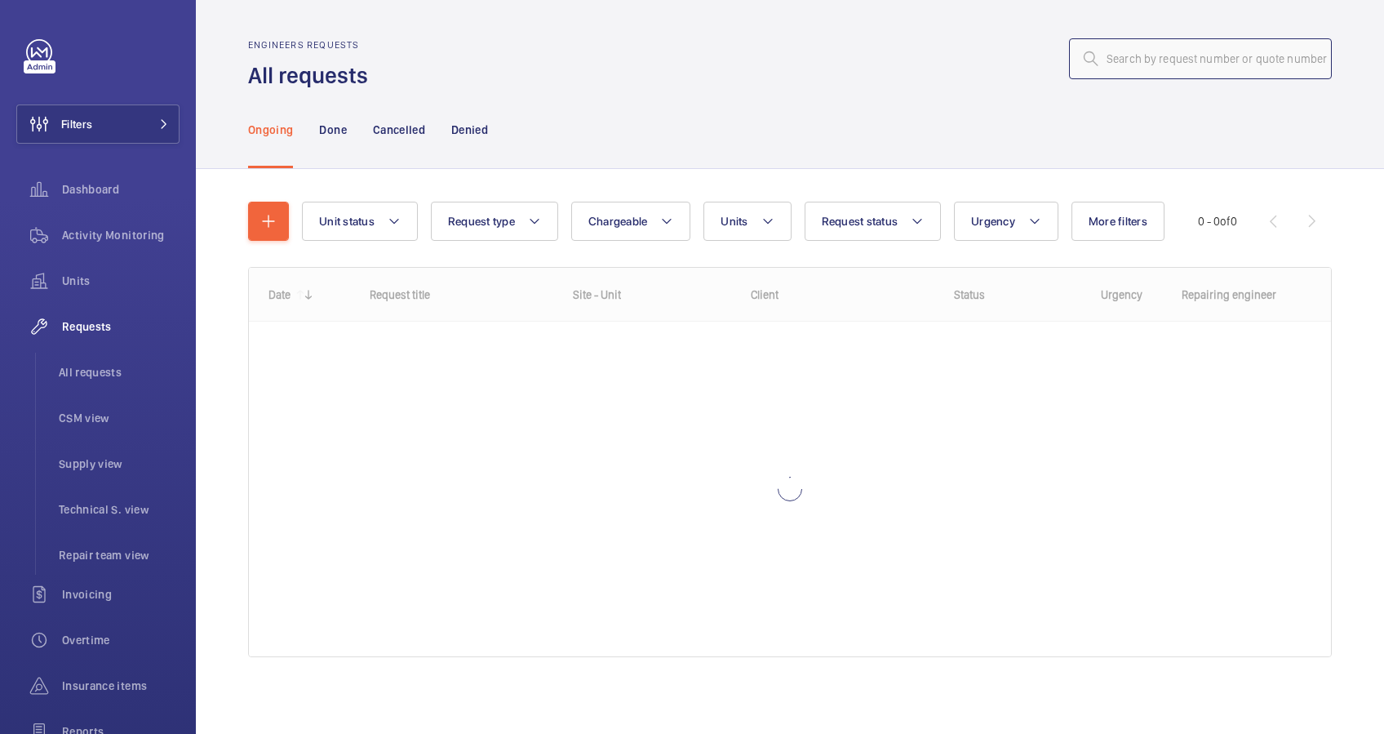
click at [1149, 60] on input "text" at bounding box center [1200, 58] width 263 height 41
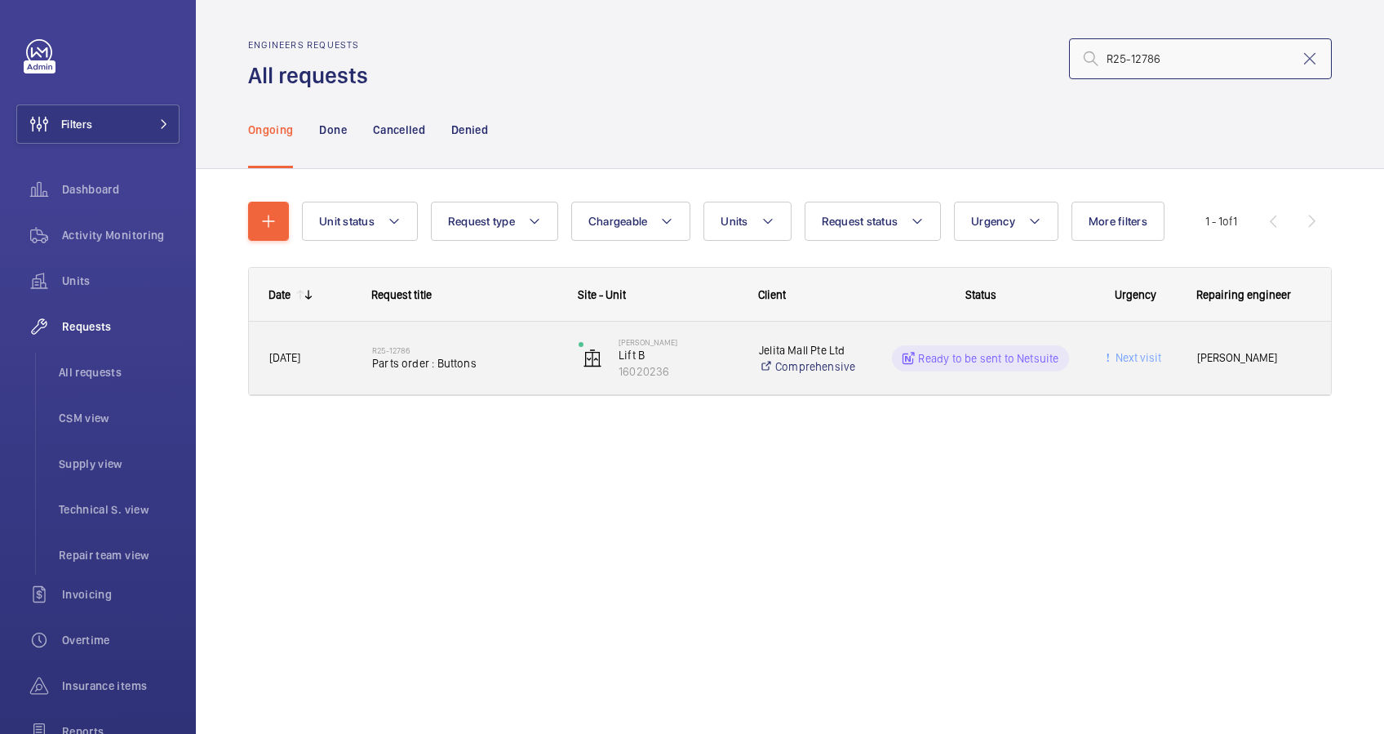
type input "R25-12786"
click at [498, 370] on span "Parts order : Buttons" at bounding box center [464, 363] width 185 height 16
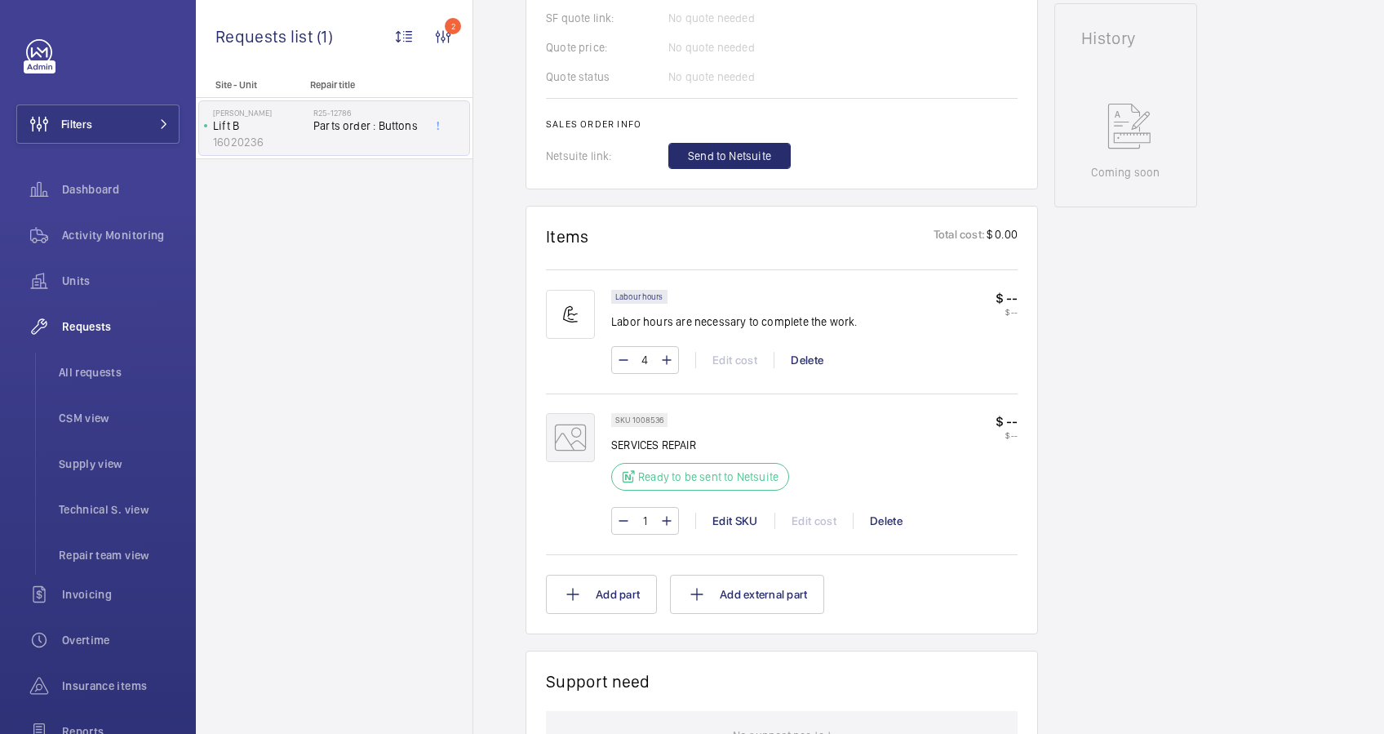
scroll to position [761, 0]
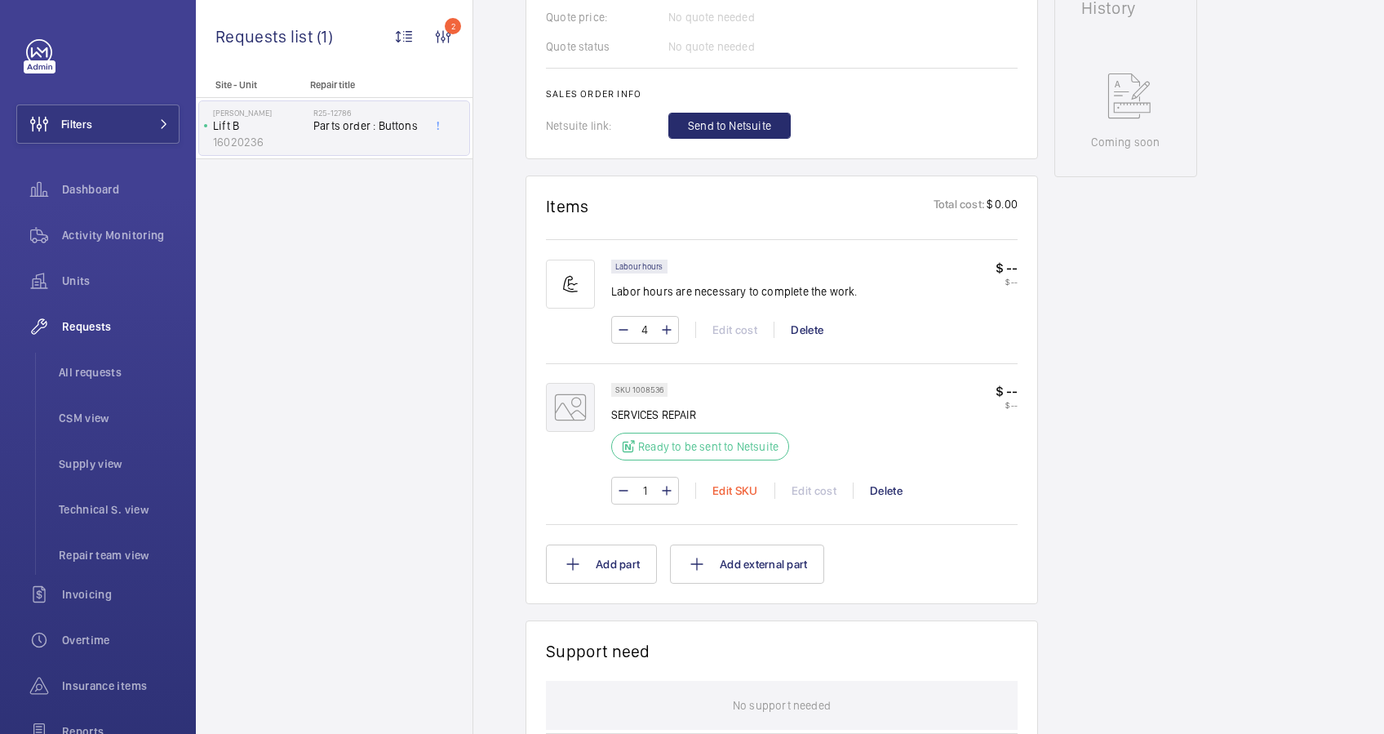
click at [730, 486] on div "Edit SKU" at bounding box center [734, 490] width 79 height 16
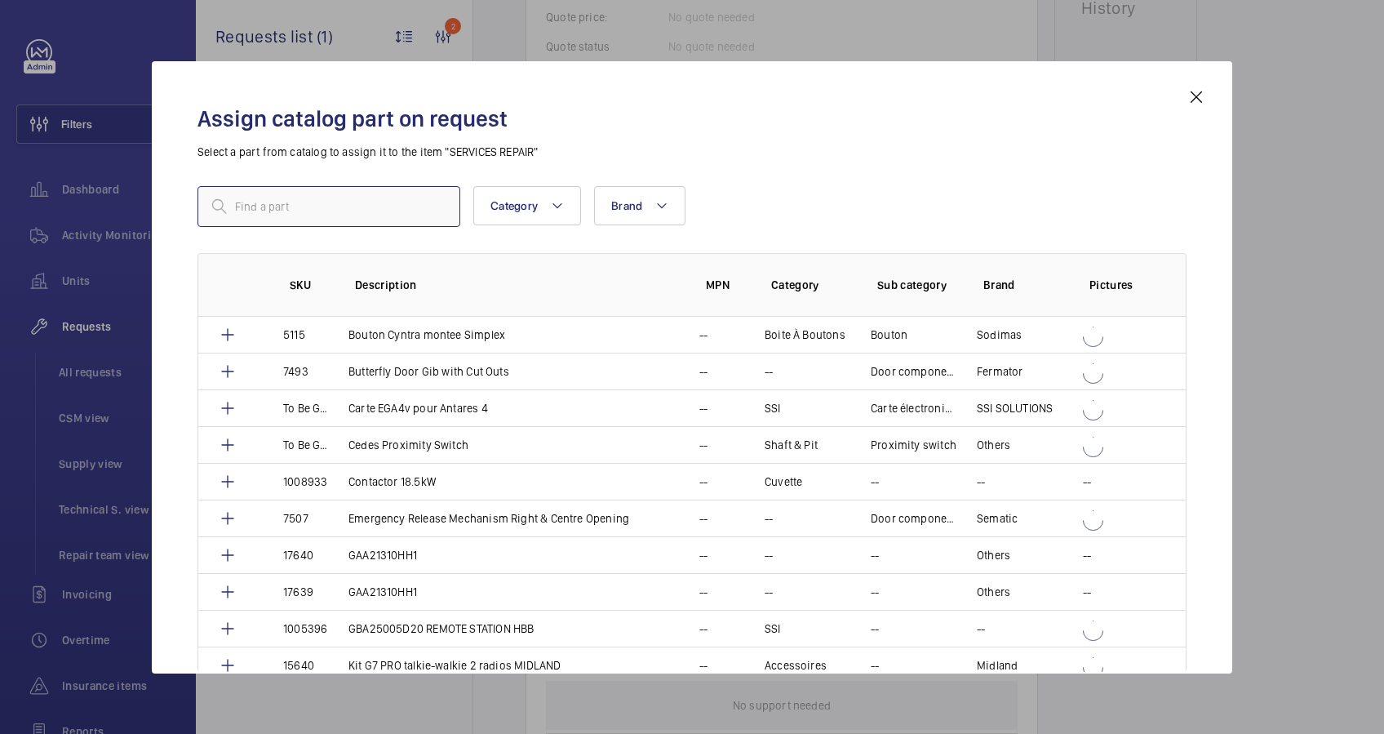
click at [339, 215] on input "text" at bounding box center [328, 206] width 263 height 41
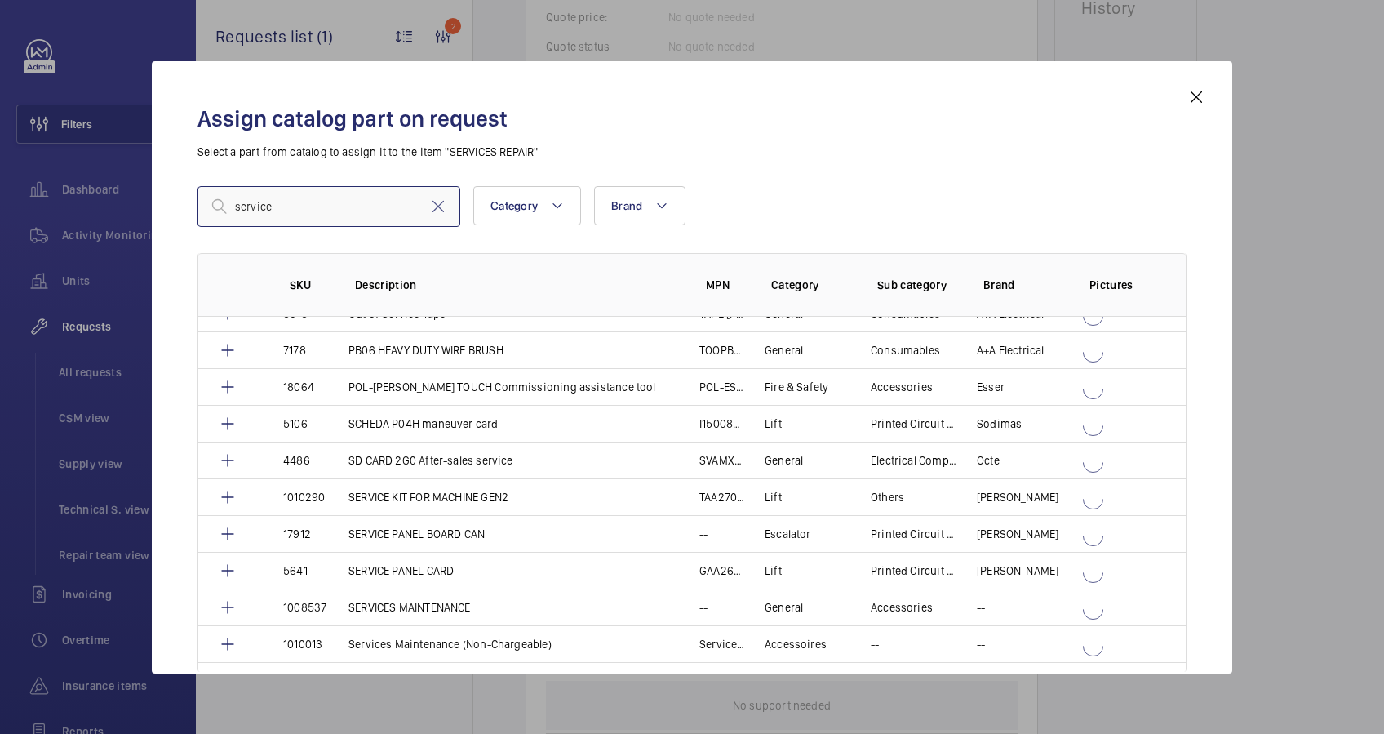
scroll to position [1414, 0]
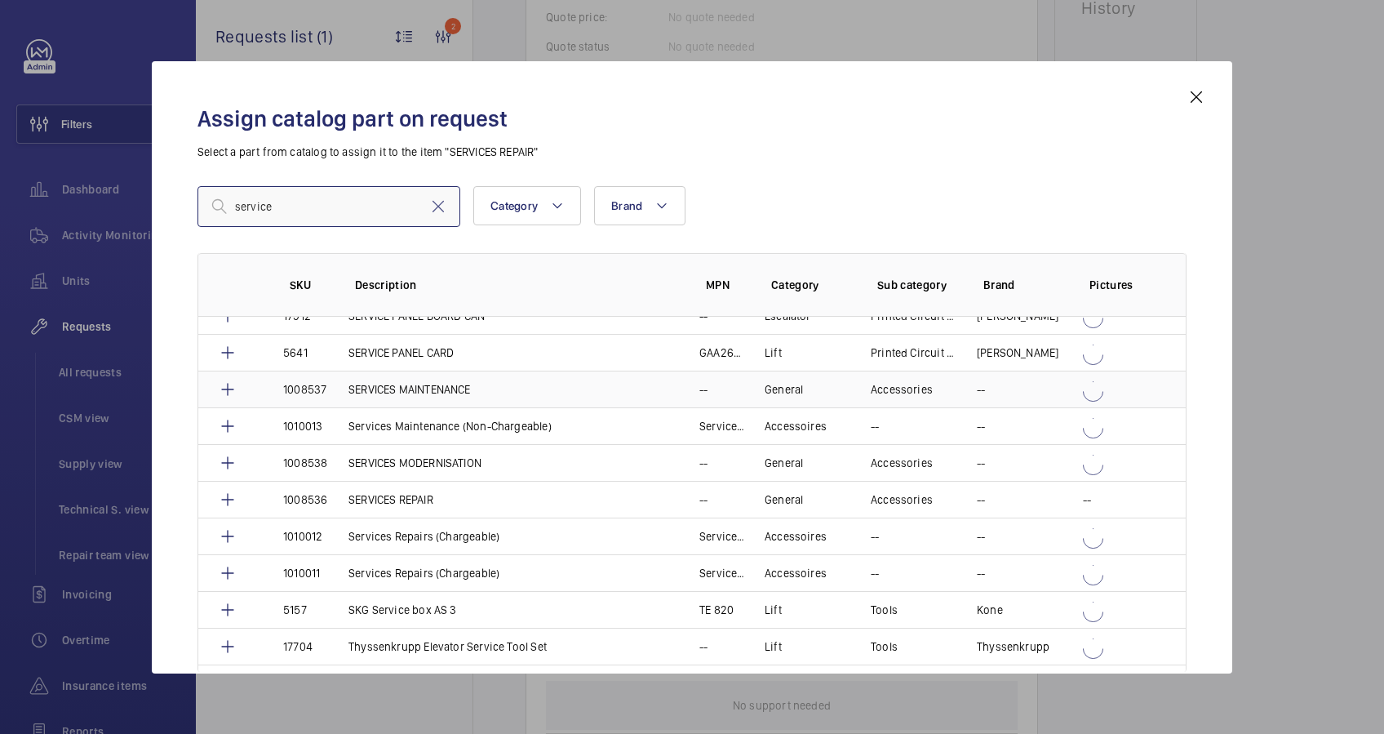
type input "service"
click at [444, 386] on p "SERVICES MAINTENANCE" at bounding box center [409, 389] width 122 height 16
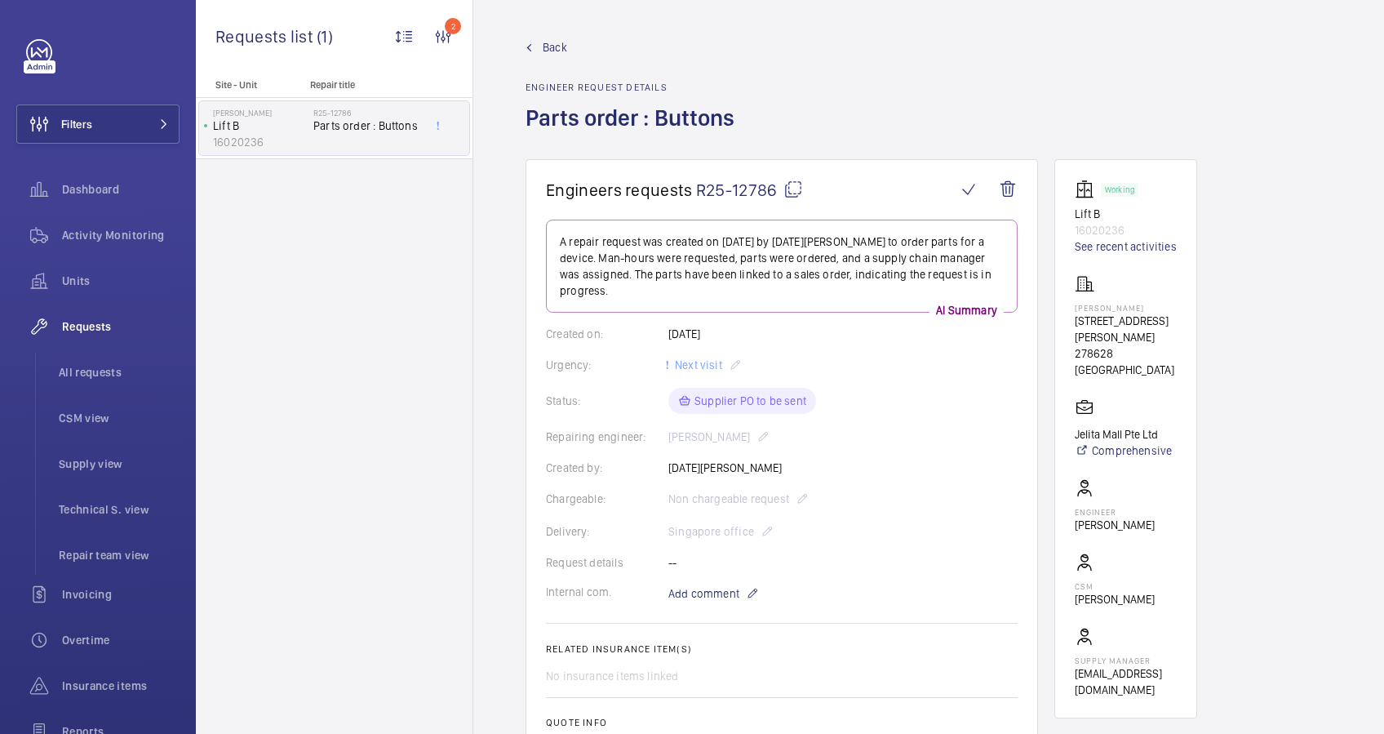
drag, startPoint x: 1129, startPoint y: 308, endPoint x: 1071, endPoint y: 304, distance: 58.1
click at [1075, 308] on p "[PERSON_NAME]" at bounding box center [1126, 308] width 102 height 10
drag, startPoint x: 1071, startPoint y: 304, endPoint x: 1094, endPoint y: 301, distance: 23.0
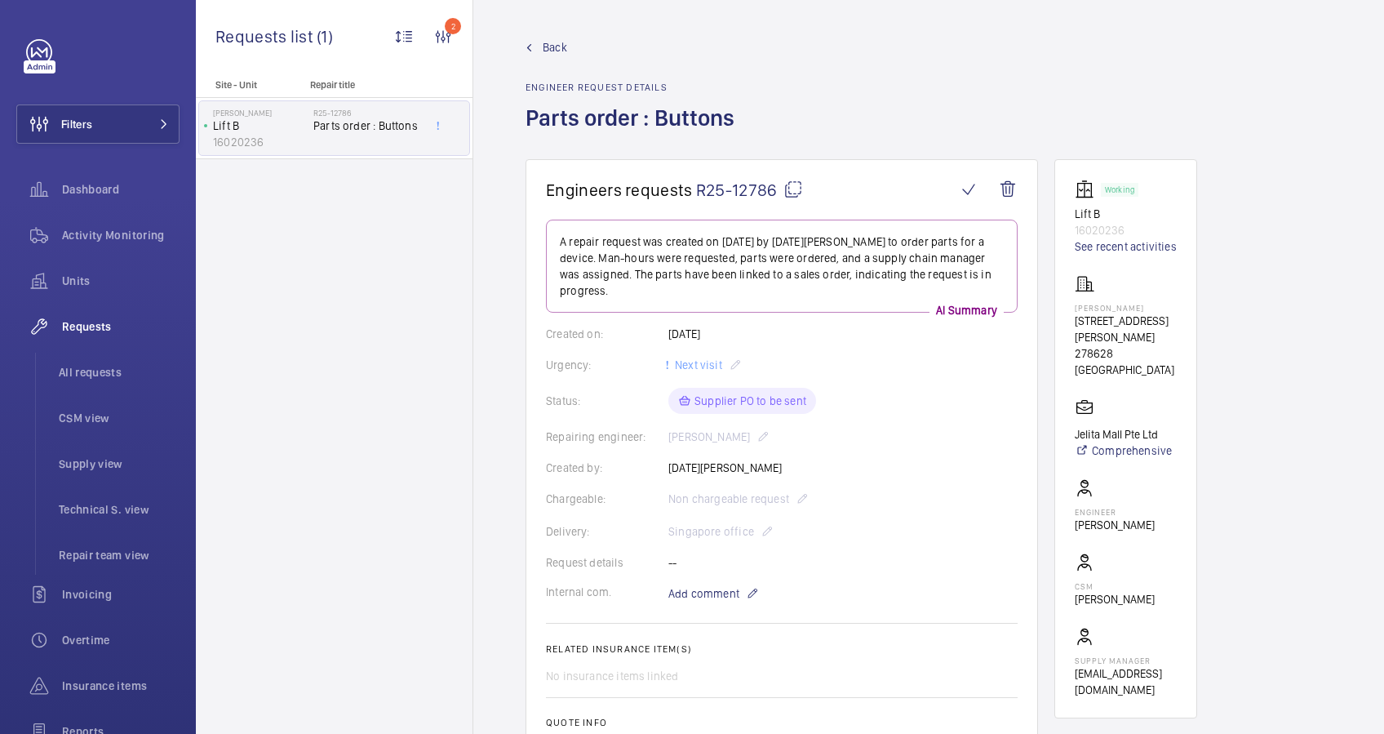
drag, startPoint x: 1094, startPoint y: 301, endPoint x: 1244, endPoint y: 256, distance: 155.9
drag, startPoint x: 1075, startPoint y: 306, endPoint x: 1125, endPoint y: 306, distance: 50.6
click at [1125, 306] on p "[PERSON_NAME]" at bounding box center [1126, 308] width 102 height 10
drag, startPoint x: 1125, startPoint y: 306, endPoint x: 1105, endPoint y: 307, distance: 20.4
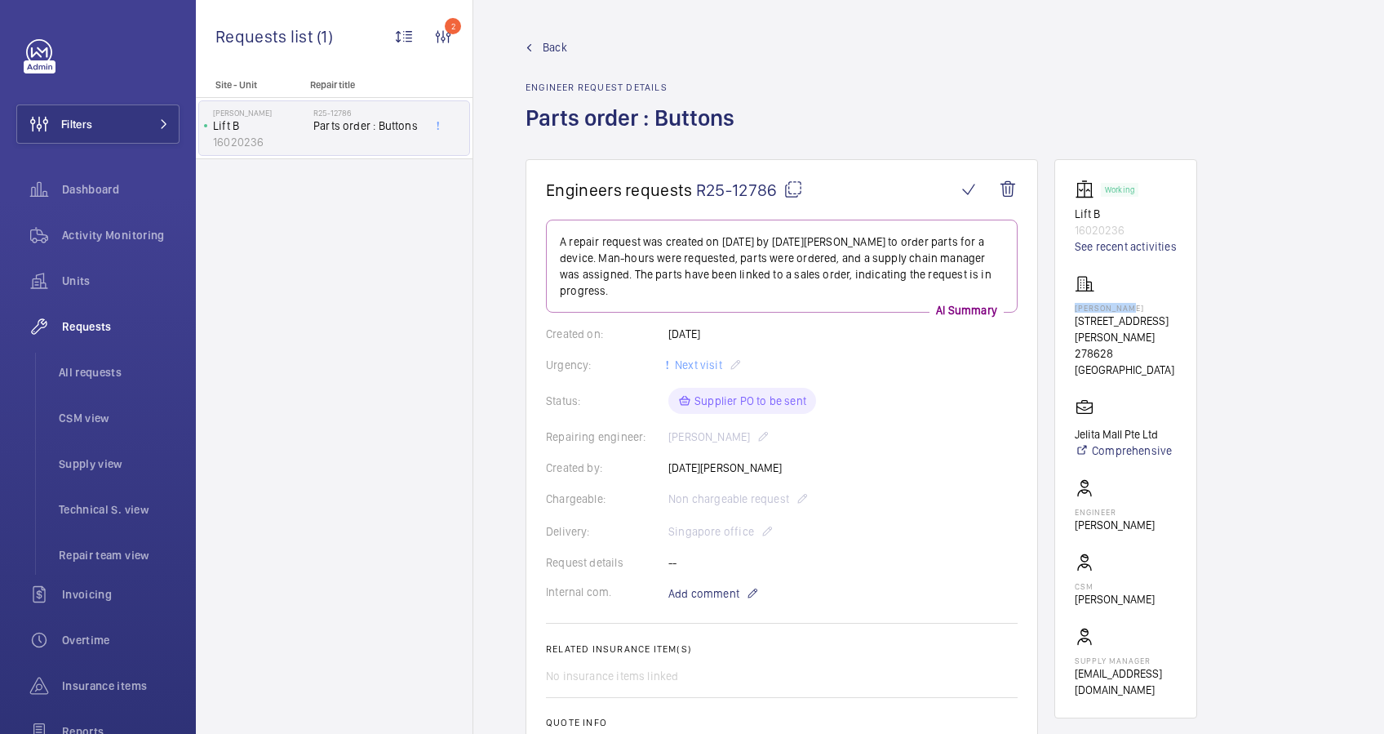
copy p "[PERSON_NAME]"
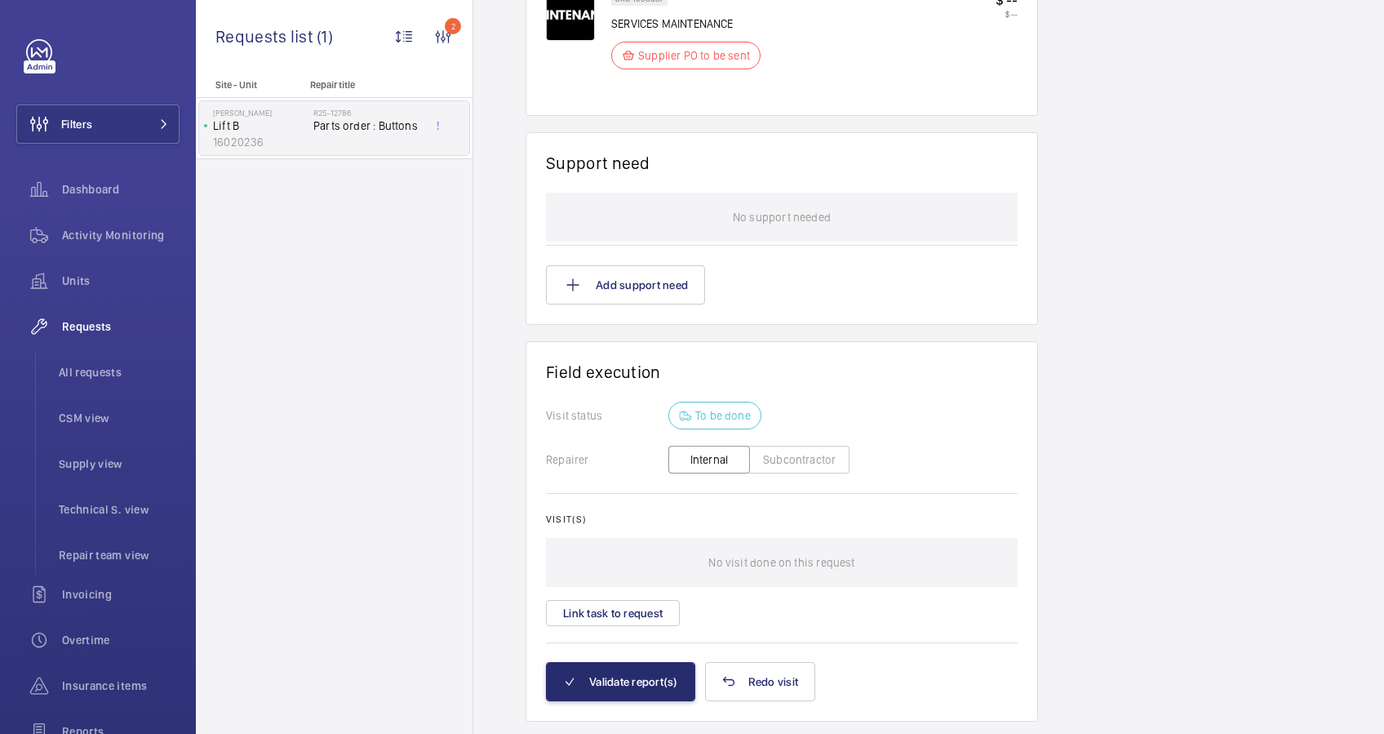
scroll to position [1148, 0]
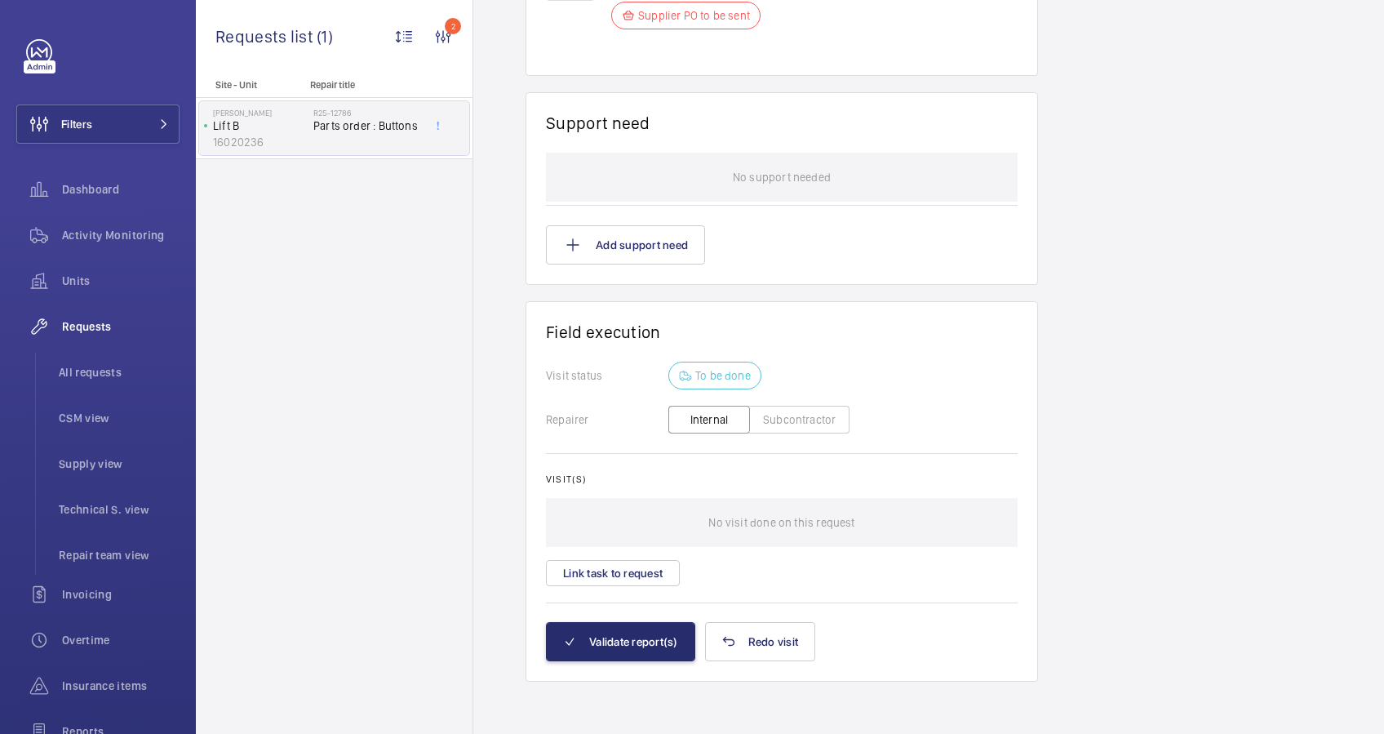
click at [797, 413] on button "Subcontractor" at bounding box center [799, 420] width 100 height 28
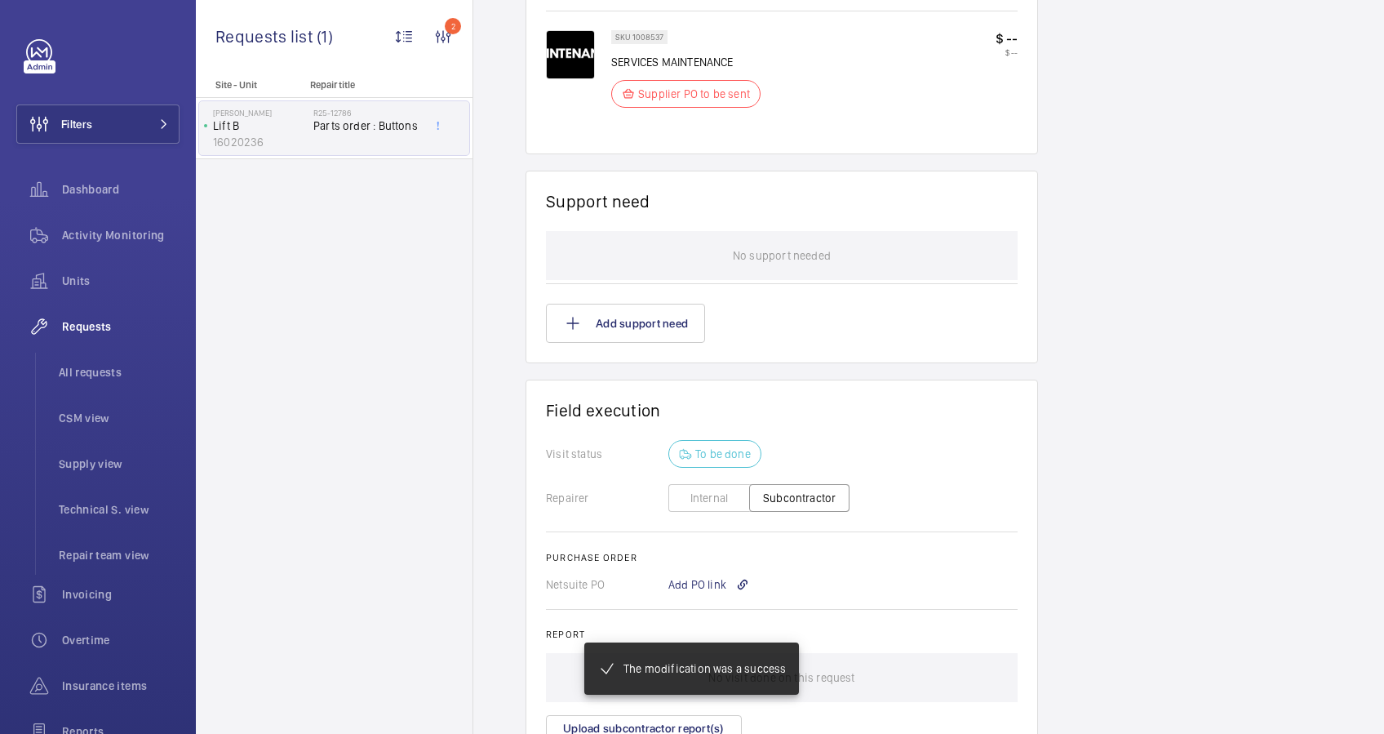
scroll to position [1209, 0]
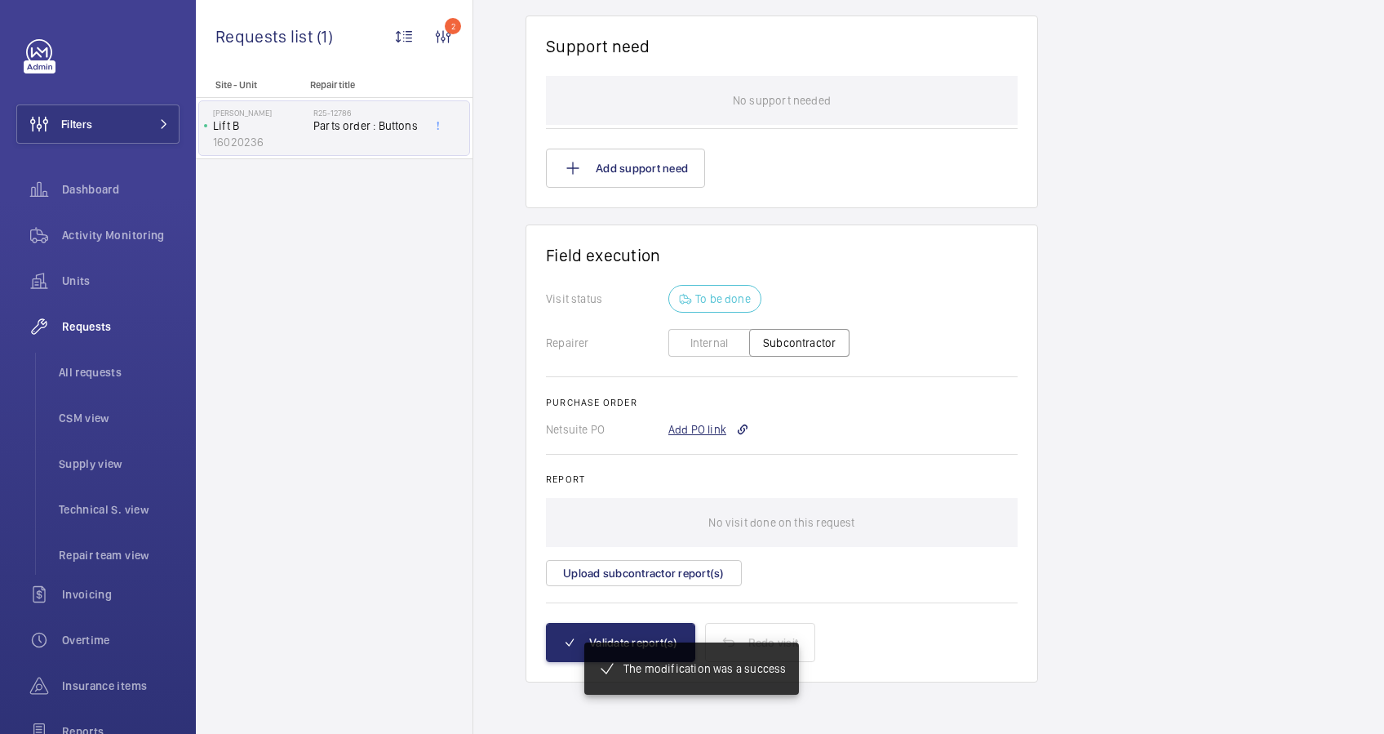
click at [679, 429] on div "Add PO link" at bounding box center [708, 429] width 81 height 16
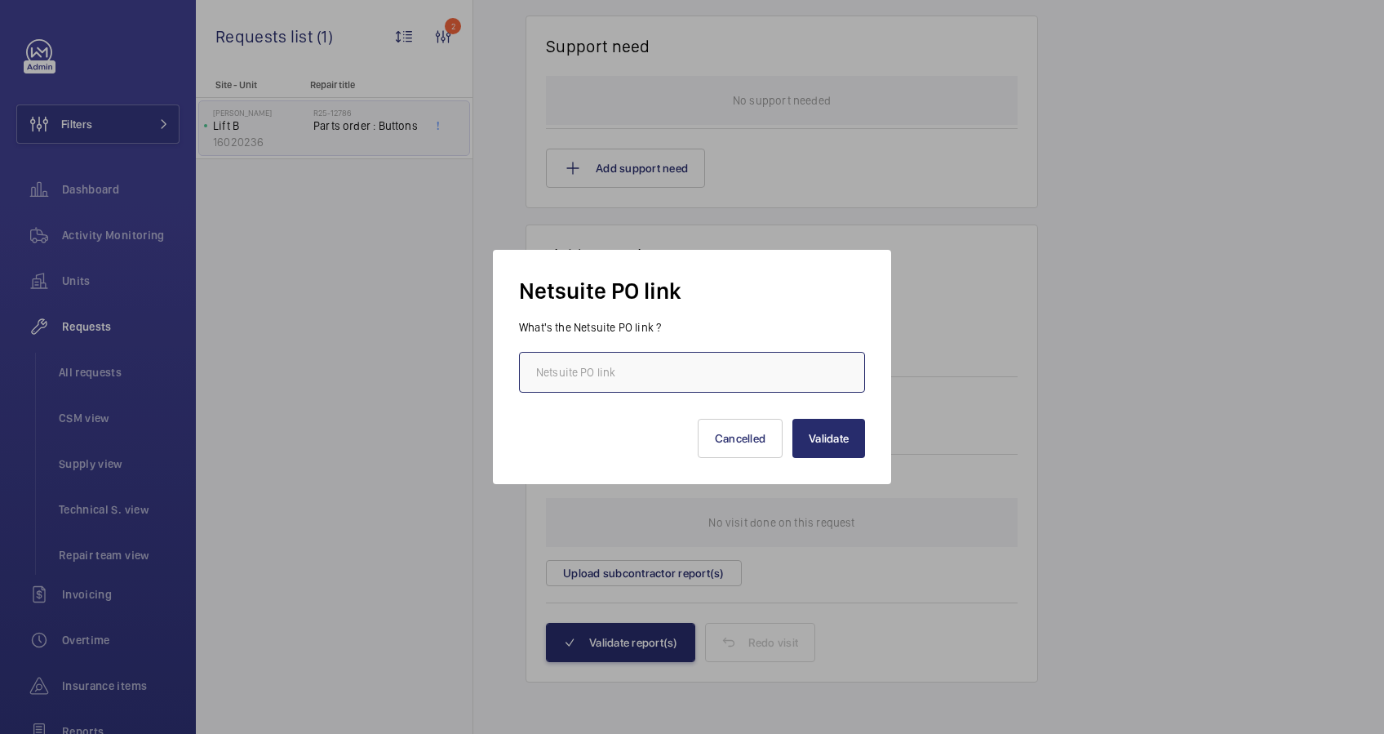
click at [621, 375] on input "text" at bounding box center [692, 372] width 346 height 41
paste input "[URL][DOMAIN_NAME][DOMAIN_NAME]"
type input "[URL][DOMAIN_NAME][DOMAIN_NAME]"
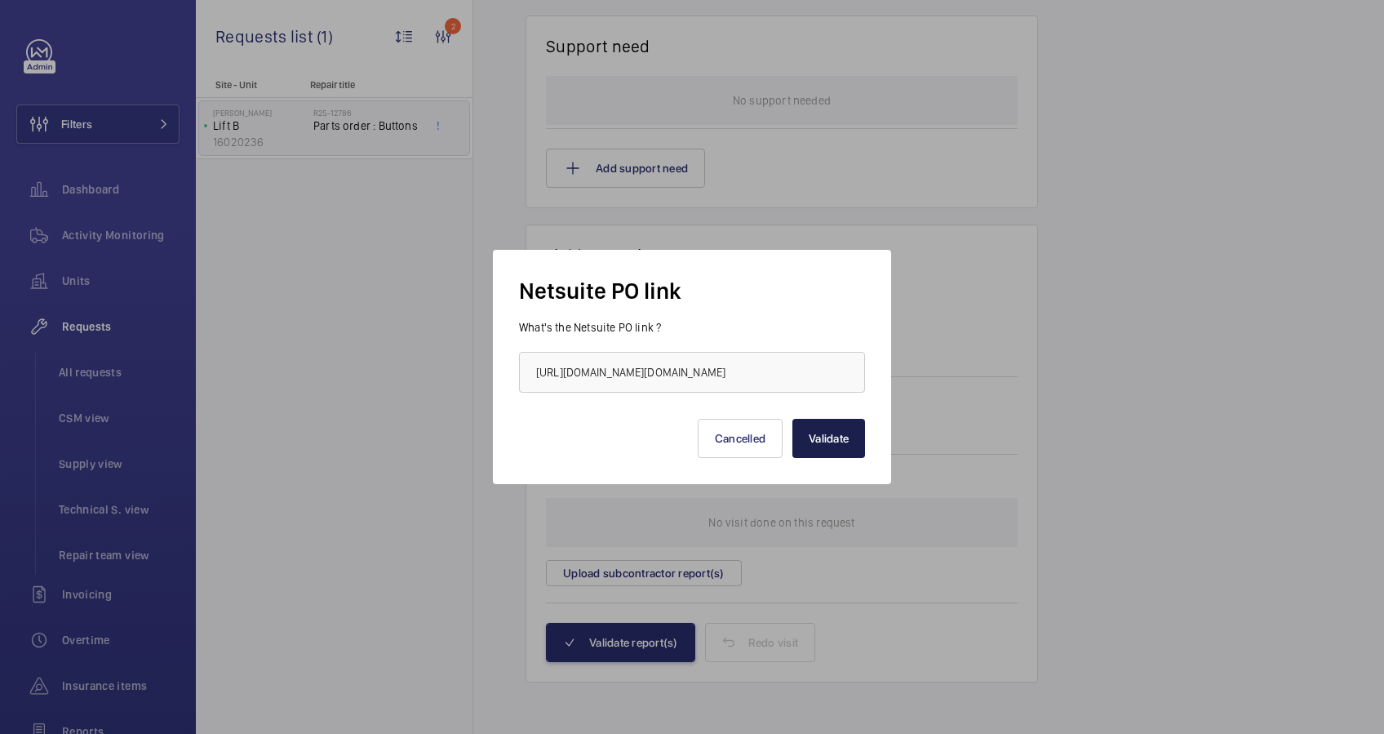
click at [836, 437] on button "Validate" at bounding box center [828, 438] width 73 height 39
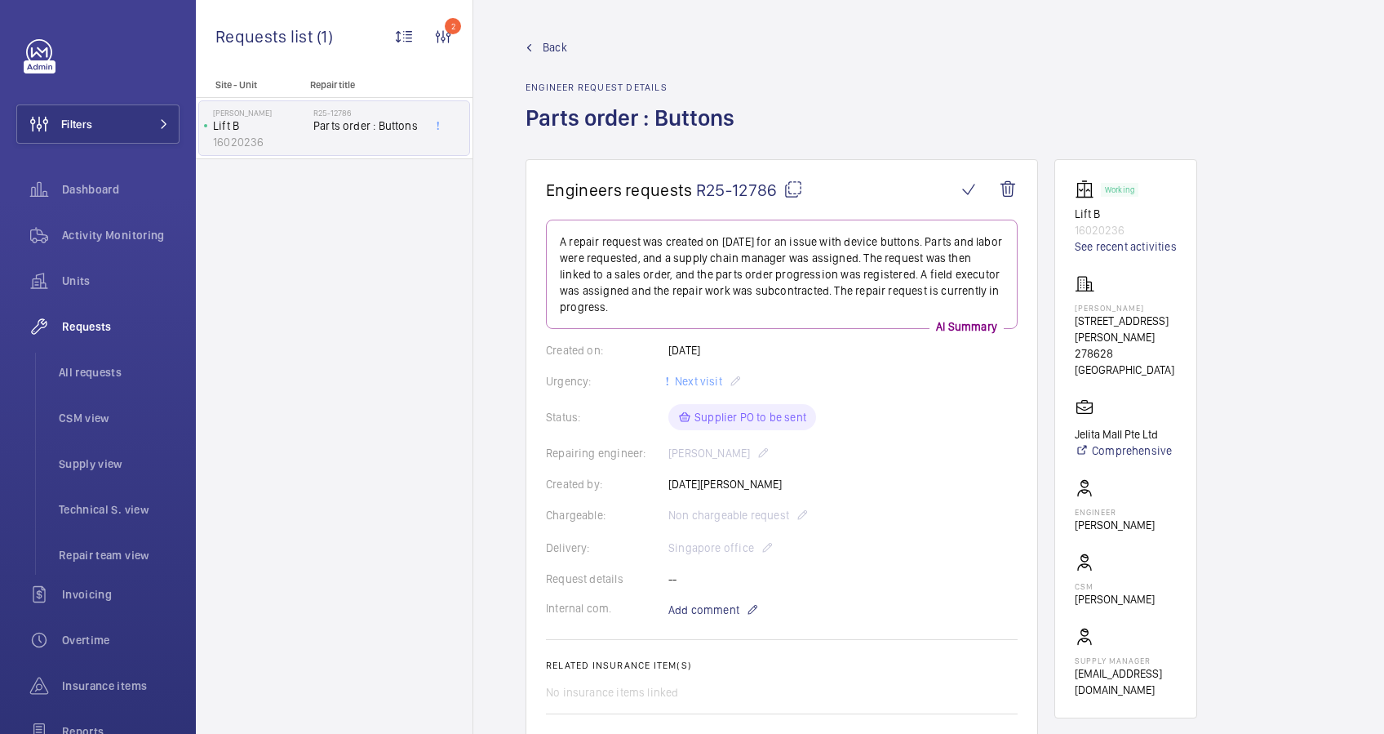
scroll to position [503, 0]
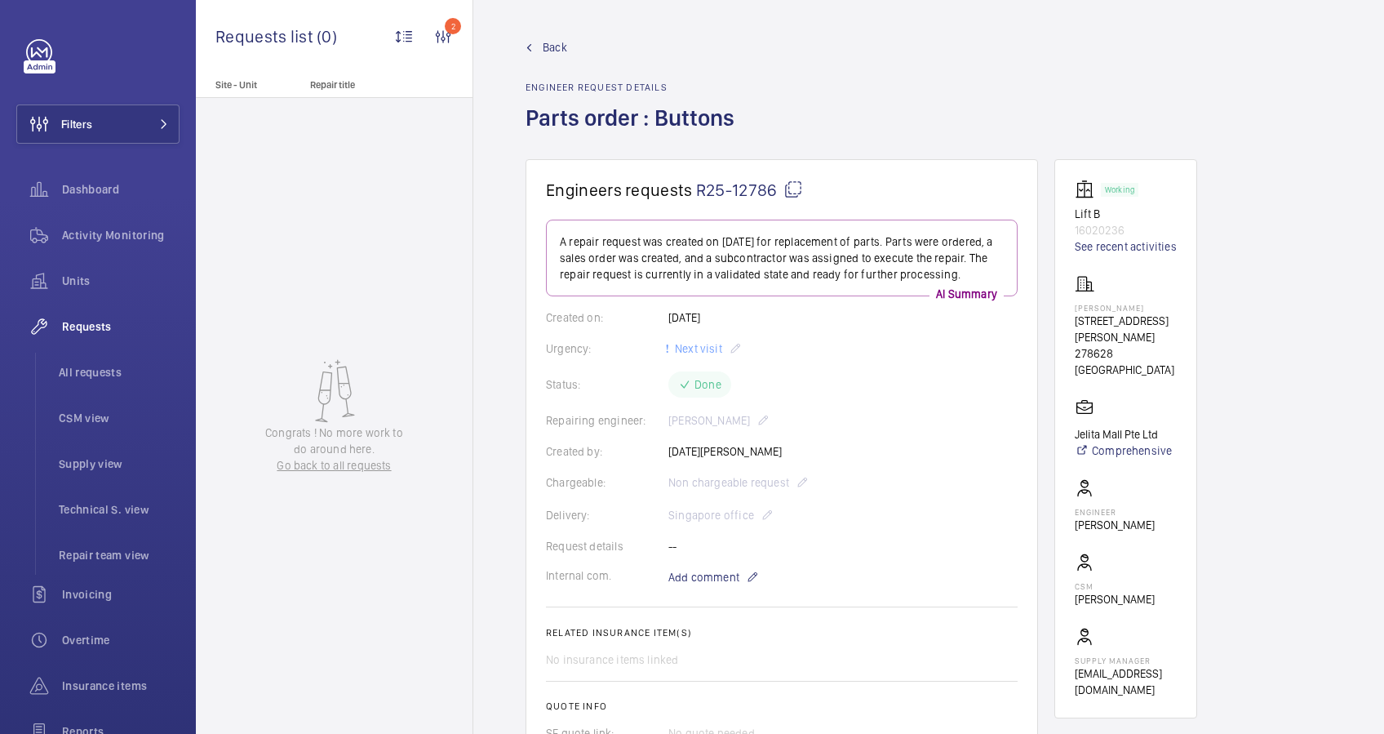
click at [536, 47] on link "Back" at bounding box center [635, 47] width 219 height 16
